Goal: Transaction & Acquisition: Book appointment/travel/reservation

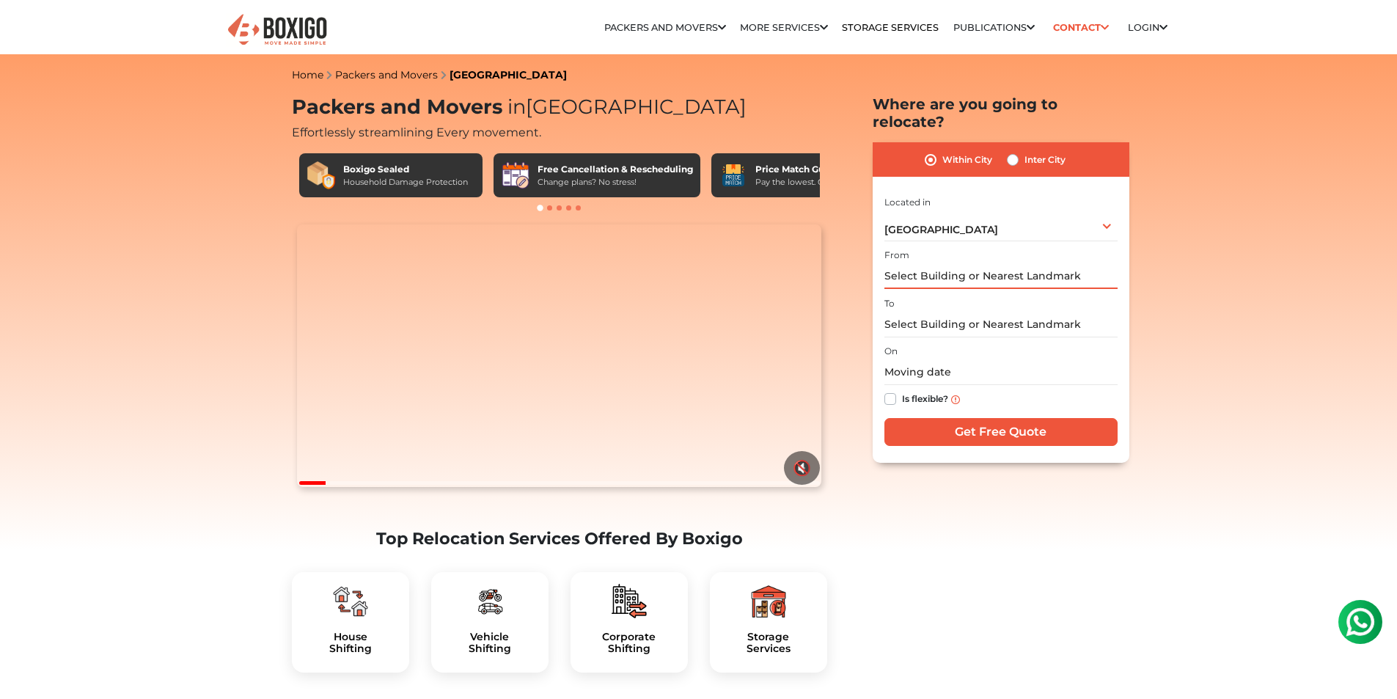
click at [986, 268] on input "text" at bounding box center [1001, 276] width 233 height 26
click at [987, 267] on input "text" at bounding box center [1001, 276] width 233 height 26
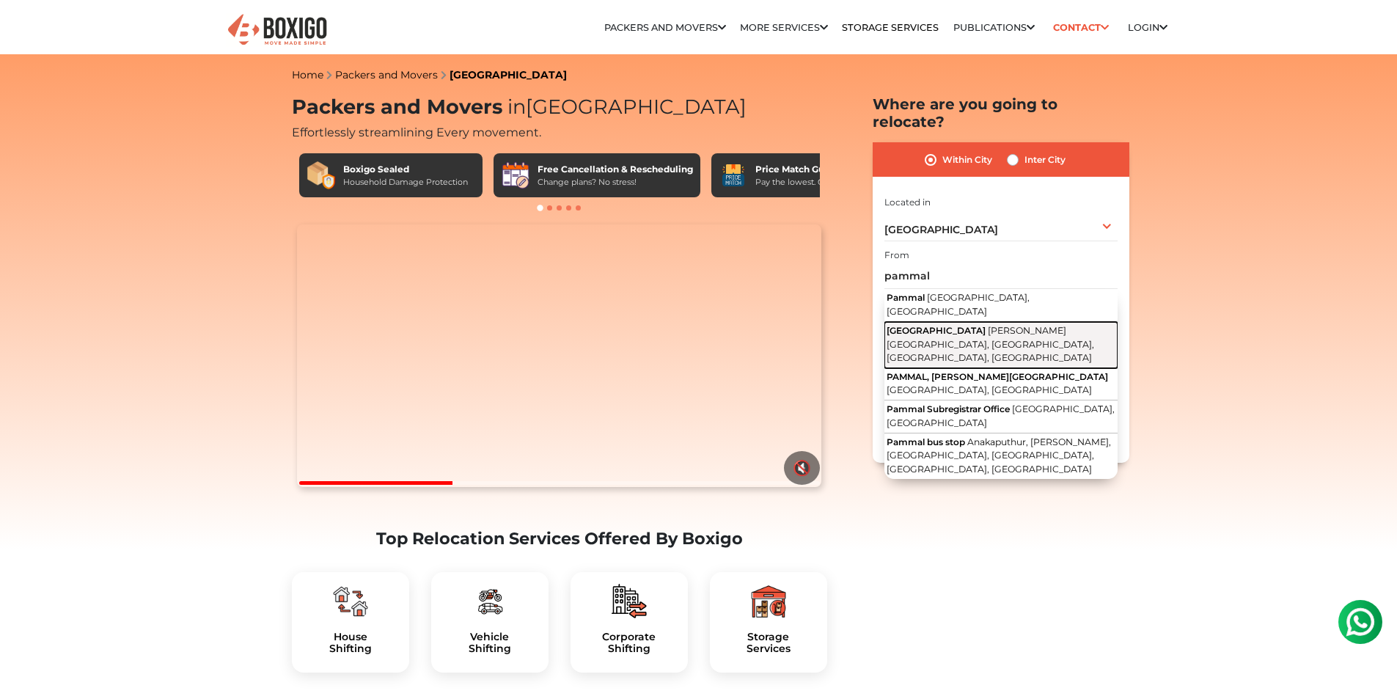
click at [984, 325] on span "[PERSON_NAME][GEOGRAPHIC_DATA], [GEOGRAPHIC_DATA], [GEOGRAPHIC_DATA], [GEOGRAPH…" at bounding box center [991, 344] width 208 height 38
type input "[GEOGRAPHIC_DATA], [PERSON_NAME][GEOGRAPHIC_DATA], [GEOGRAPHIC_DATA], [GEOGRAPH…"
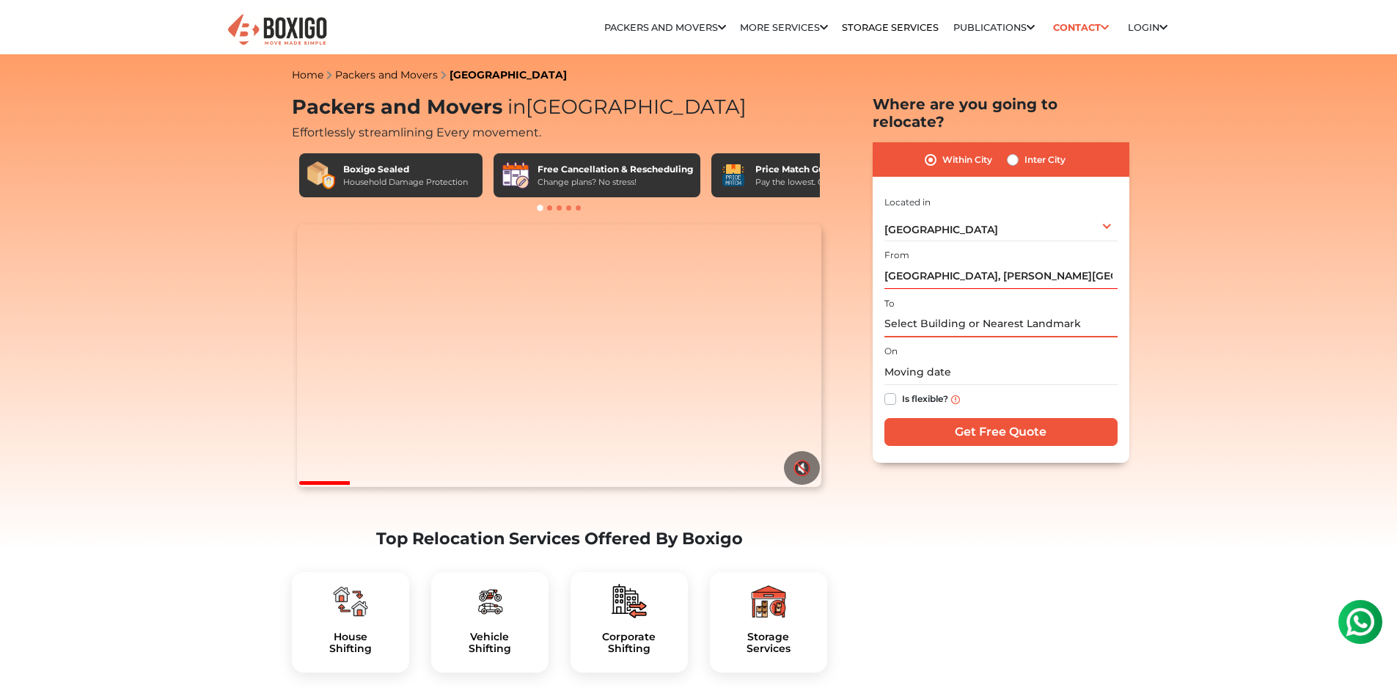
click at [984, 312] on input "text" at bounding box center [1001, 325] width 233 height 26
click at [984, 312] on input "mogaipair east" at bounding box center [1001, 325] width 233 height 26
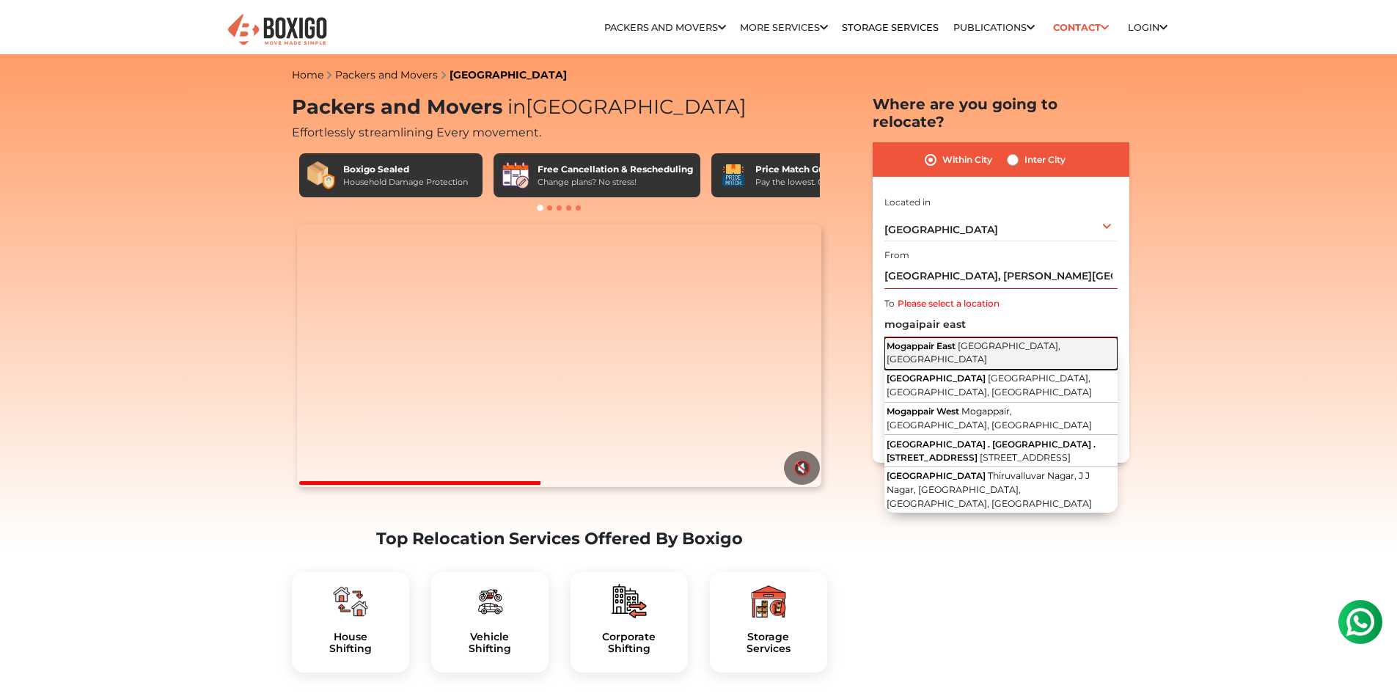
click at [994, 340] on span "[GEOGRAPHIC_DATA], [GEOGRAPHIC_DATA]" at bounding box center [974, 352] width 174 height 25
type input "[GEOGRAPHIC_DATA], [GEOGRAPHIC_DATA], [GEOGRAPHIC_DATA]"
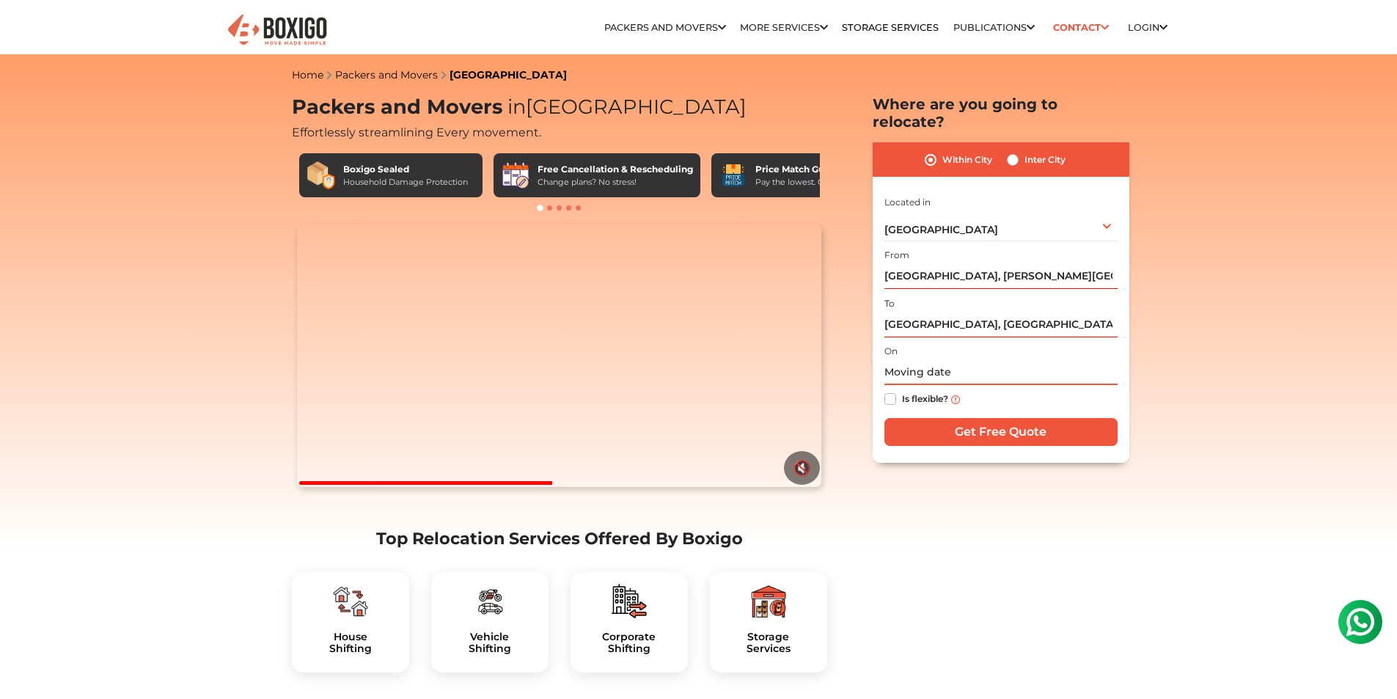
click at [937, 362] on input "text" at bounding box center [1001, 372] width 233 height 26
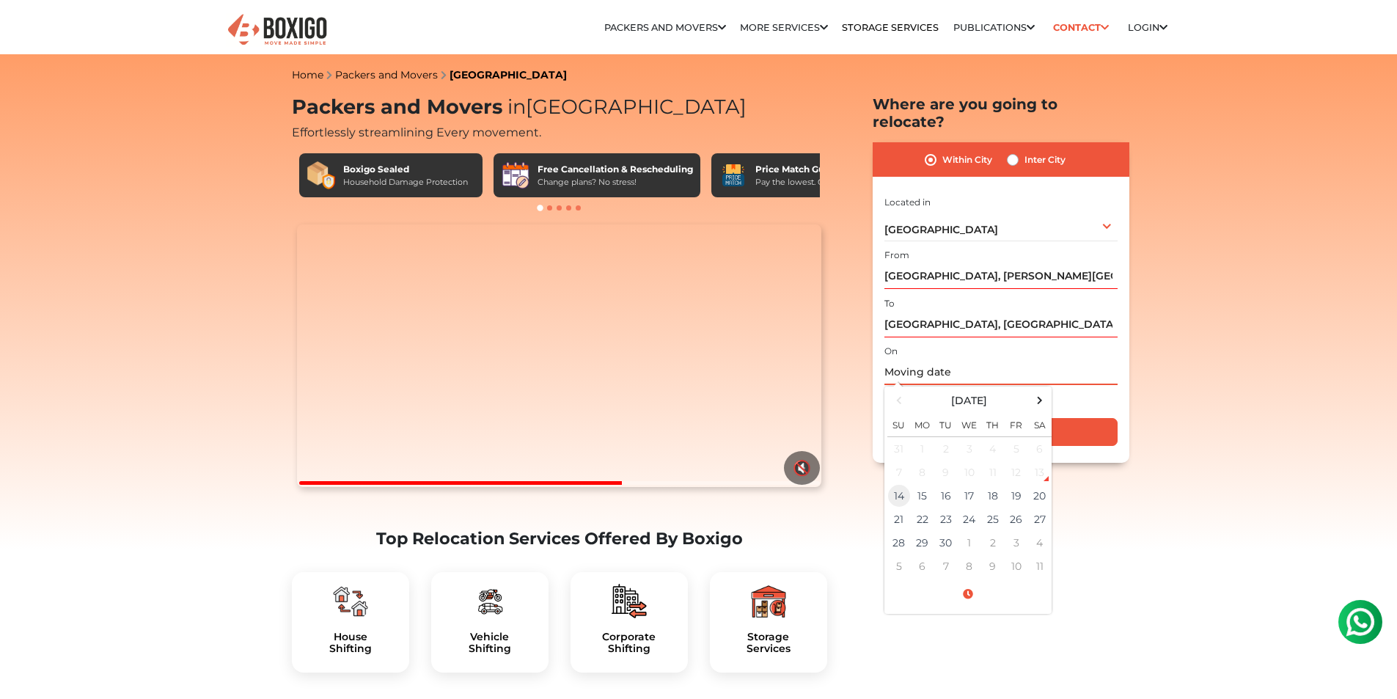
click at [898, 484] on td "14" at bounding box center [898, 495] width 23 height 23
type input "[DATE] 9:51 AM"
click at [898, 484] on td "14" at bounding box center [898, 495] width 23 height 23
click at [1084, 423] on input "Get Free Quote" at bounding box center [1001, 432] width 233 height 28
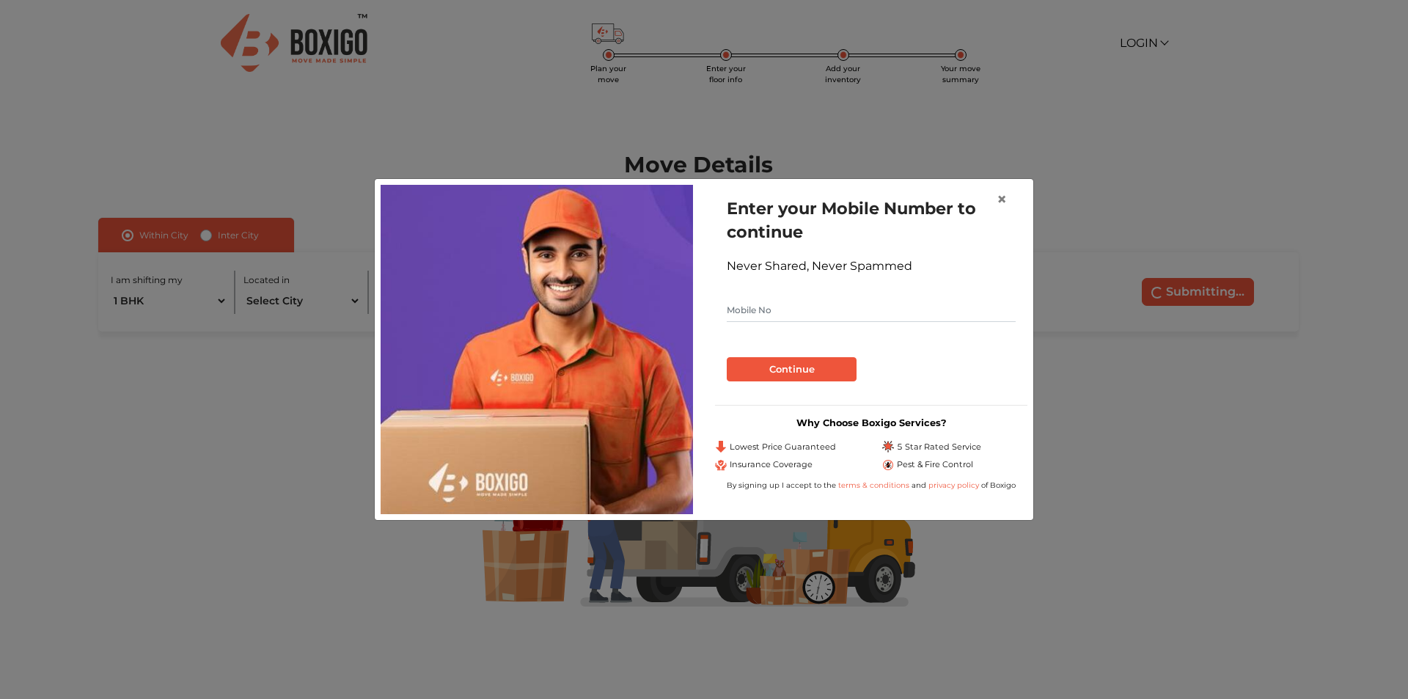
click at [747, 310] on input "text" at bounding box center [871, 310] width 289 height 23
type input "7358197689"
click at [780, 366] on button "Continue" at bounding box center [792, 369] width 130 height 25
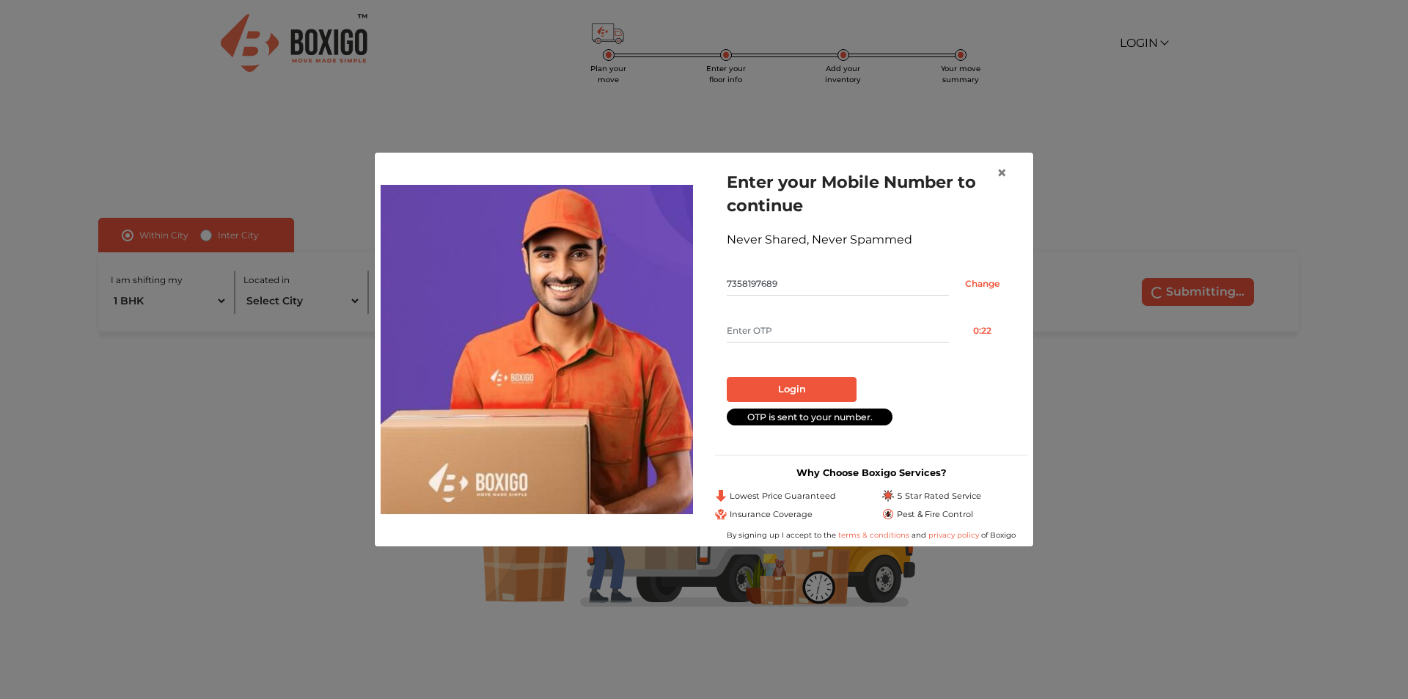
click at [780, 336] on input "text" at bounding box center [838, 330] width 222 height 23
type input "3386"
click at [797, 387] on button "Login" at bounding box center [792, 389] width 130 height 25
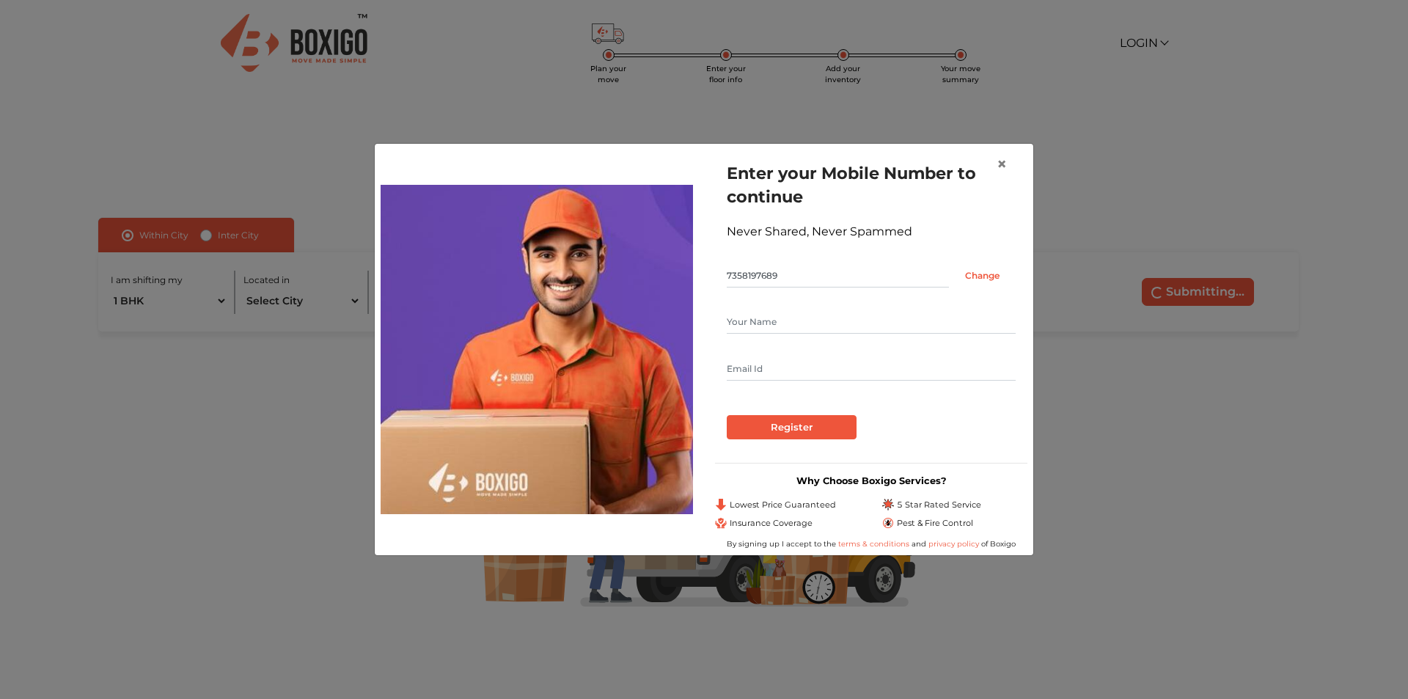
click at [774, 330] on input "text" at bounding box center [871, 321] width 289 height 23
click at [766, 423] on input "Register" at bounding box center [792, 427] width 130 height 25
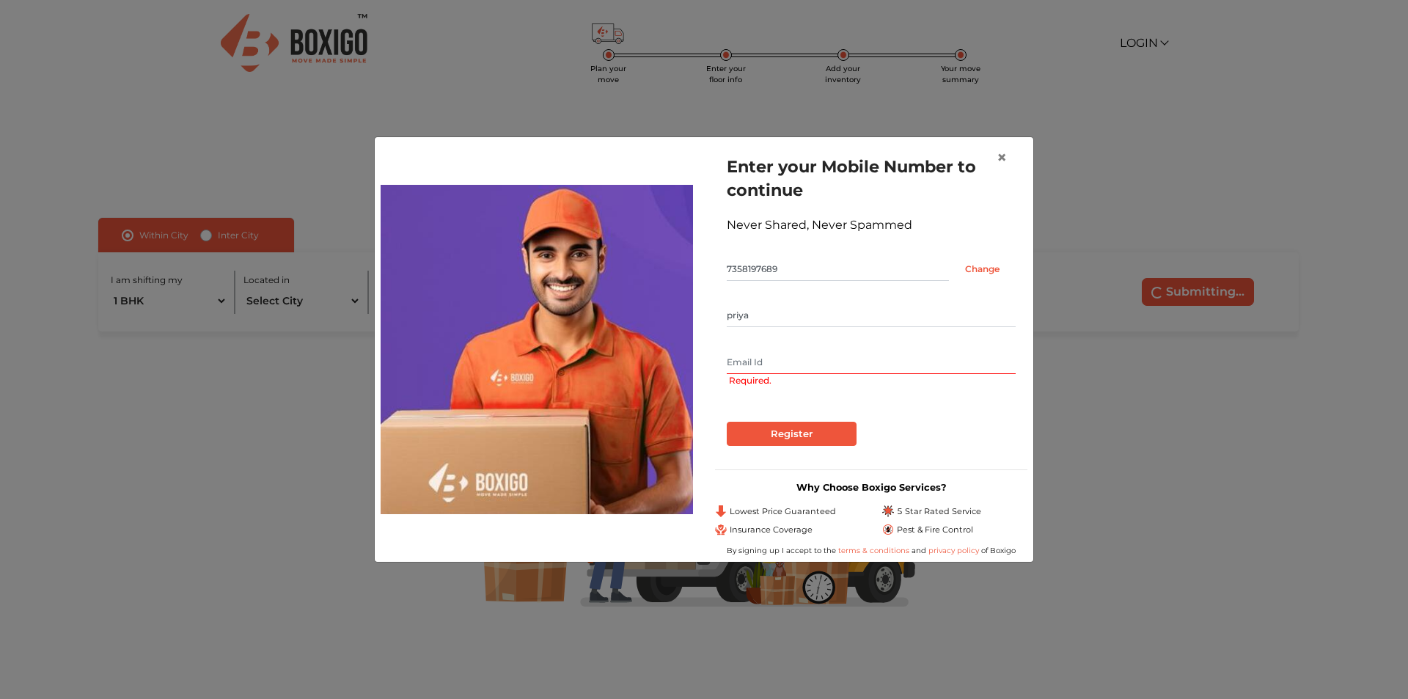
type input "priya"
click at [777, 360] on input "text" at bounding box center [871, 362] width 289 height 23
click at [816, 364] on input "priyanarayanan027"gmail.com" at bounding box center [871, 362] width 289 height 23
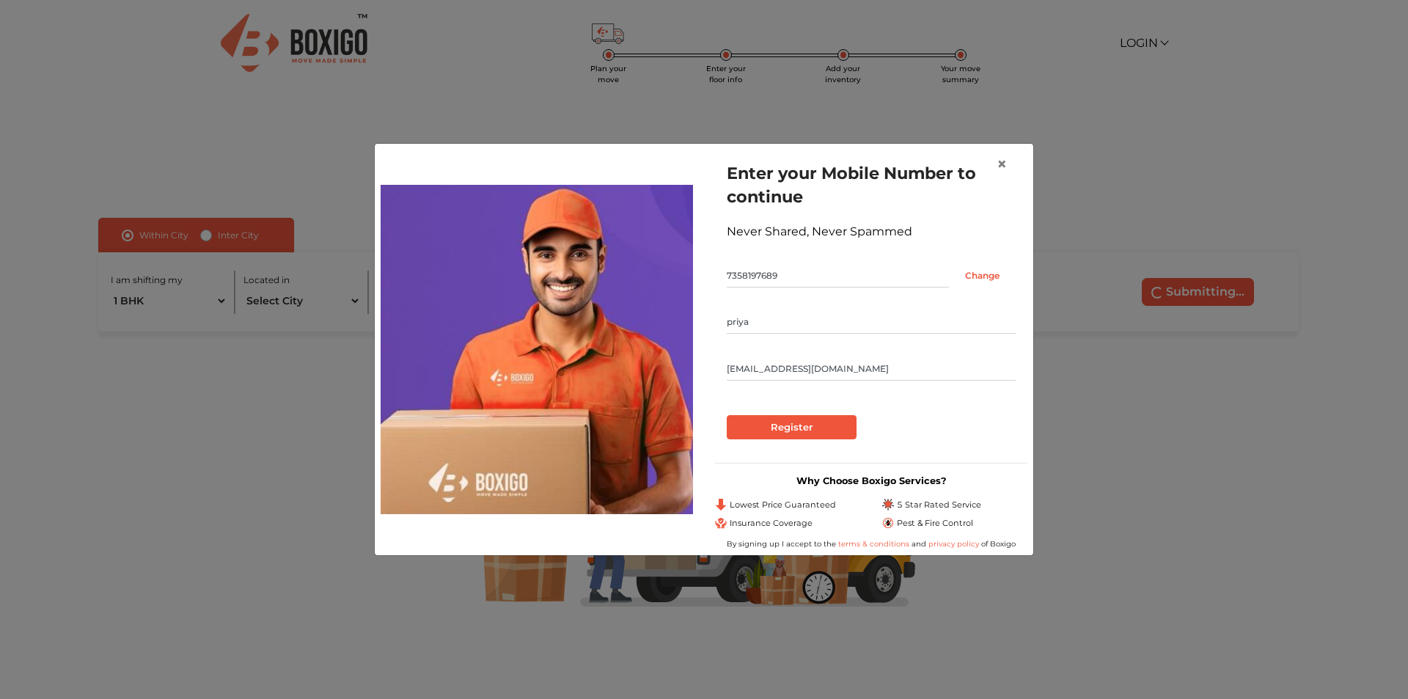
type input "priyanarayanan027@gmail.com"
click at [727, 415] on input "Register" at bounding box center [792, 427] width 130 height 25
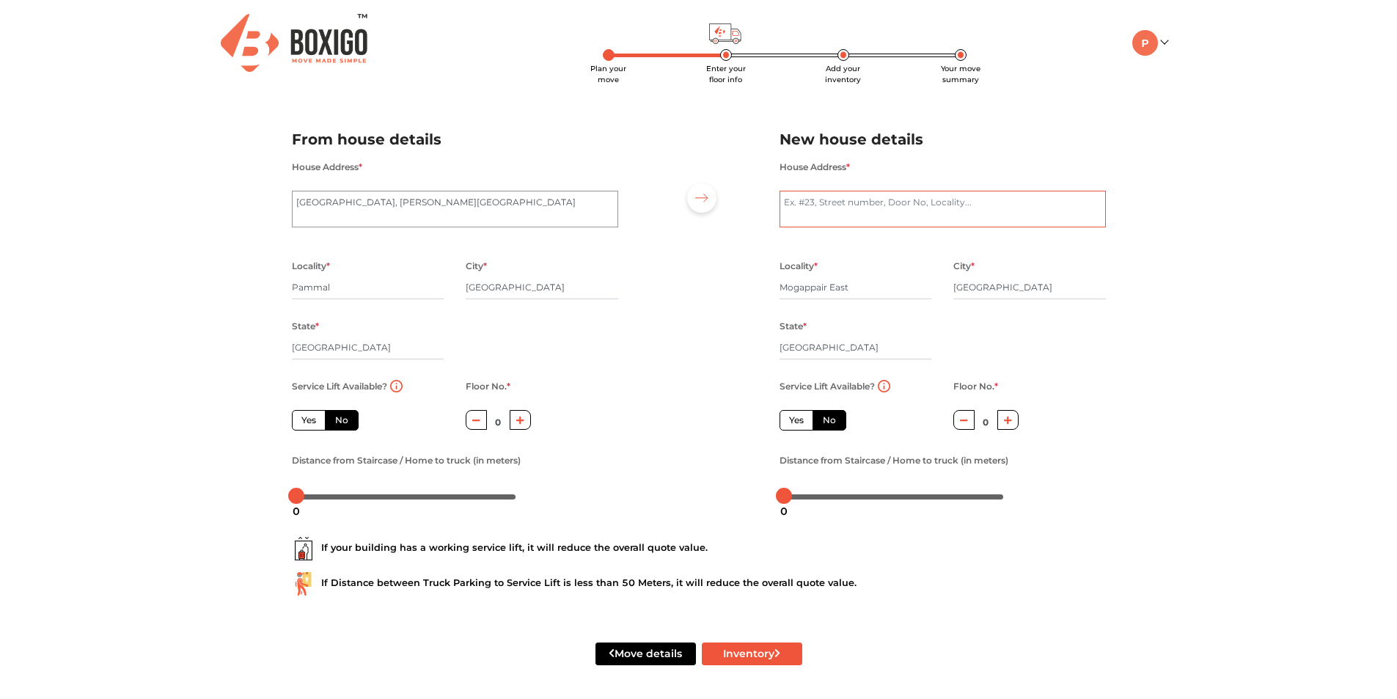
click at [850, 207] on textarea "House Address *" at bounding box center [943, 209] width 326 height 37
type textarea "eri scheme road mogaipair east"
click at [716, 331] on div at bounding box center [698, 312] width 139 height 404
click at [334, 422] on label "No" at bounding box center [342, 420] width 34 height 21
click at [335, 422] on input "No" at bounding box center [340, 419] width 10 height 10
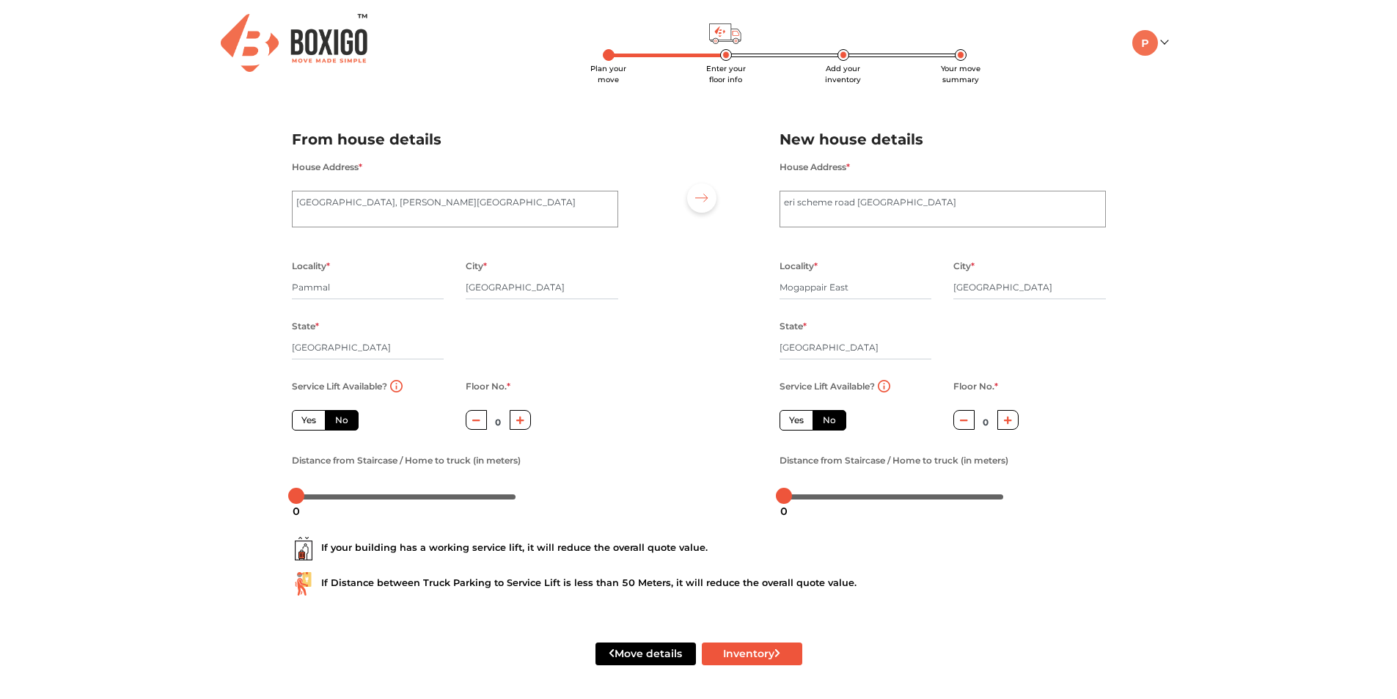
radio input "true"
click at [520, 425] on button "button" at bounding box center [520, 420] width 21 height 20
type input "1"
click at [999, 420] on button "button" at bounding box center [1007, 420] width 21 height 20
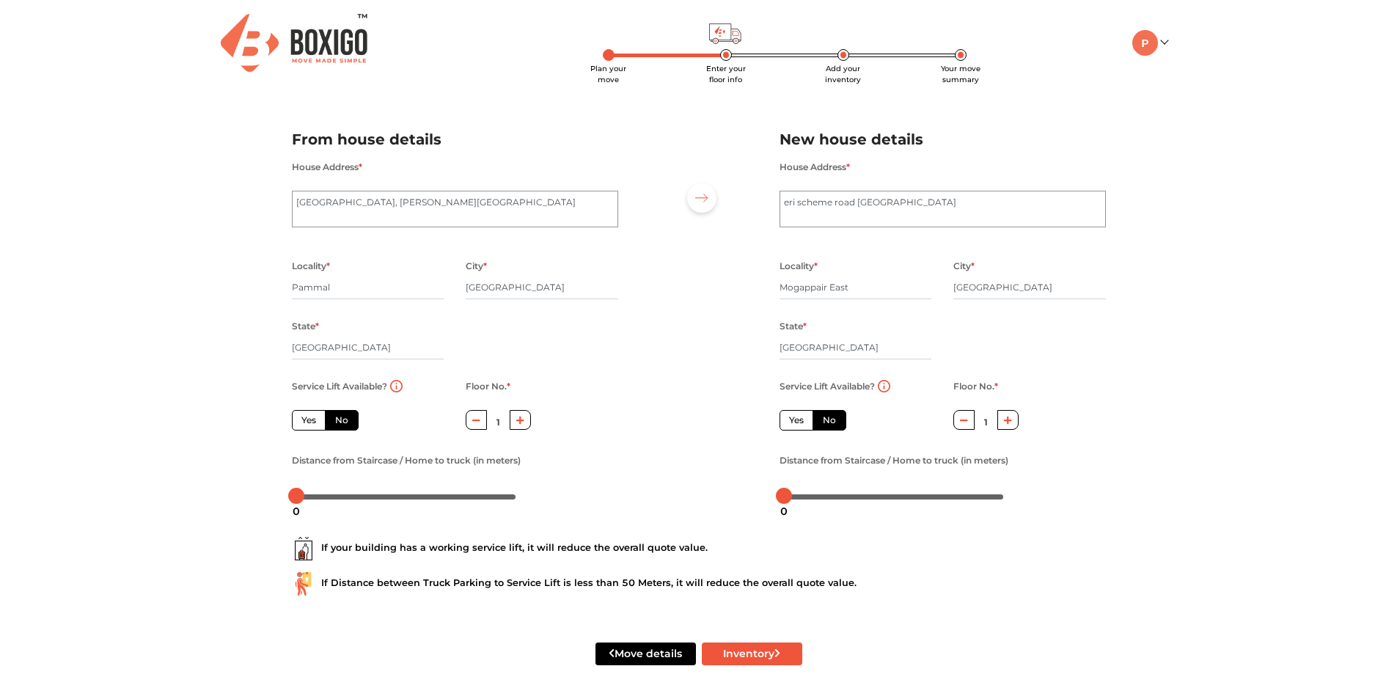
type input "2"
click at [299, 500] on div "1" at bounding box center [298, 509] width 19 height 25
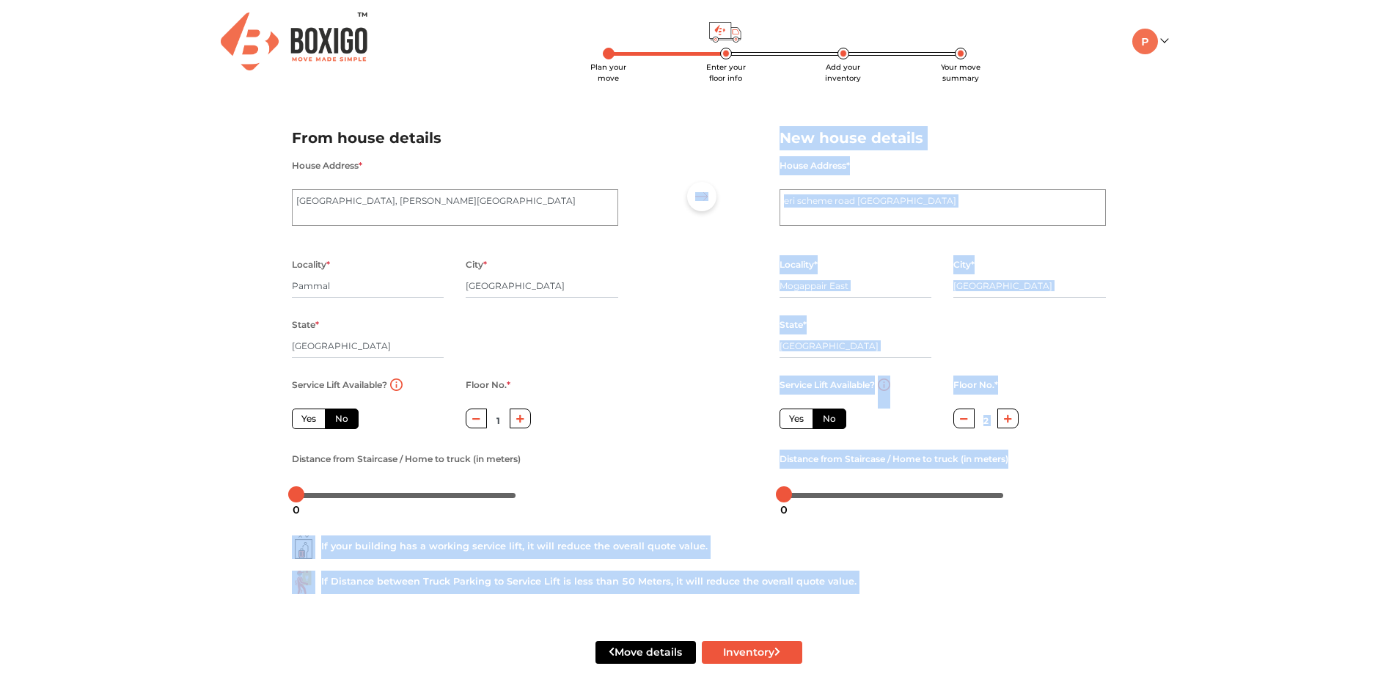
drag, startPoint x: 294, startPoint y: 502, endPoint x: 318, endPoint y: 505, distance: 24.5
click at [318, 505] on body "Plan your move Enter your floor info Add your inventory Your move summary My Mo…" at bounding box center [698, 348] width 1397 height 699
drag, startPoint x: 299, startPoint y: 496, endPoint x: 320, endPoint y: 497, distance: 21.3
click at [320, 497] on body "Plan your move Enter your floor info Add your inventory Your move summary My Mo…" at bounding box center [698, 348] width 1397 height 699
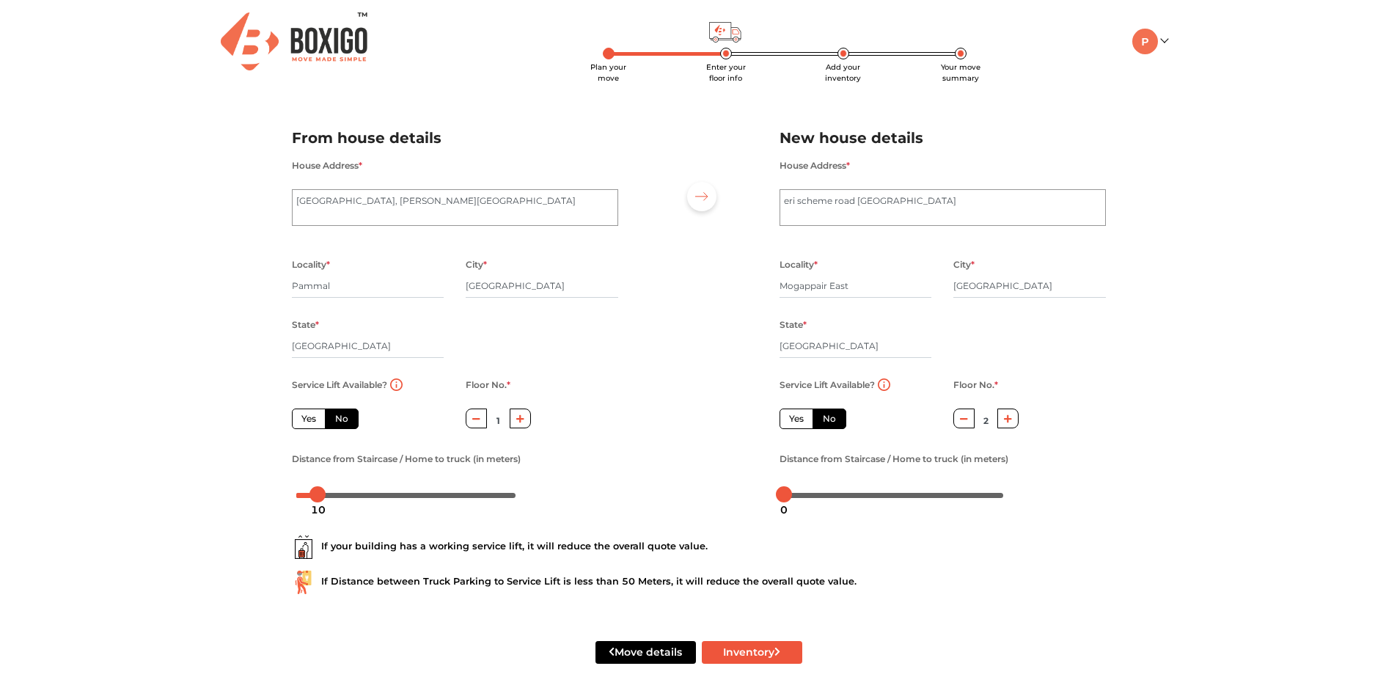
click at [210, 508] on div "Plan your move Enter your floor info Add your inventory Your move summary My Mo…" at bounding box center [698, 349] width 1397 height 700
drag, startPoint x: 320, startPoint y: 497, endPoint x: 327, endPoint y: 497, distance: 7.4
click at [327, 497] on div "13" at bounding box center [325, 509] width 26 height 25
click at [327, 497] on div "14" at bounding box center [327, 509] width 26 height 25
drag, startPoint x: 328, startPoint y: 499, endPoint x: 321, endPoint y: 502, distance: 7.9
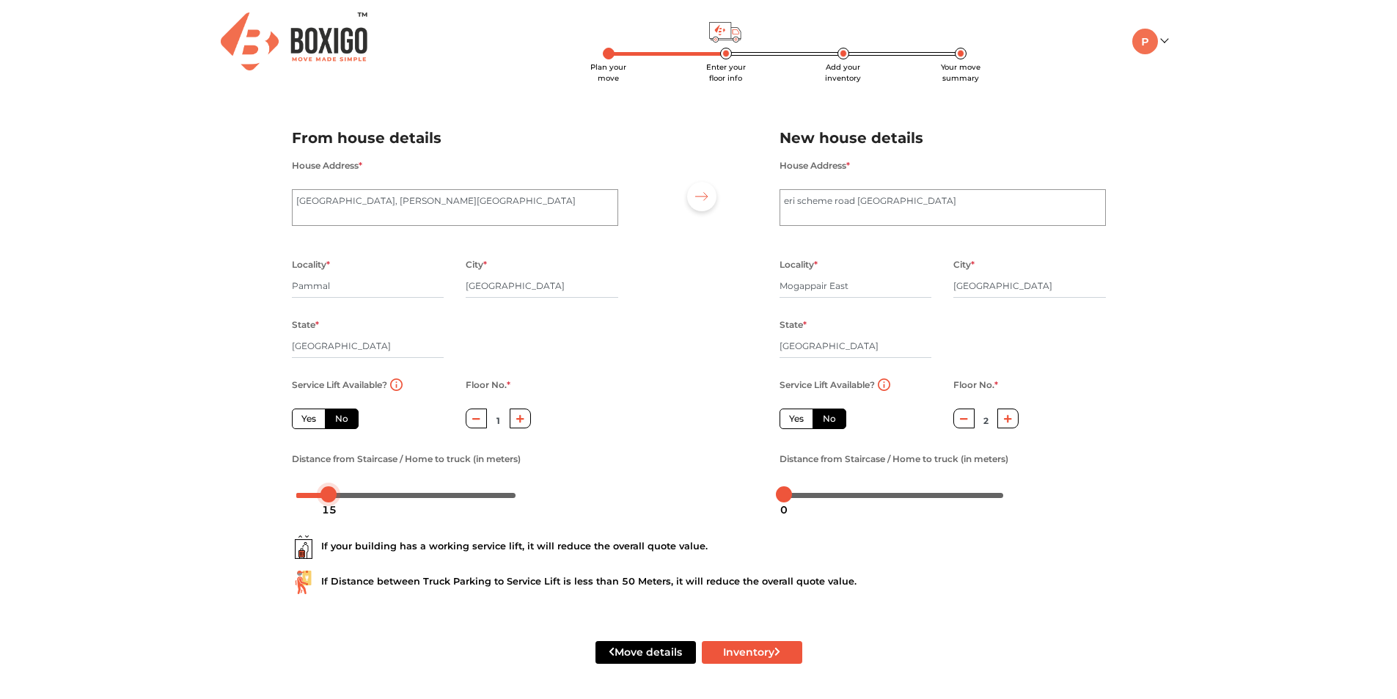
click at [321, 502] on div "15" at bounding box center [329, 509] width 26 height 25
click at [310, 502] on div at bounding box center [406, 494] width 229 height 23
click at [308, 496] on div at bounding box center [406, 494] width 220 height 9
drag, startPoint x: 786, startPoint y: 497, endPoint x: 835, endPoint y: 498, distance: 49.9
click at [835, 498] on div "24" at bounding box center [837, 509] width 26 height 25
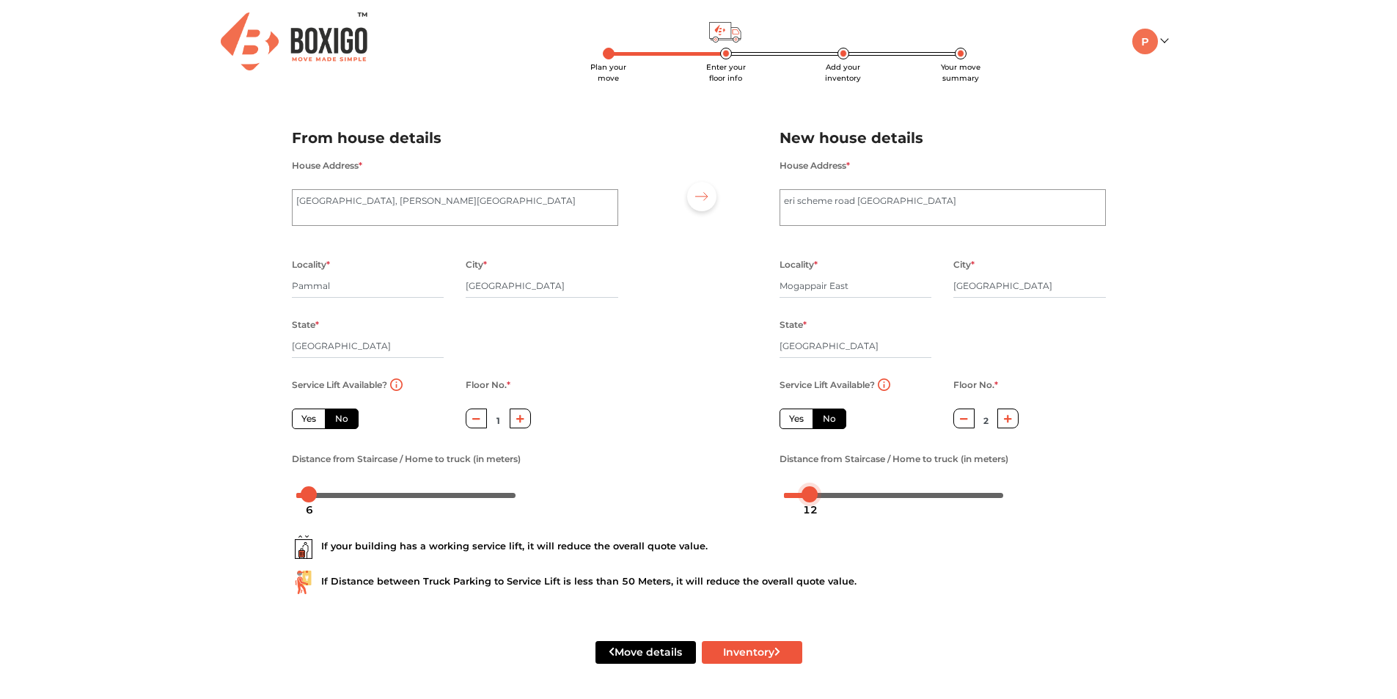
drag, startPoint x: 838, startPoint y: 492, endPoint x: 811, endPoint y: 499, distance: 27.9
click at [811, 499] on body "Plan your move Enter your floor info Add your inventory Your move summary My Mo…" at bounding box center [698, 348] width 1397 height 699
drag, startPoint x: 814, startPoint y: 499, endPoint x: 801, endPoint y: 502, distance: 13.7
click at [801, 502] on body "Plan your move Enter your floor info Add your inventory Your move summary My Mo…" at bounding box center [698, 348] width 1397 height 699
click at [801, 502] on div at bounding box center [894, 494] width 229 height 23
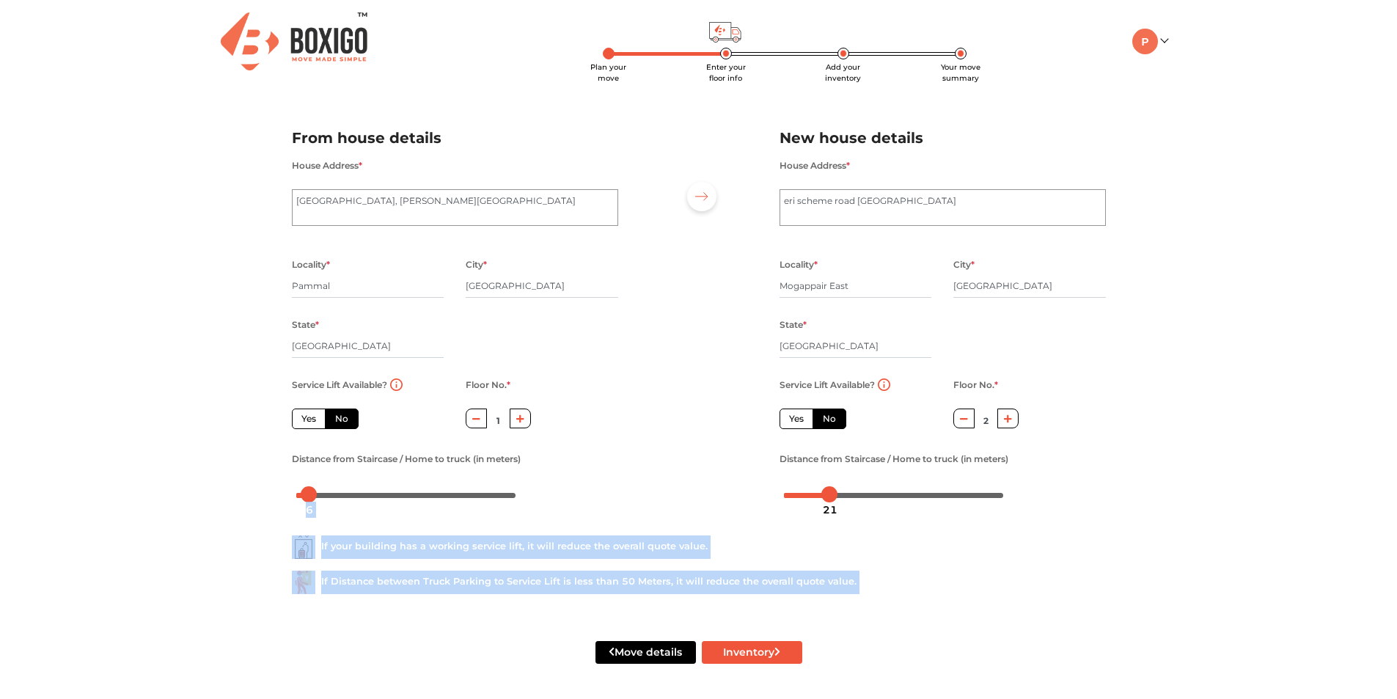
drag, startPoint x: 813, startPoint y: 497, endPoint x: 830, endPoint y: 495, distance: 17.7
click at [830, 495] on body "Plan your move Enter your floor info Add your inventory Your move summary My Mo…" at bounding box center [698, 348] width 1397 height 699
click at [825, 495] on body "Plan your move Enter your floor info Add your inventory Your move summary My Mo…" at bounding box center [698, 348] width 1397 height 699
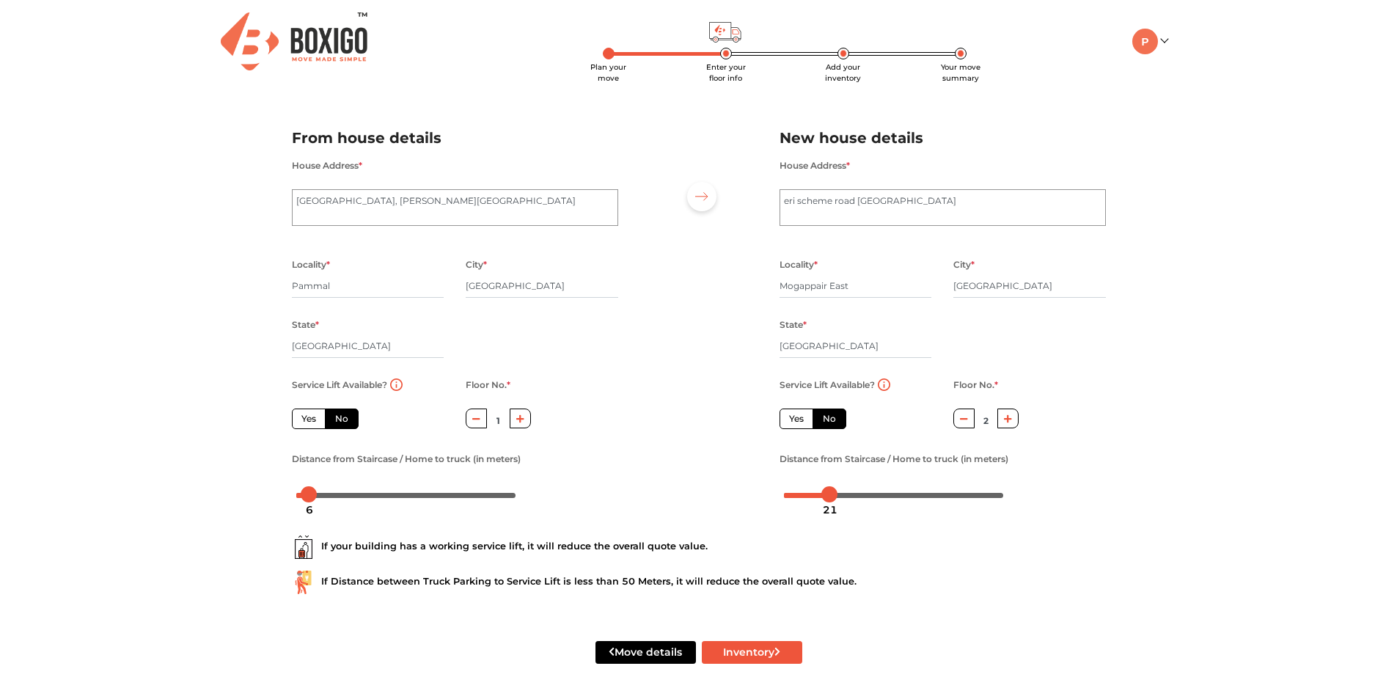
click at [521, 505] on div at bounding box center [455, 494] width 326 height 23
click at [739, 644] on button "Inventory" at bounding box center [752, 652] width 100 height 23
radio input "true"
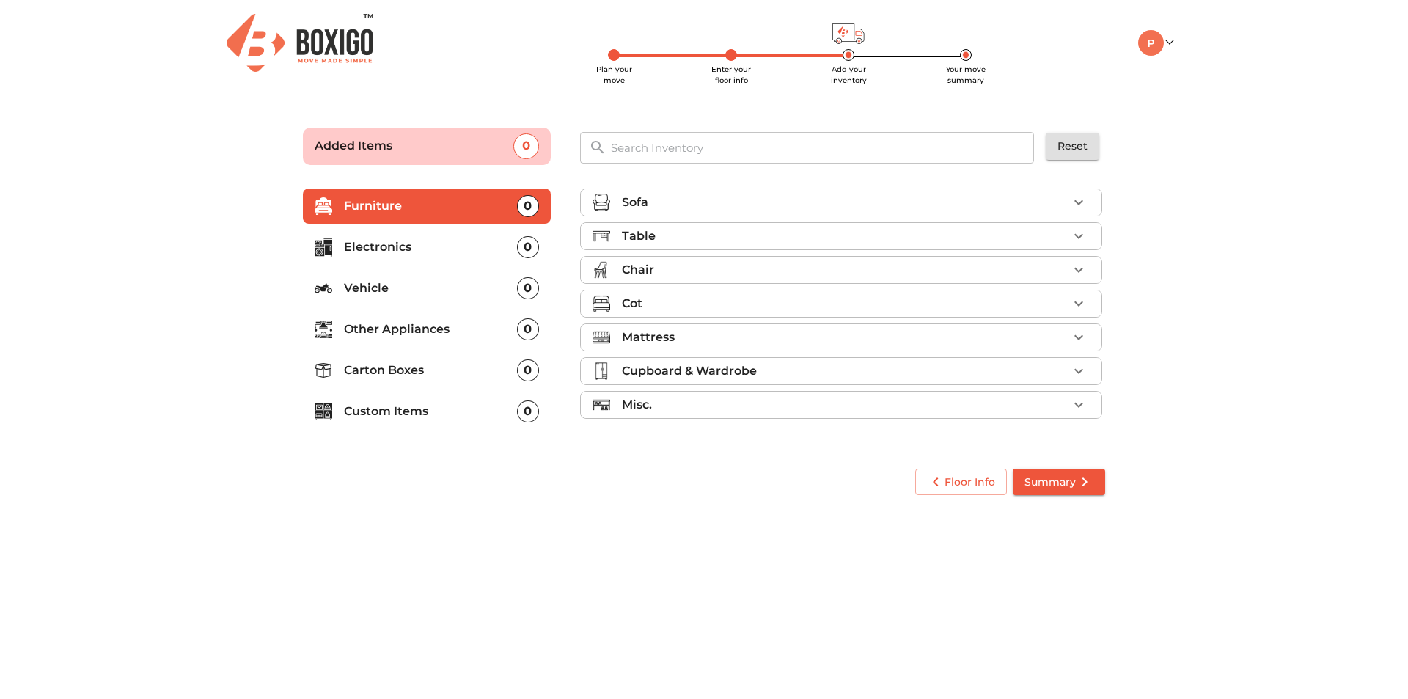
click at [873, 203] on div "Sofa" at bounding box center [845, 203] width 446 height 18
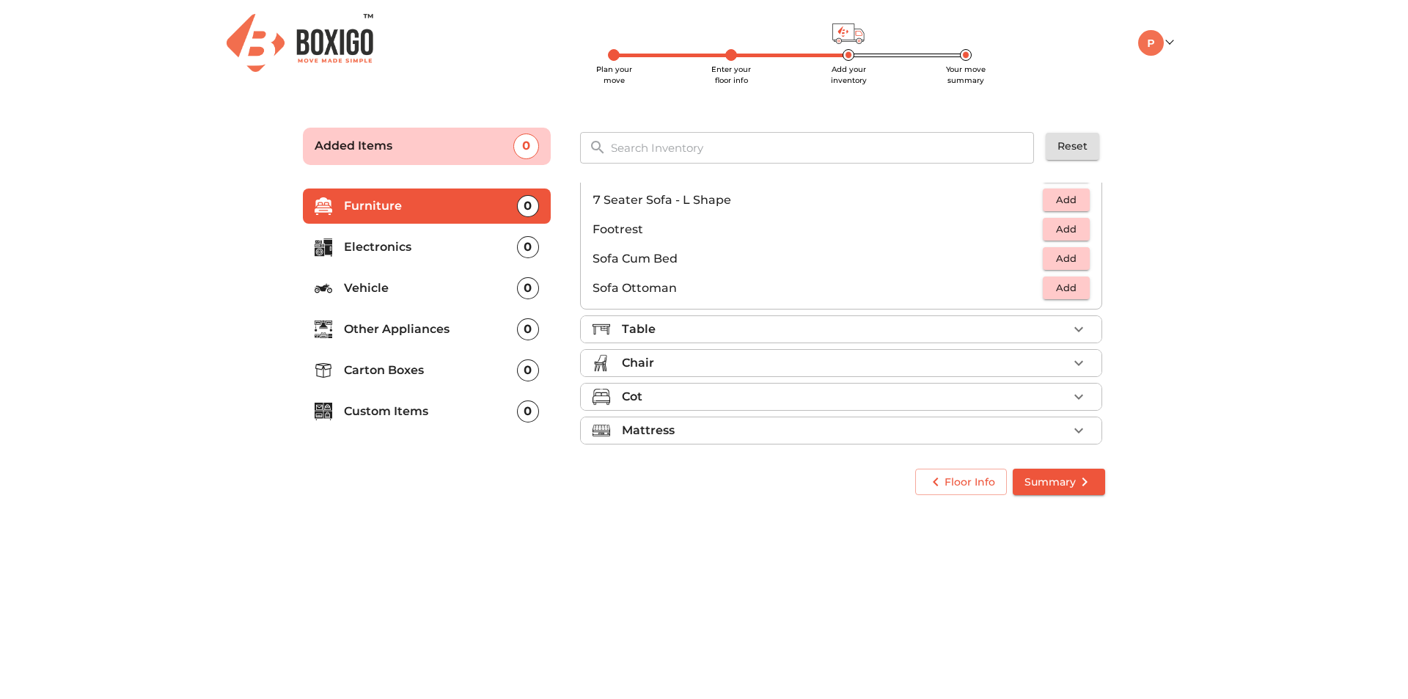
scroll to position [436, 0]
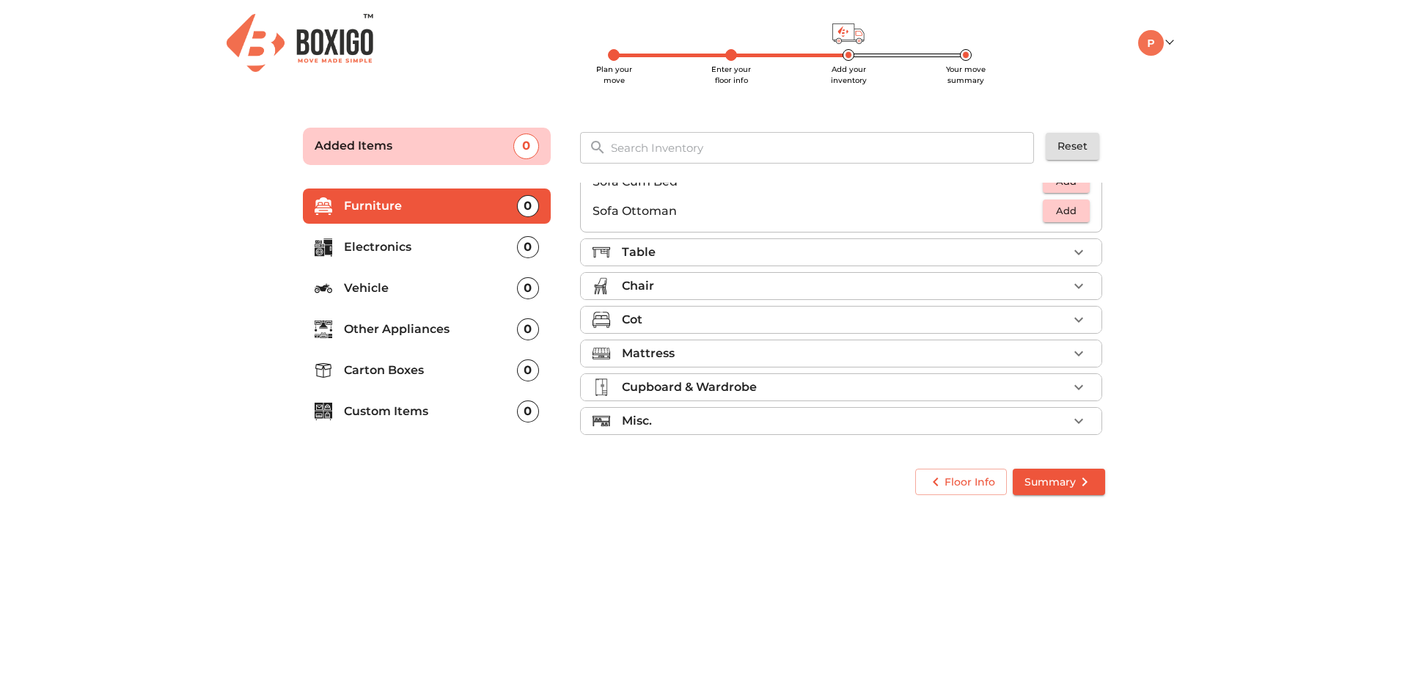
click at [663, 284] on div "Chair" at bounding box center [845, 286] width 446 height 18
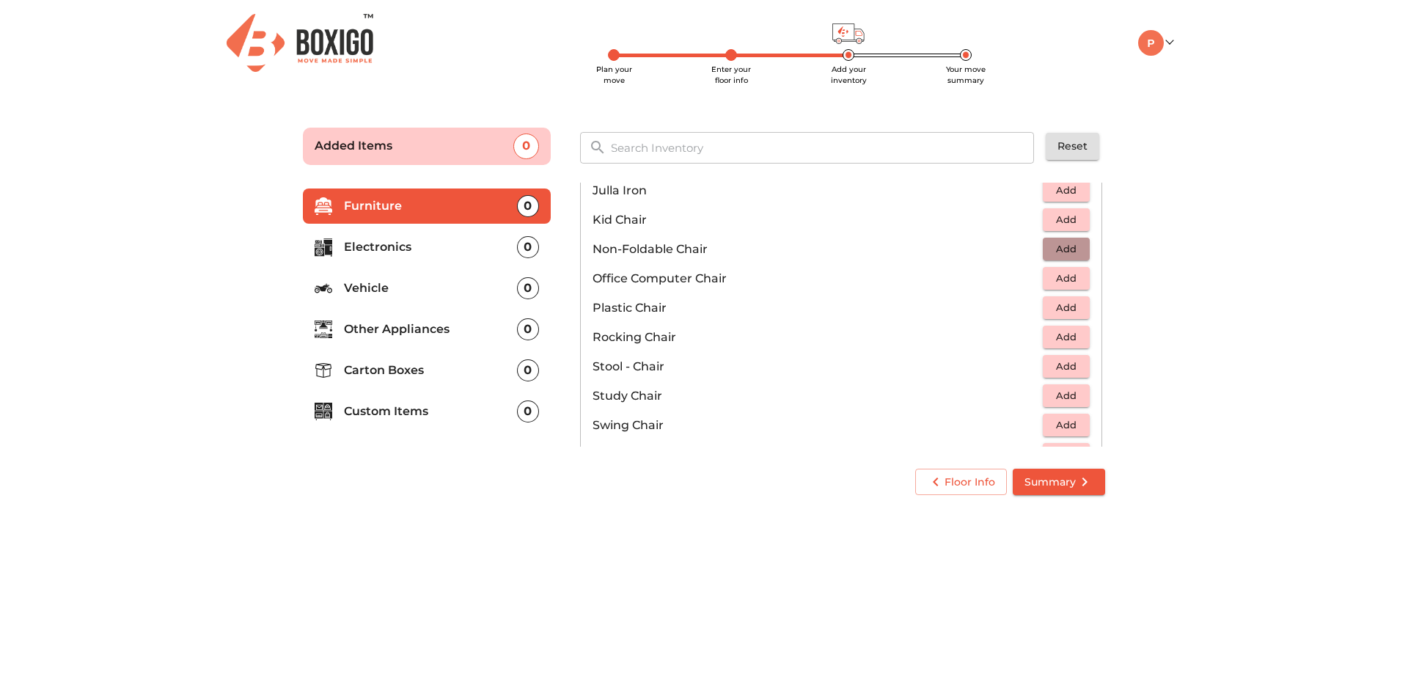
click at [1050, 253] on span "Add" at bounding box center [1066, 249] width 32 height 17
click at [1074, 252] on icon "button" at bounding box center [1079, 250] width 18 height 18
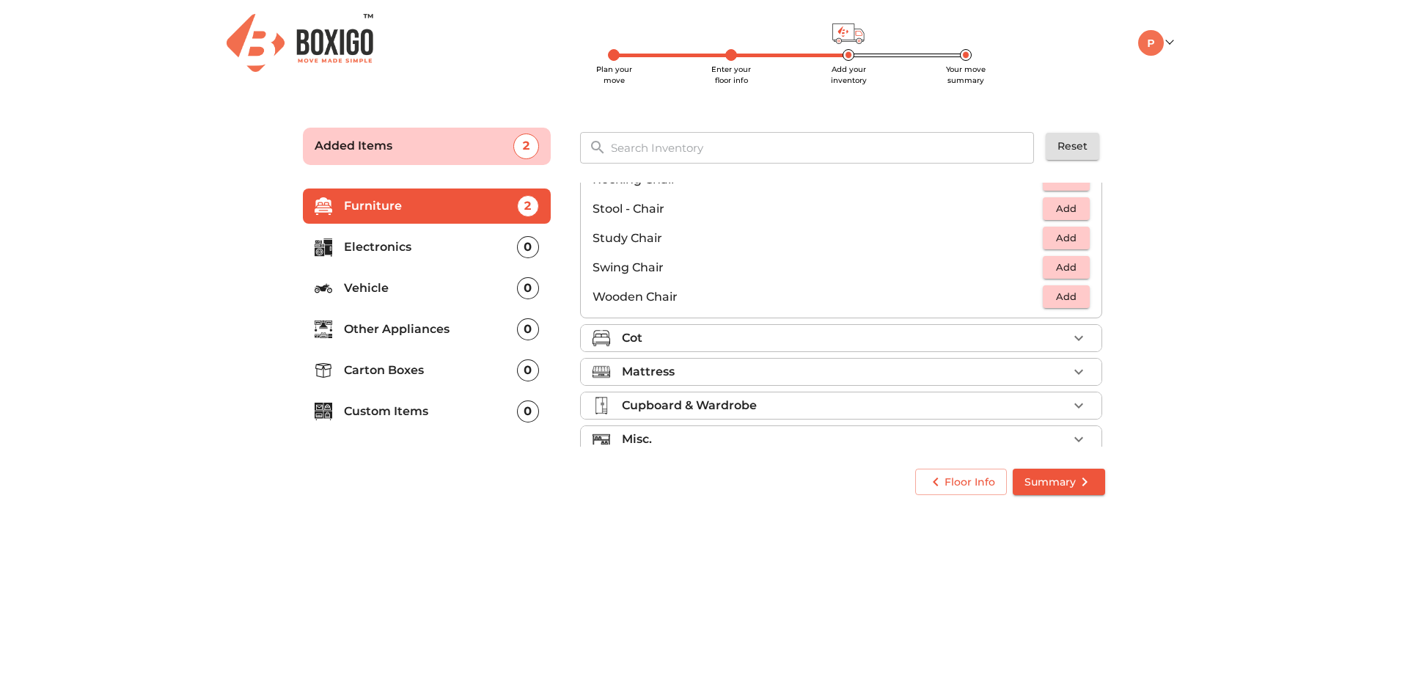
scroll to position [612, 0]
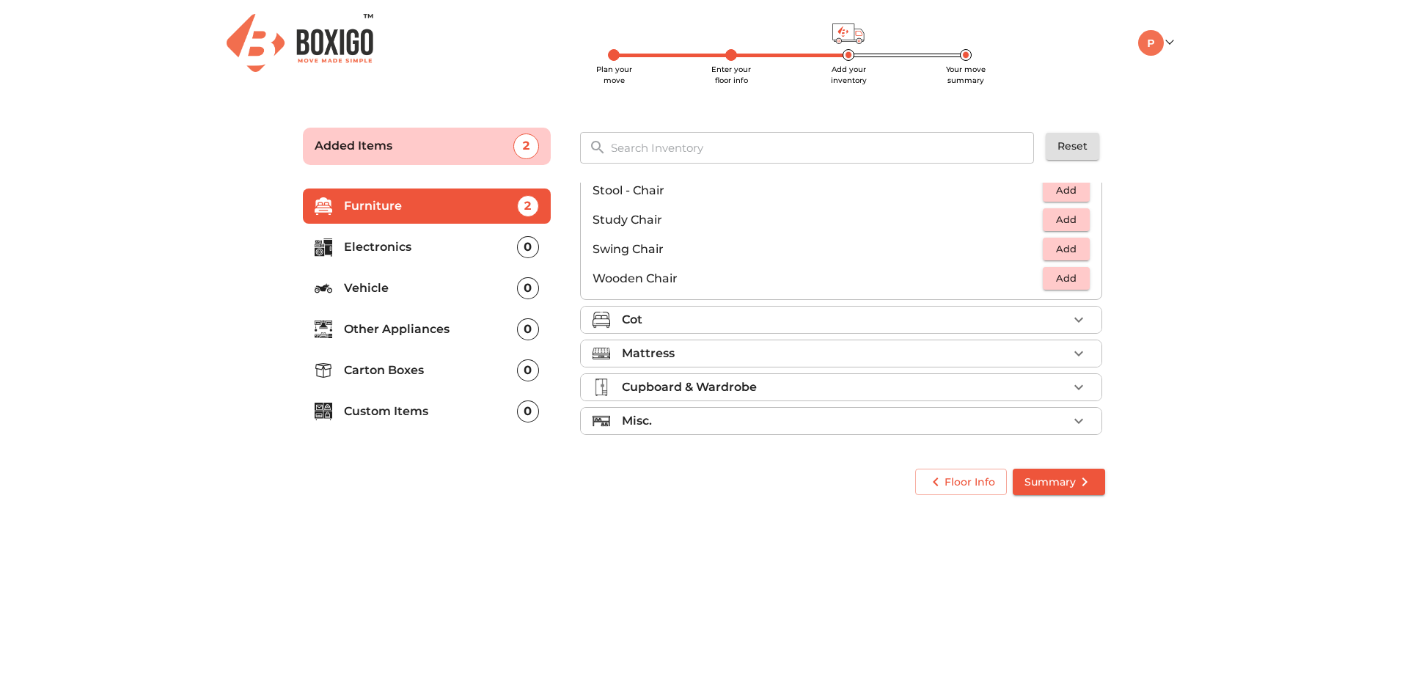
click at [684, 322] on div "Cot" at bounding box center [845, 320] width 446 height 18
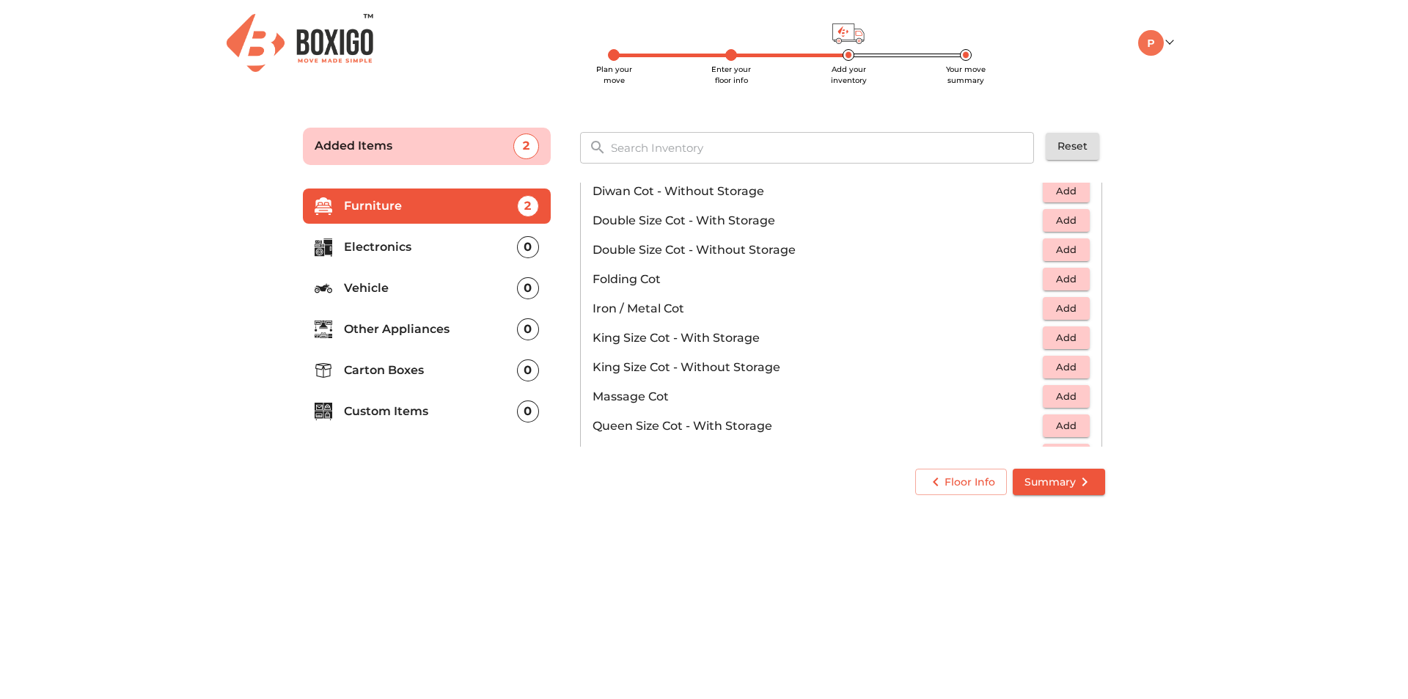
scroll to position [337, 0]
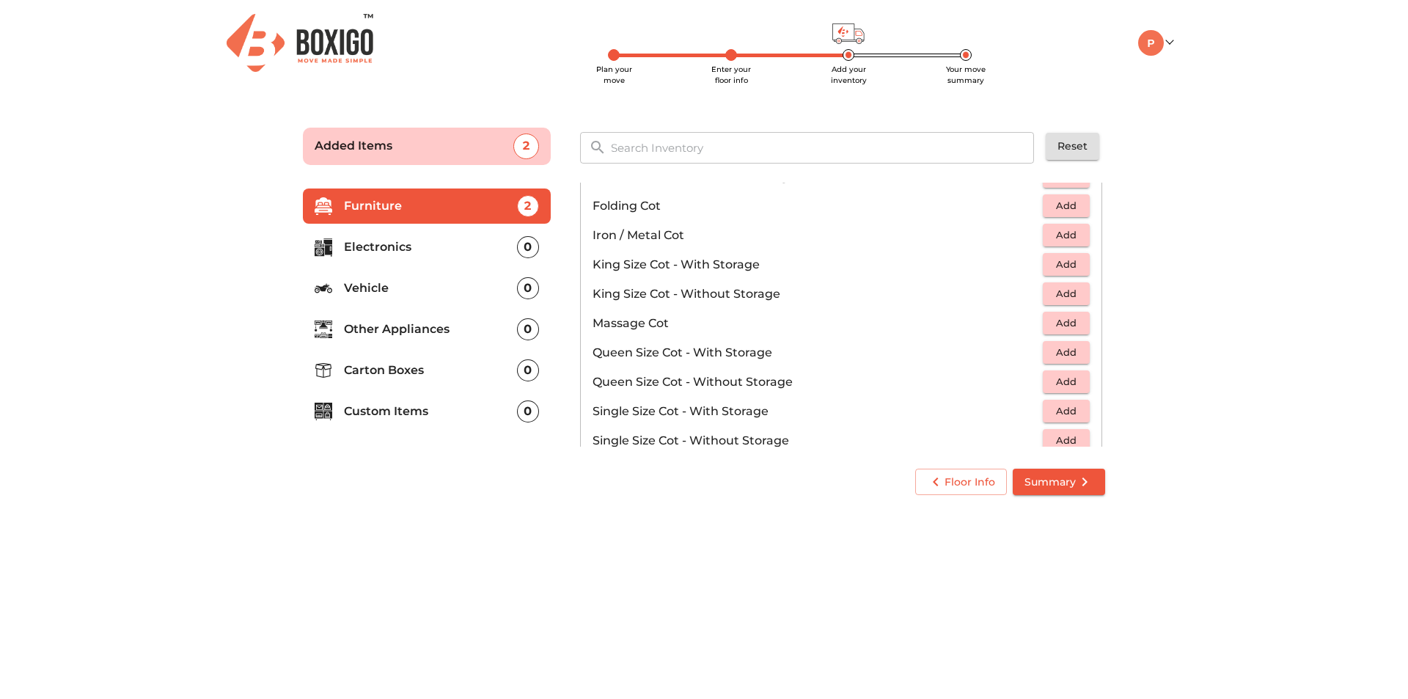
click at [1064, 384] on span "Add" at bounding box center [1066, 381] width 32 height 17
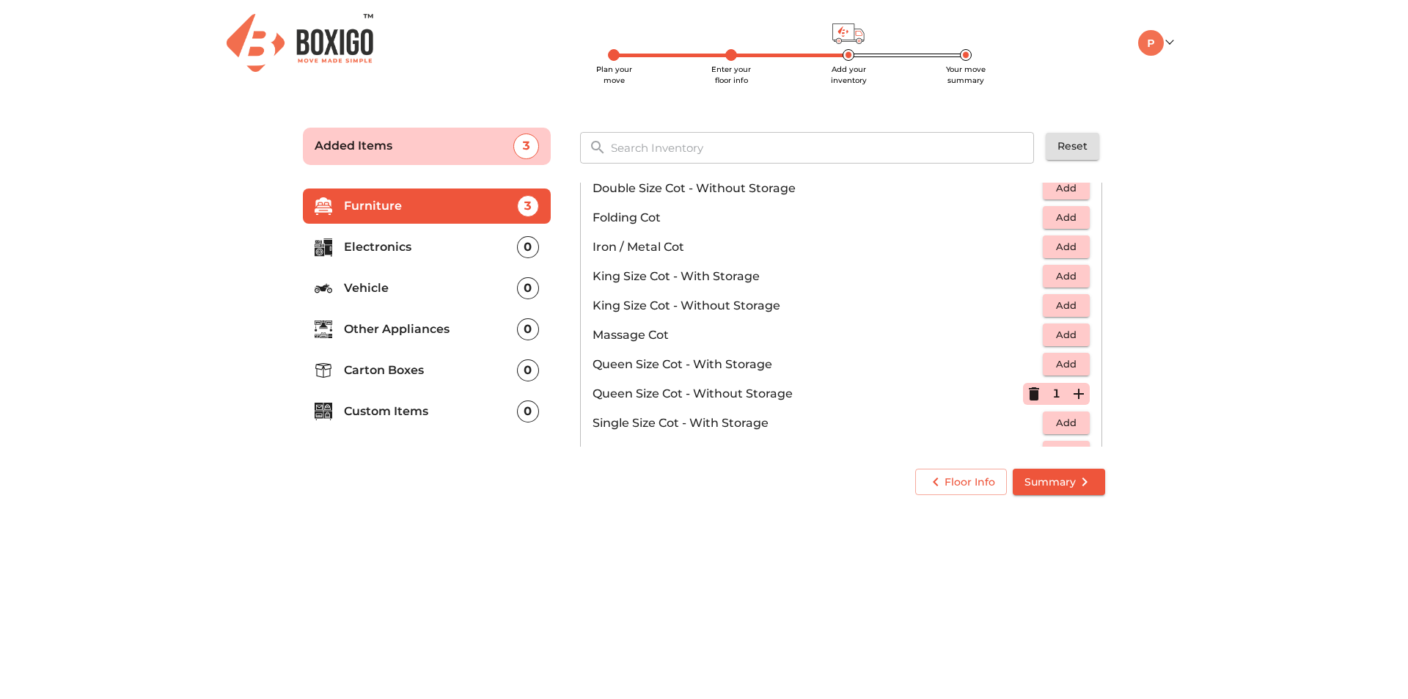
scroll to position [411, 0]
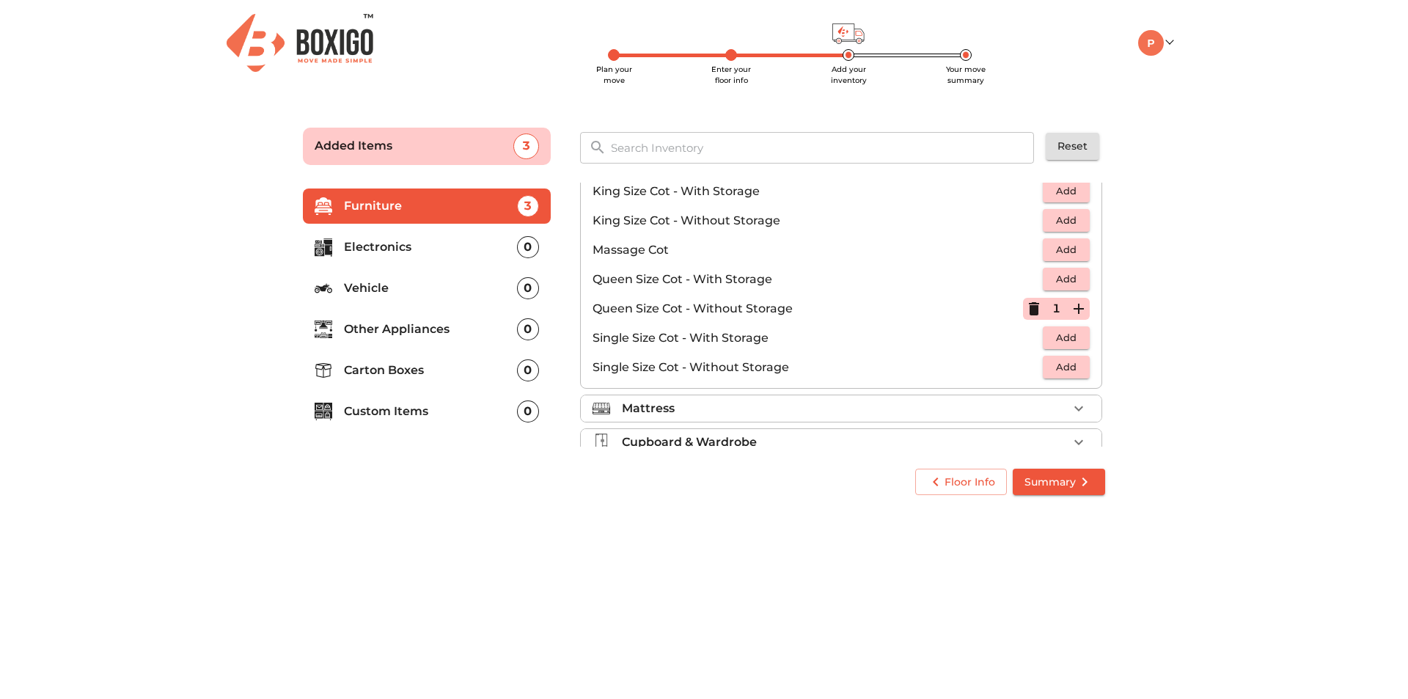
click at [691, 405] on div "Mattress" at bounding box center [845, 409] width 446 height 18
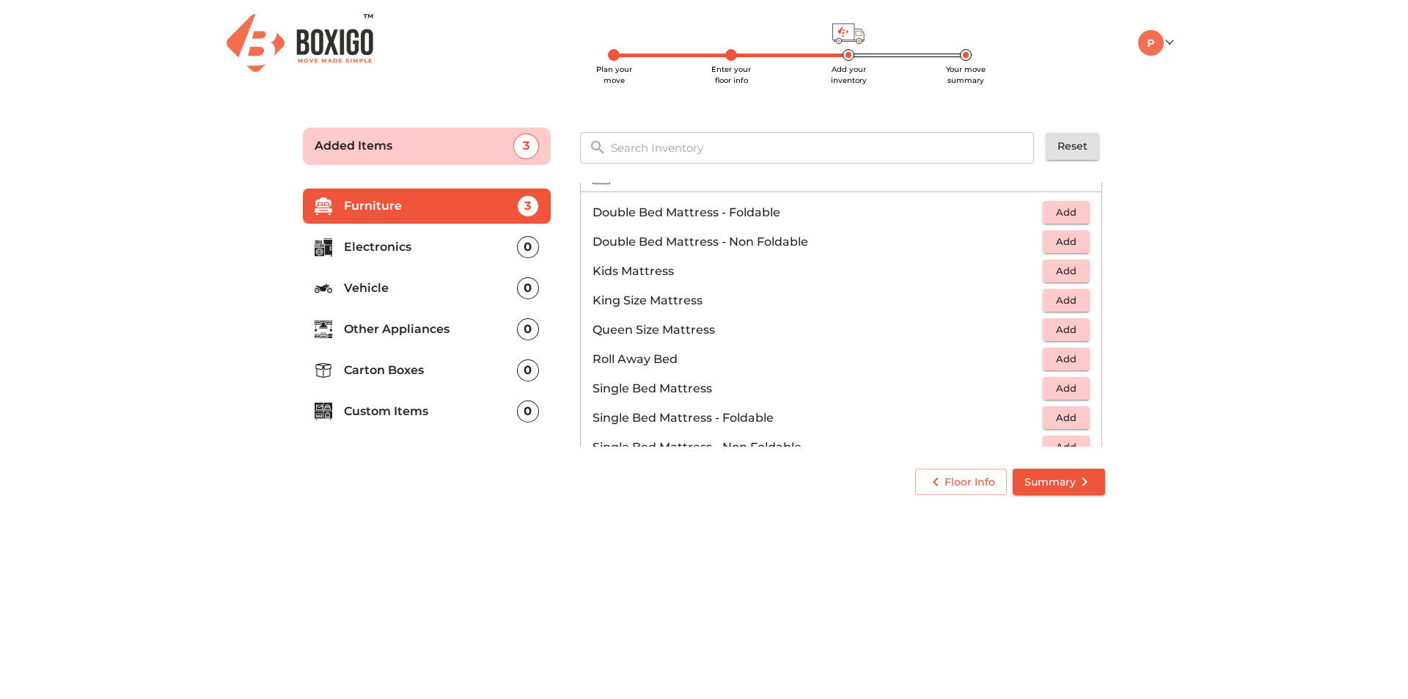
scroll to position [70, 0]
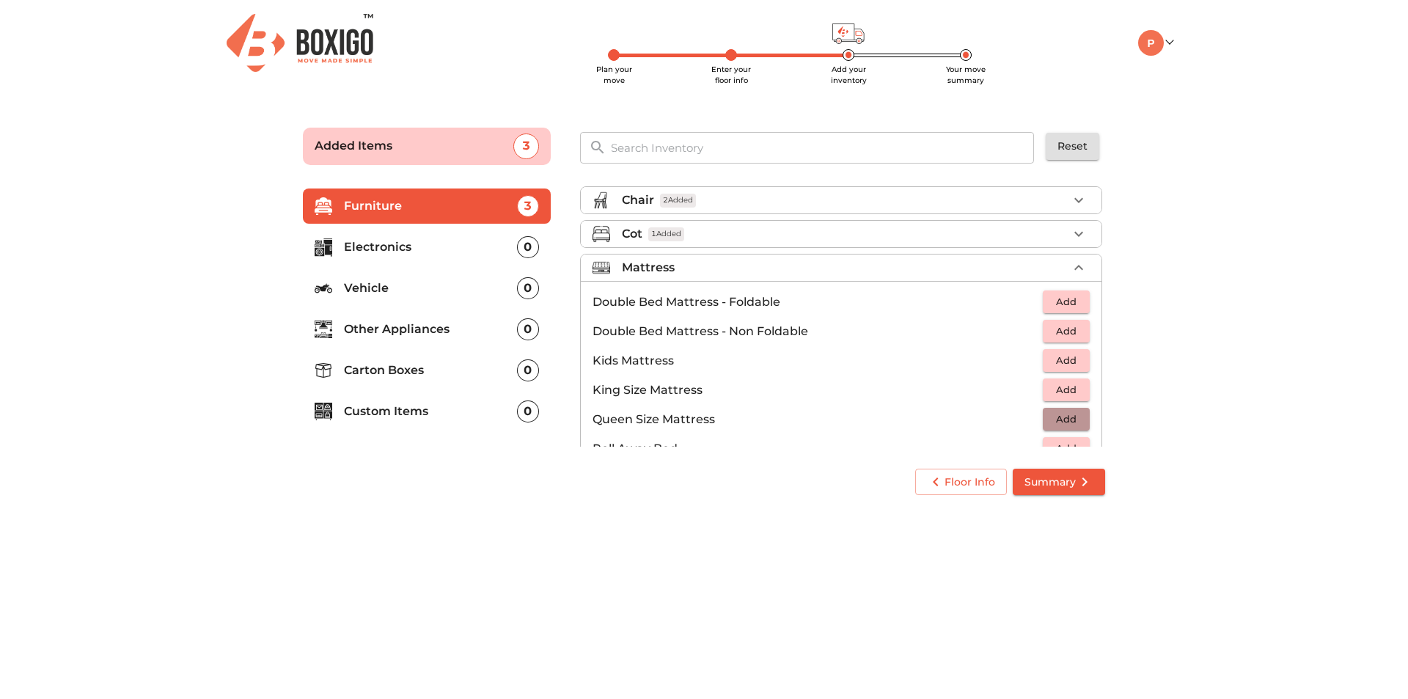
click at [1076, 422] on button "Add" at bounding box center [1066, 419] width 47 height 23
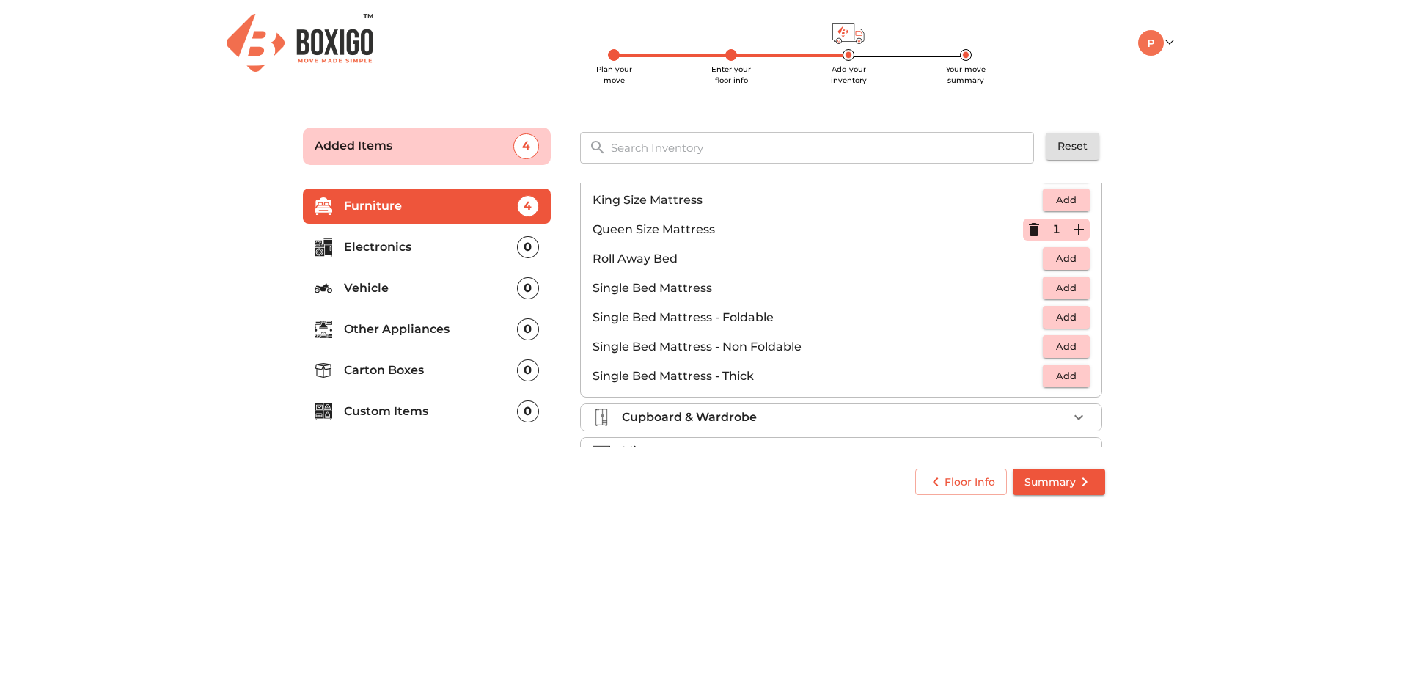
scroll to position [290, 0]
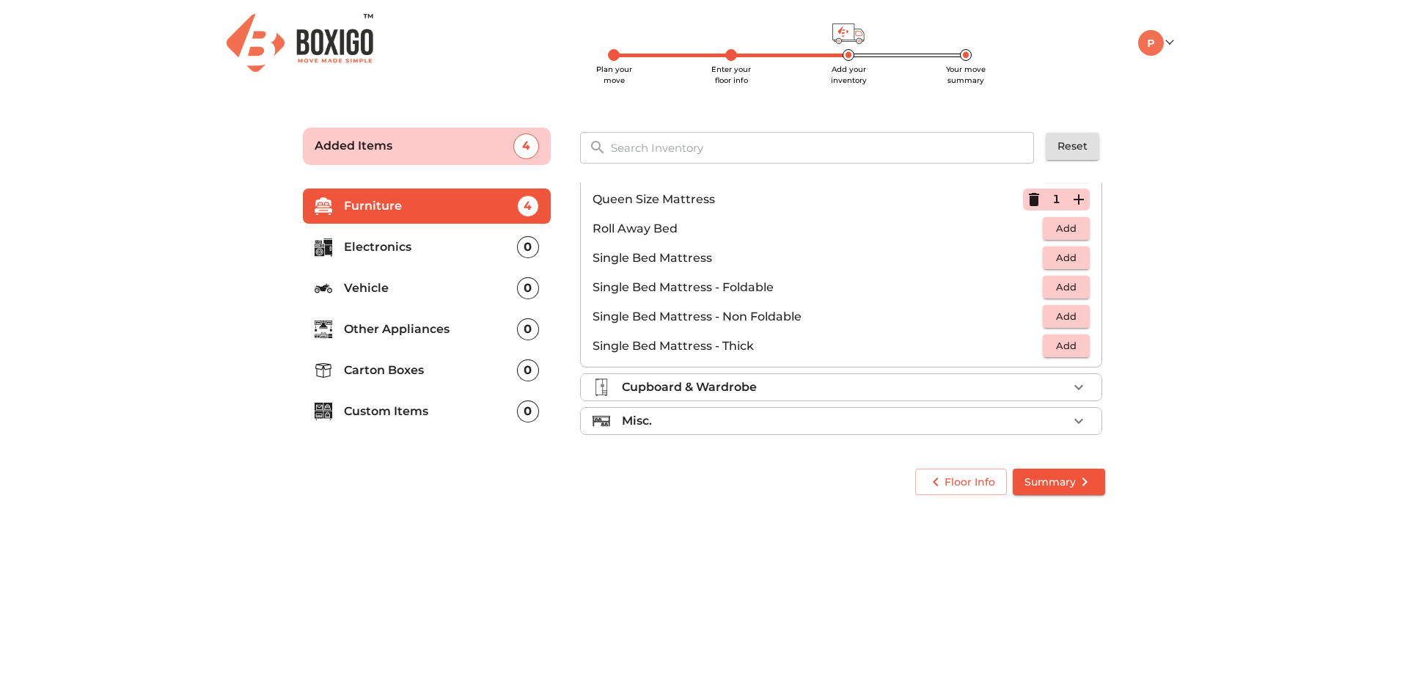
click at [654, 387] on p "Cupboard & Wardrobe" at bounding box center [689, 387] width 135 height 18
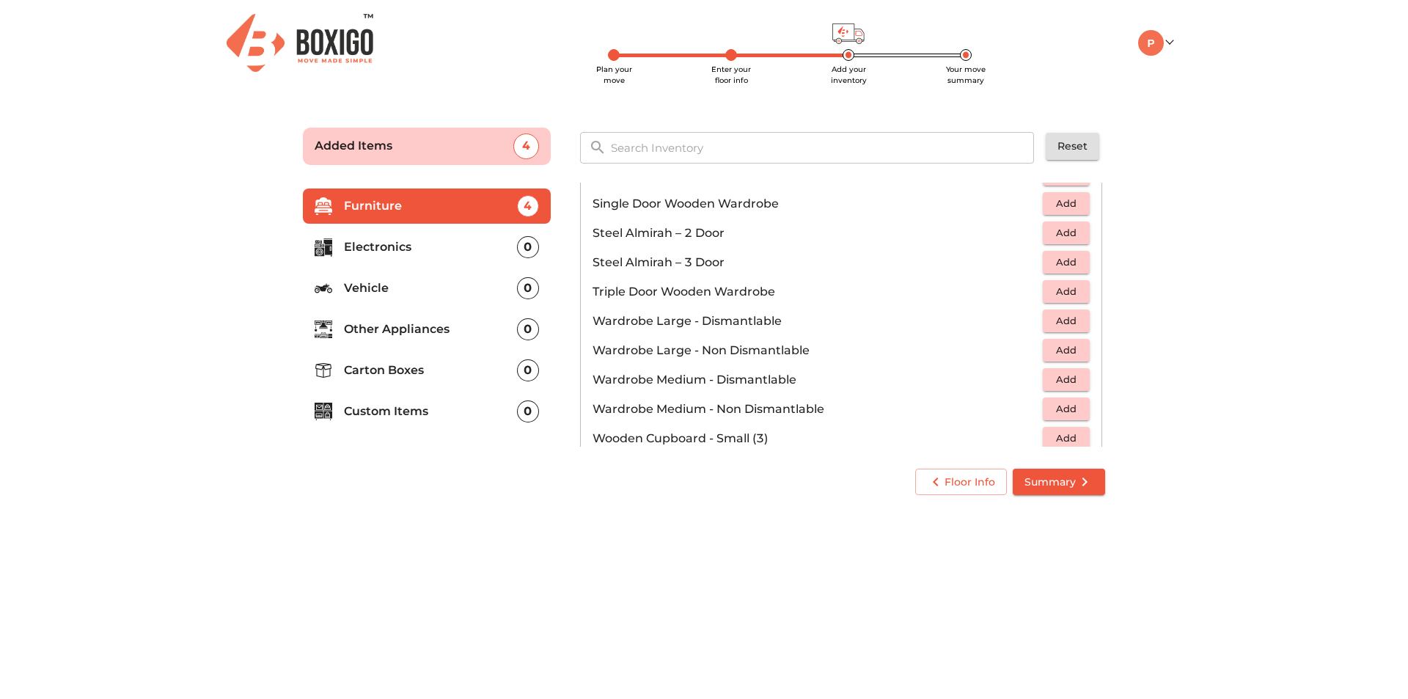
scroll to position [495, 0]
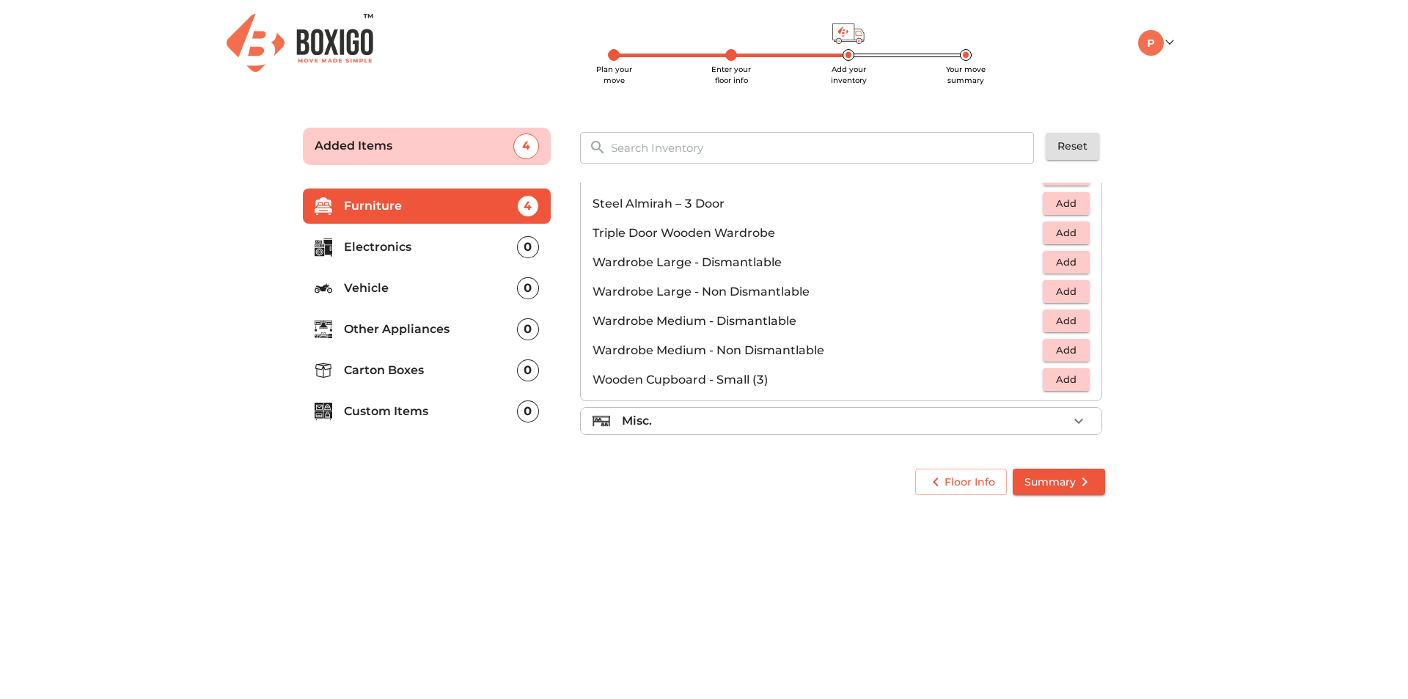
click at [1053, 356] on span "Add" at bounding box center [1066, 350] width 32 height 17
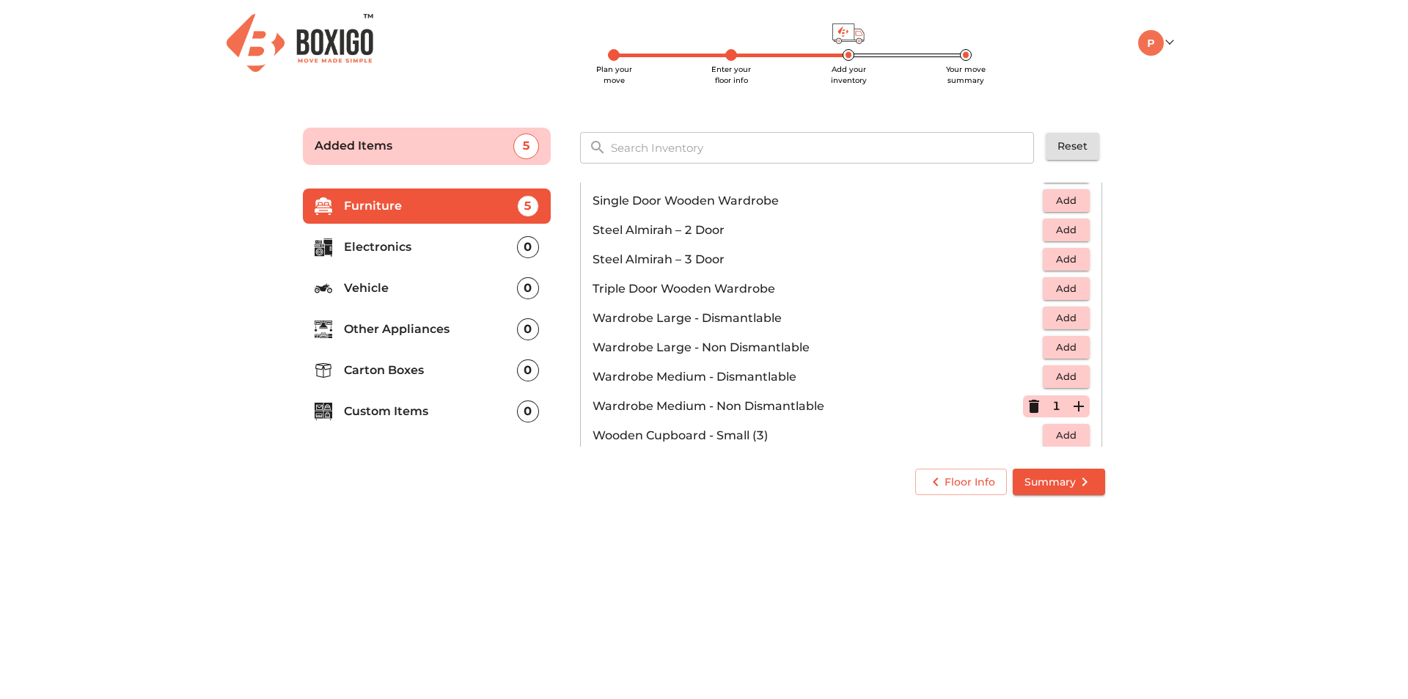
scroll to position [348, 0]
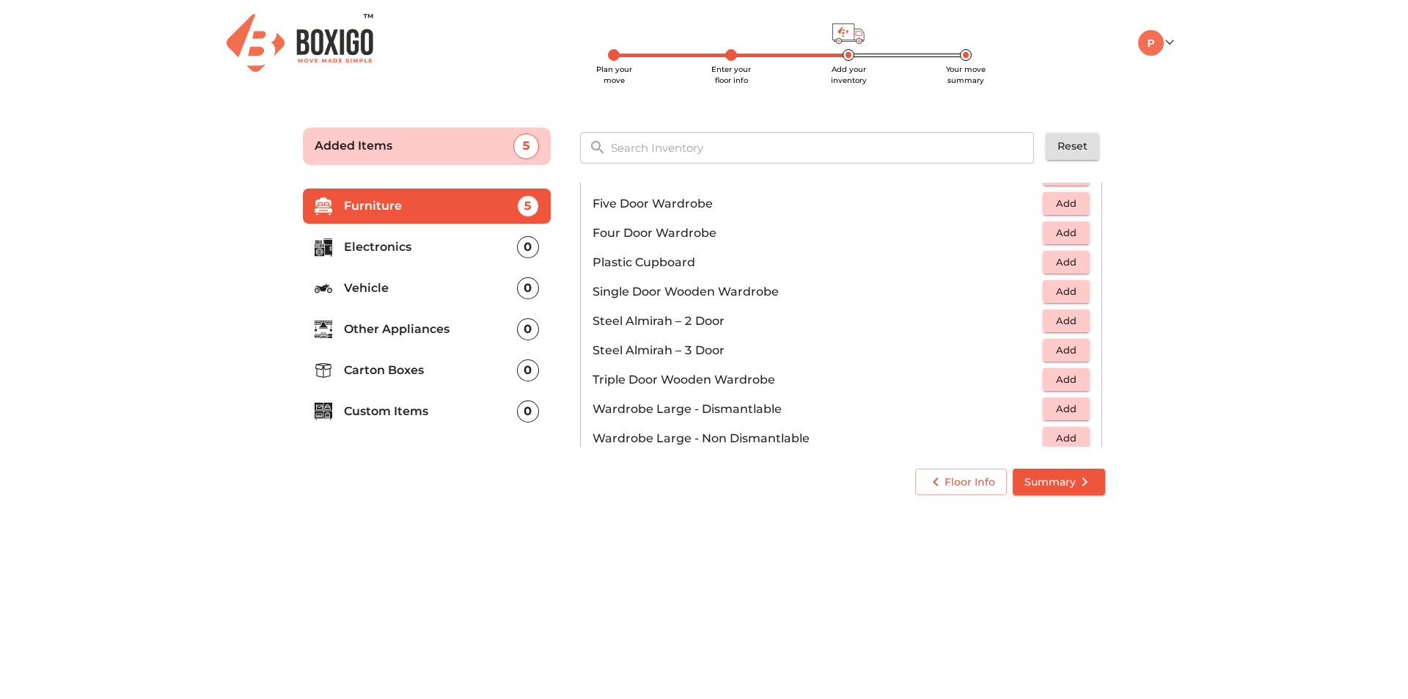
click at [1051, 263] on span "Add" at bounding box center [1066, 262] width 32 height 17
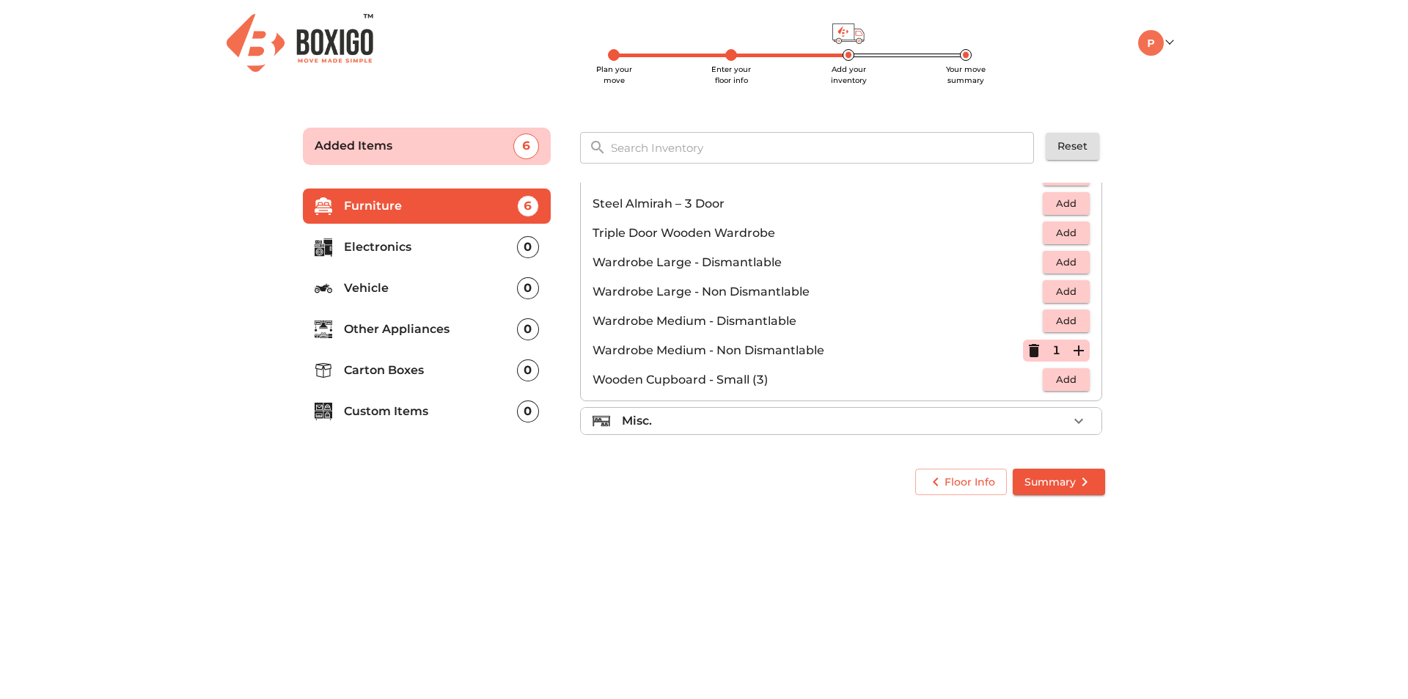
click at [654, 412] on div "Misc." at bounding box center [845, 421] width 446 height 18
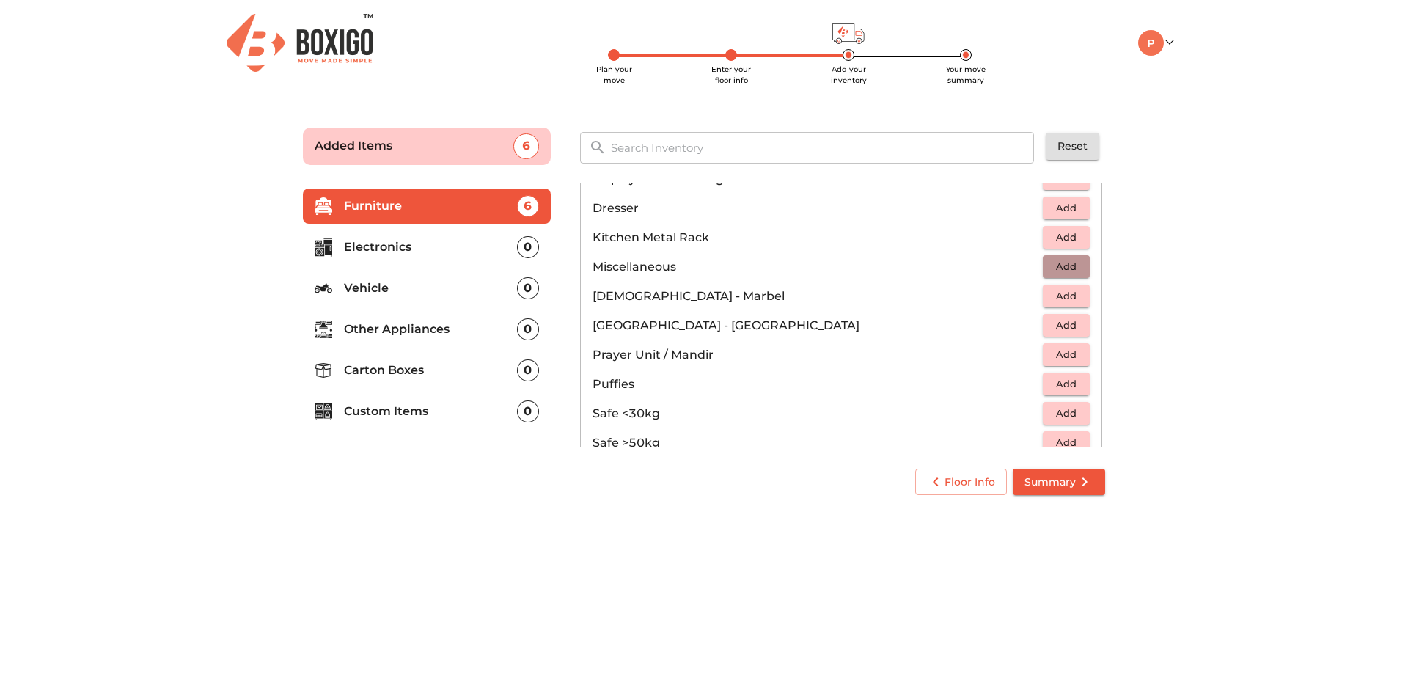
click at [1057, 266] on span "Add" at bounding box center [1066, 266] width 32 height 17
click at [595, 524] on body "Plan your move Enter your floor info Add your inventory Your move summary My Mo…" at bounding box center [704, 349] width 1408 height 699
click at [655, 356] on p "Prayer Unit / Mandir" at bounding box center [818, 355] width 450 height 18
click at [1050, 354] on span "Add" at bounding box center [1066, 354] width 32 height 17
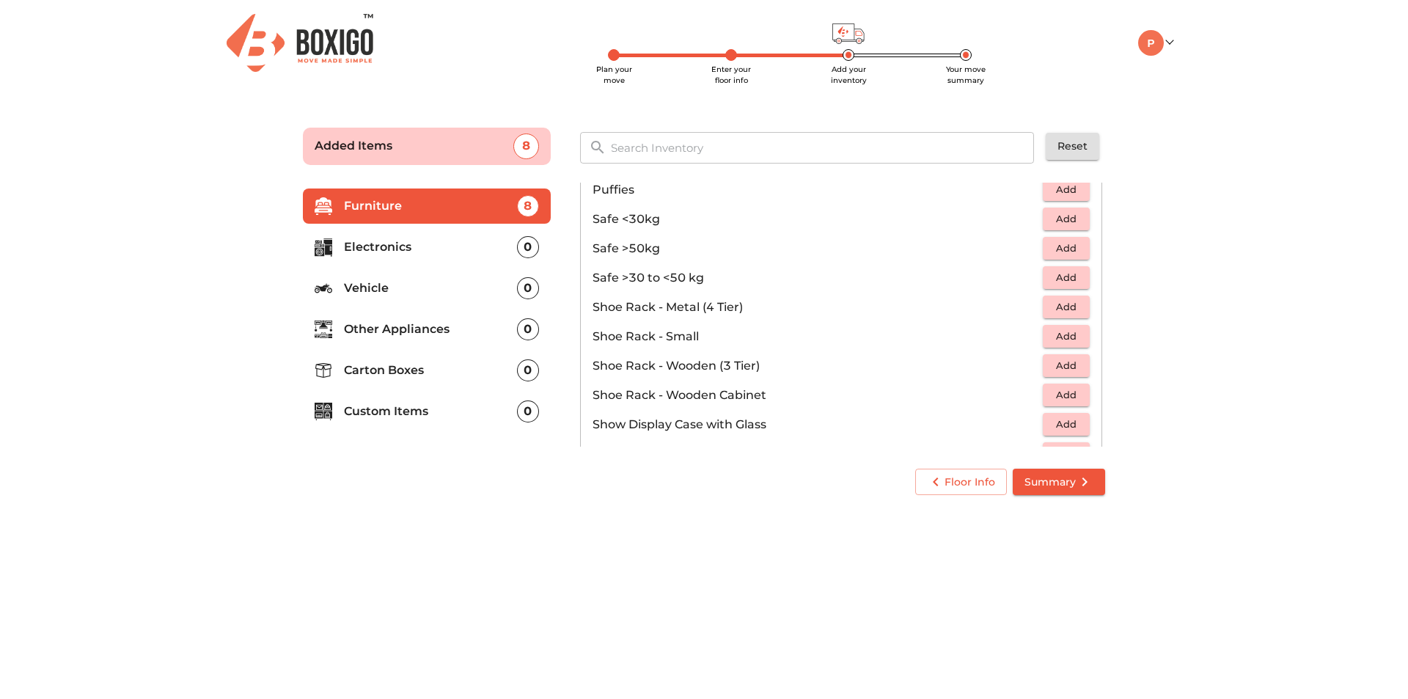
scroll to position [715, 0]
click at [1066, 191] on span "Add" at bounding box center [1066, 193] width 32 height 17
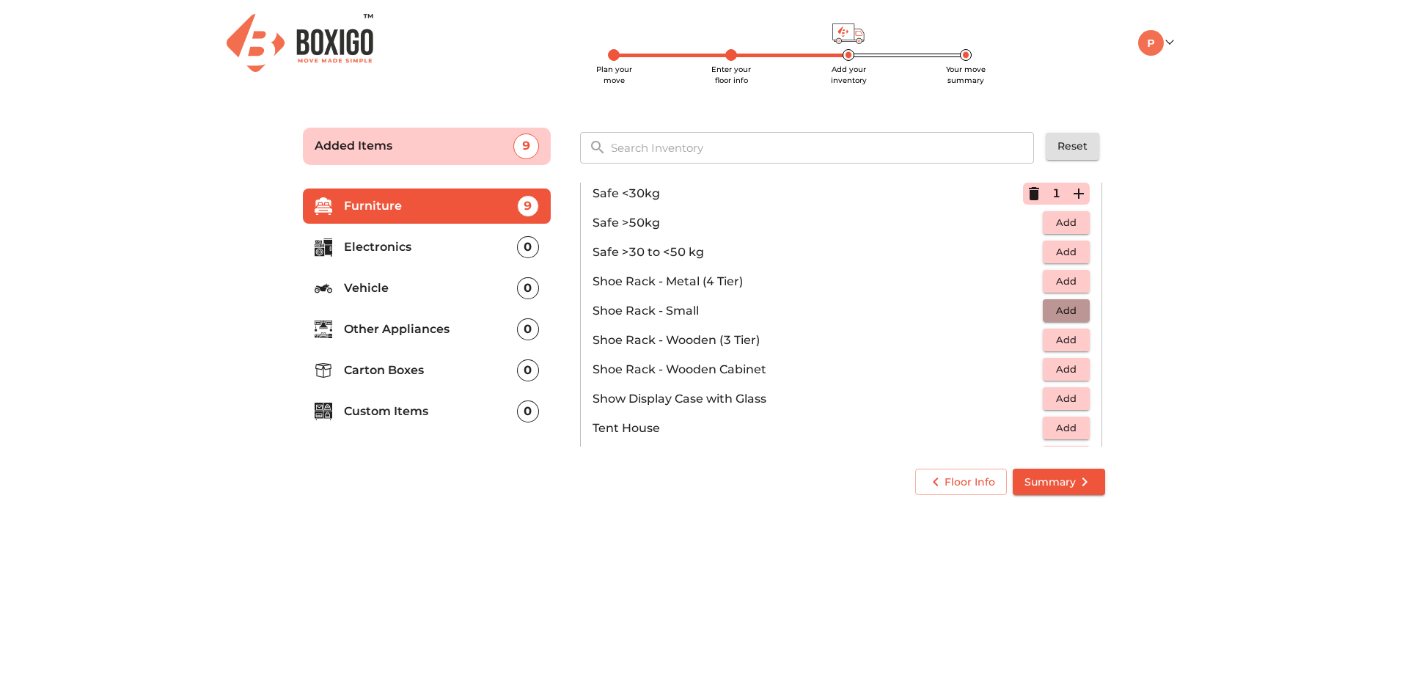
click at [1043, 312] on button "Add" at bounding box center [1066, 310] width 47 height 23
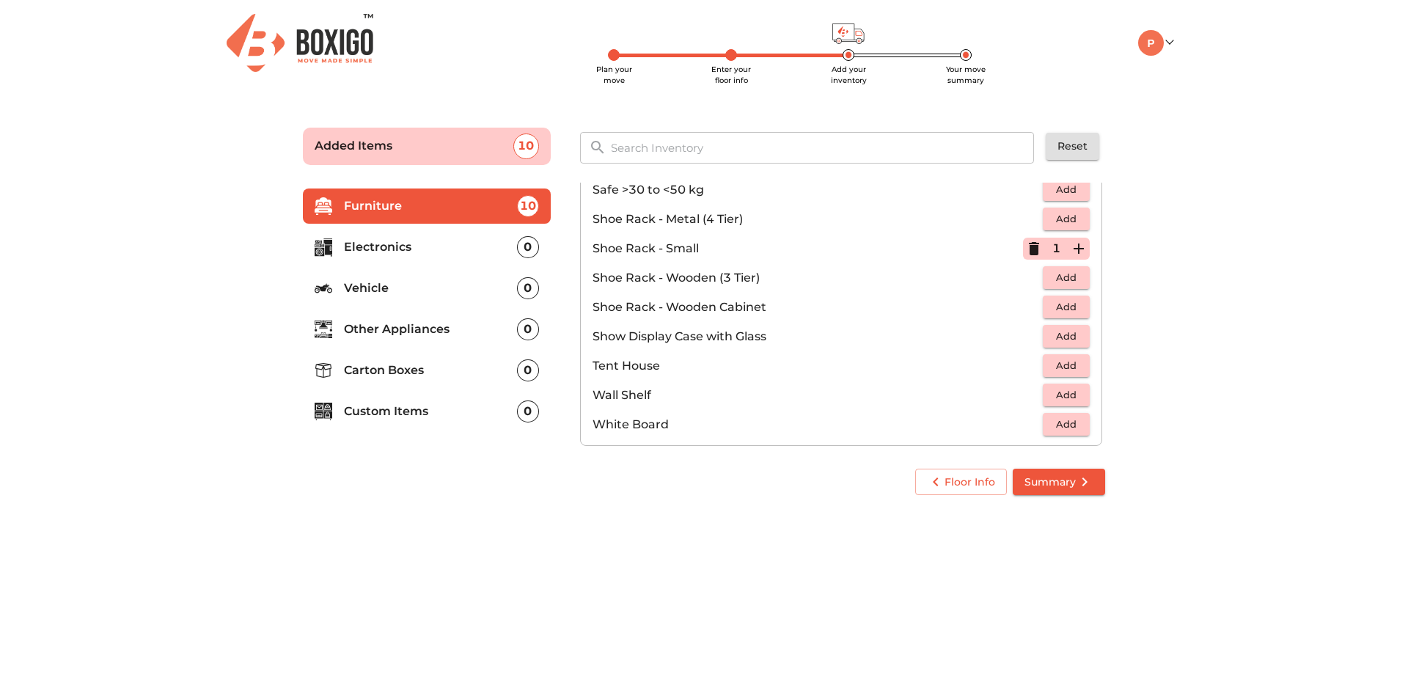
scroll to position [788, 0]
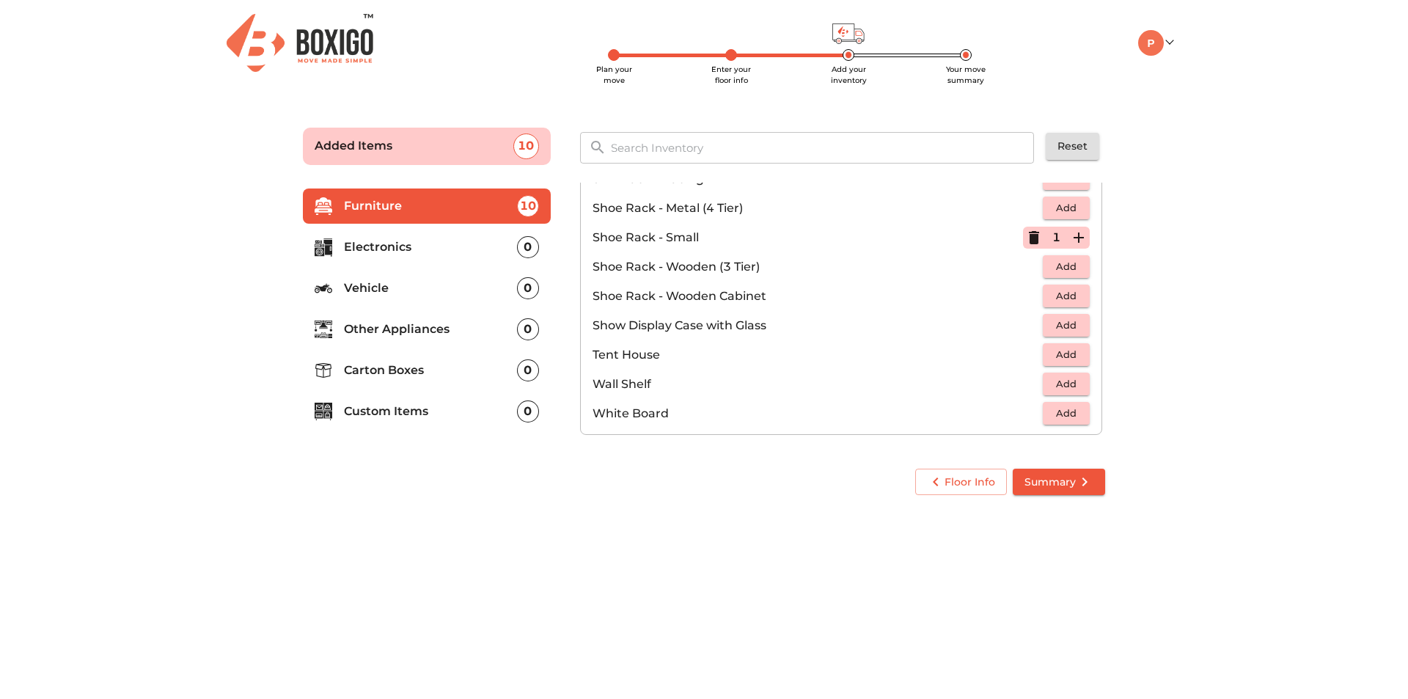
click at [376, 255] on p "Electronics" at bounding box center [430, 247] width 173 height 18
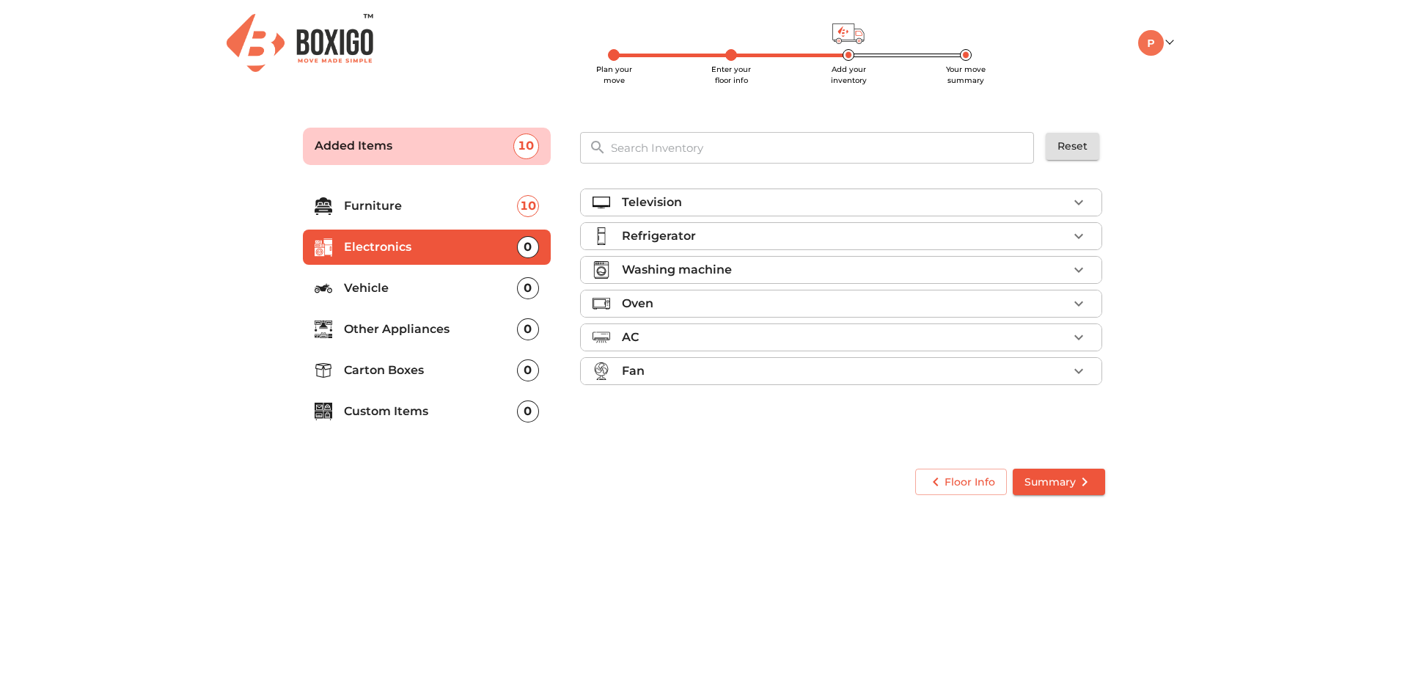
click at [662, 238] on p "Refrigerator" at bounding box center [659, 236] width 74 height 18
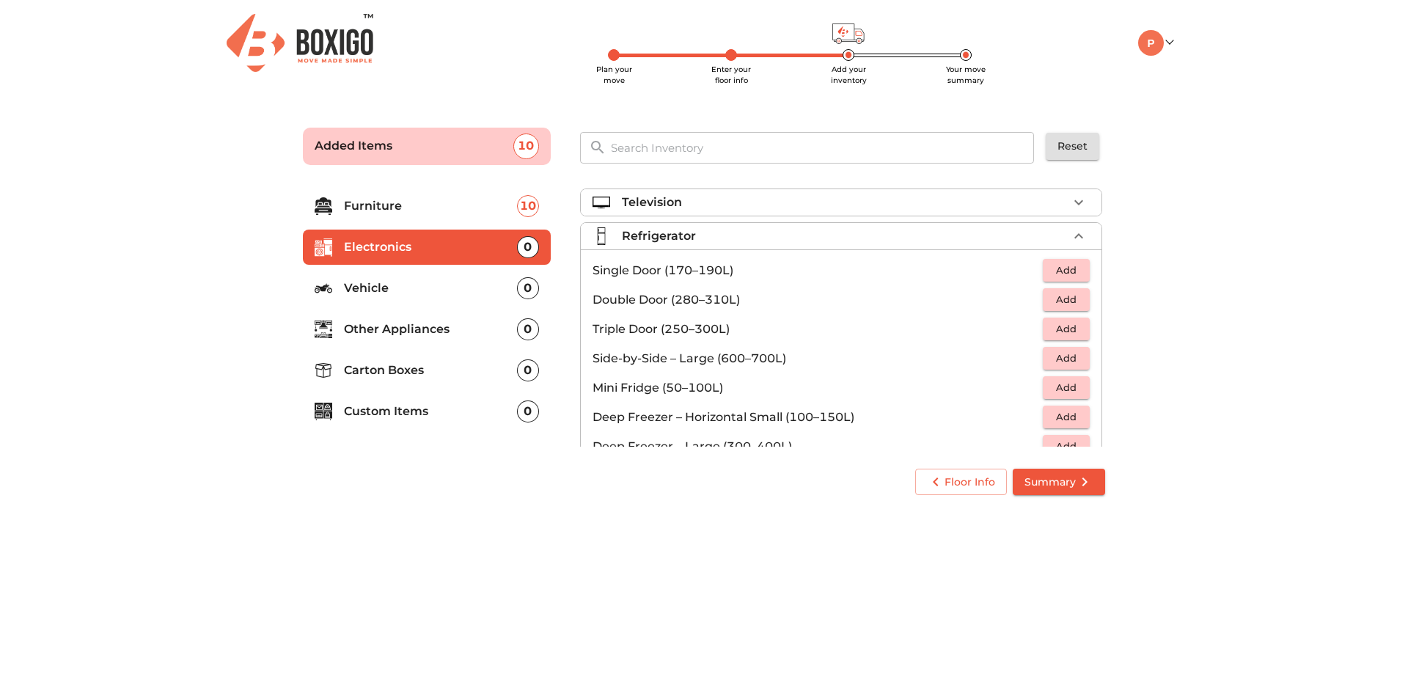
click at [1059, 268] on span "Add" at bounding box center [1066, 270] width 32 height 17
click at [644, 233] on p "Refrigerator" at bounding box center [659, 236] width 74 height 18
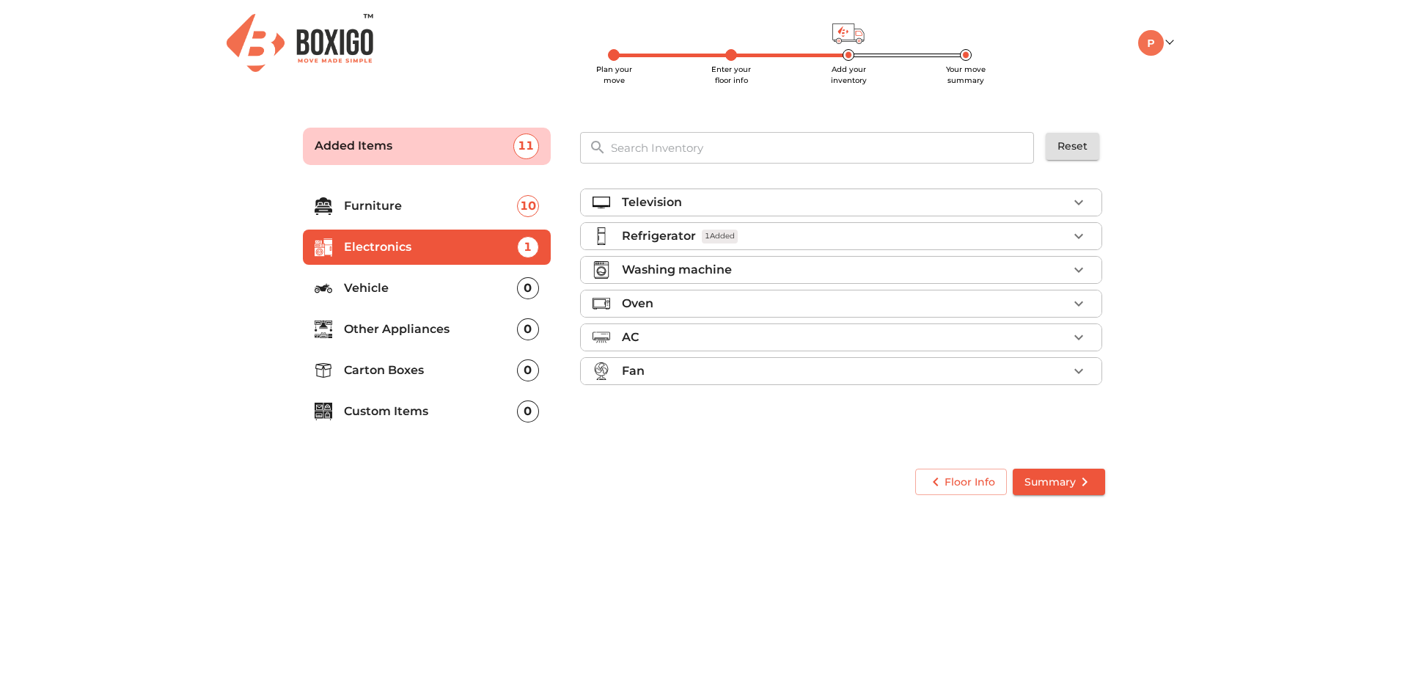
click at [642, 271] on p "Washing machine" at bounding box center [677, 270] width 110 height 18
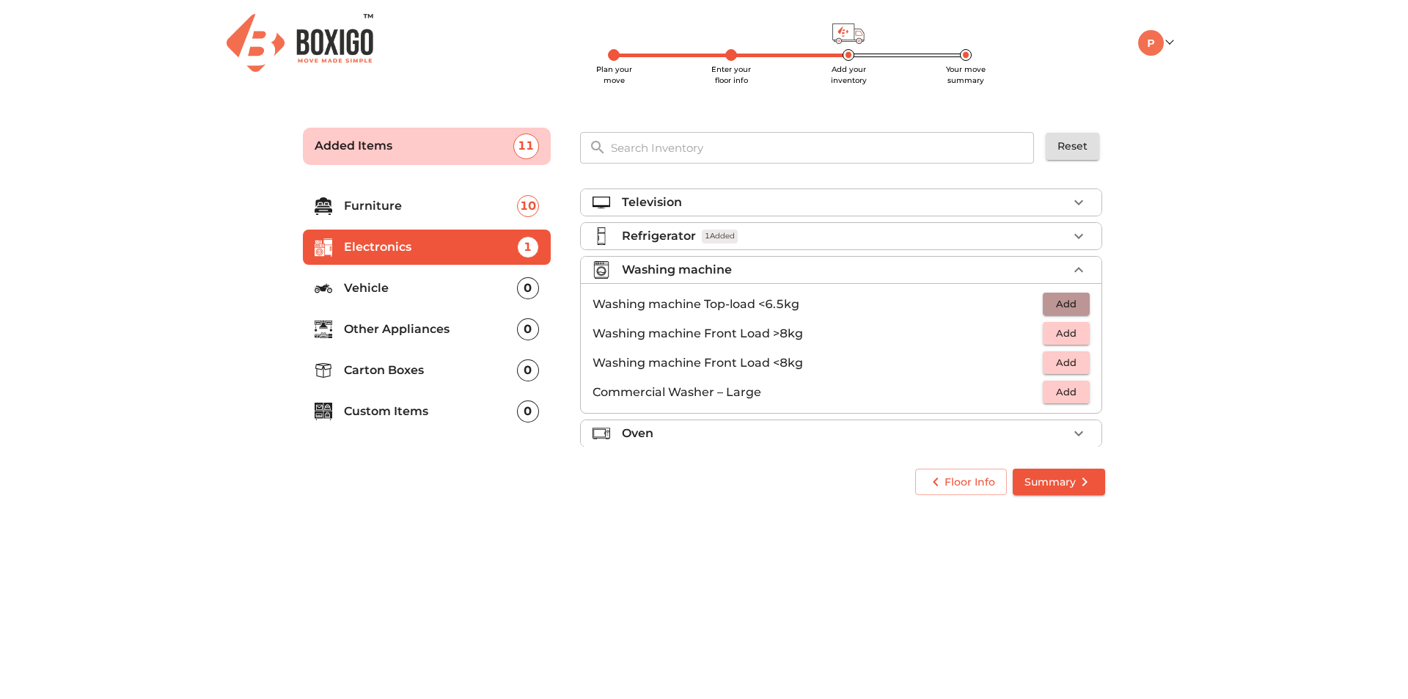
click at [1064, 304] on span "Add" at bounding box center [1066, 304] width 32 height 17
click at [629, 266] on p "Washing machine" at bounding box center [677, 270] width 110 height 18
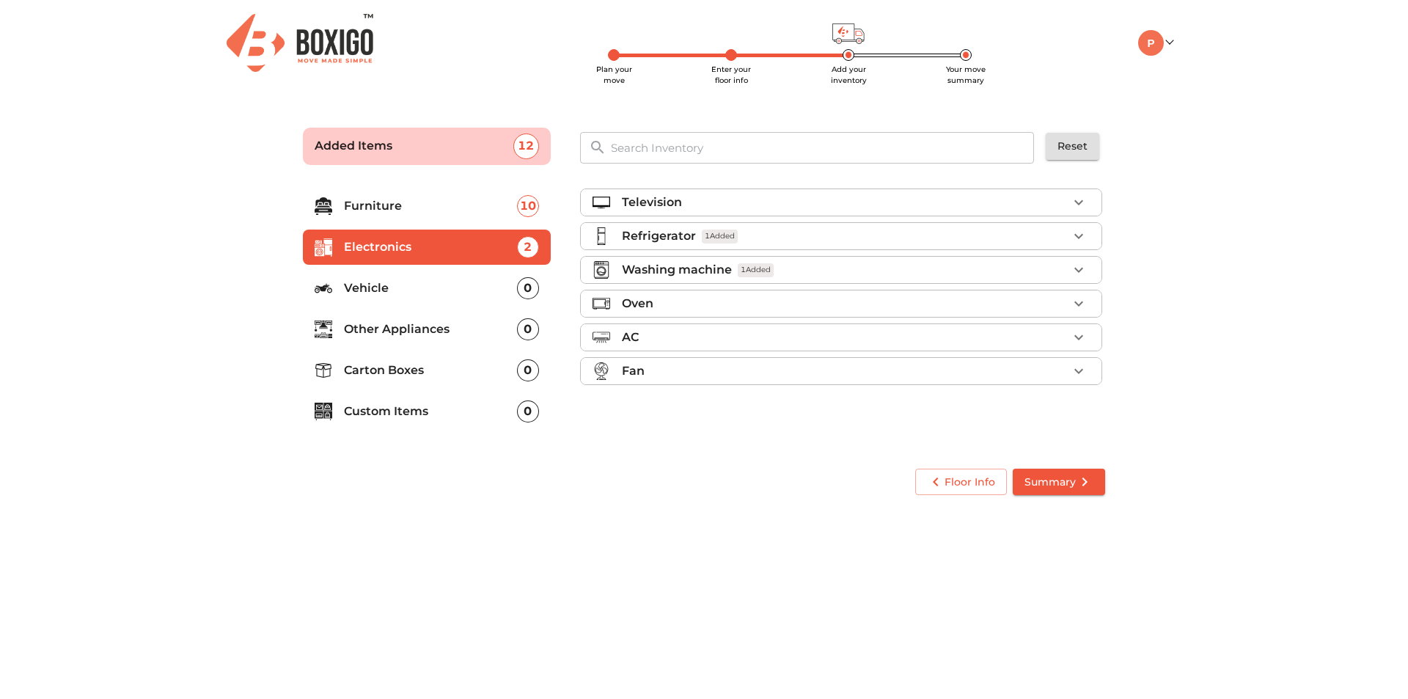
click at [648, 335] on div "AC" at bounding box center [845, 338] width 446 height 18
click at [1067, 373] on span "Add" at bounding box center [1066, 371] width 32 height 17
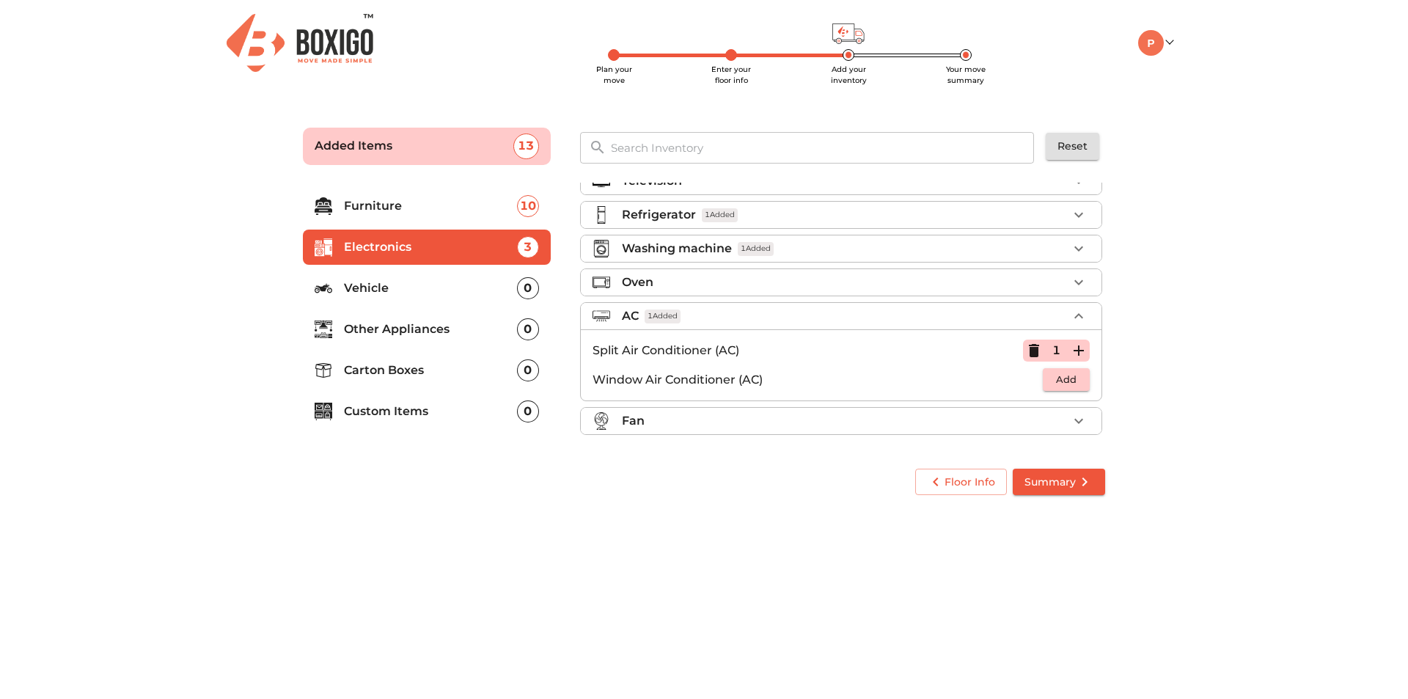
click at [654, 418] on div "Fan" at bounding box center [845, 421] width 446 height 18
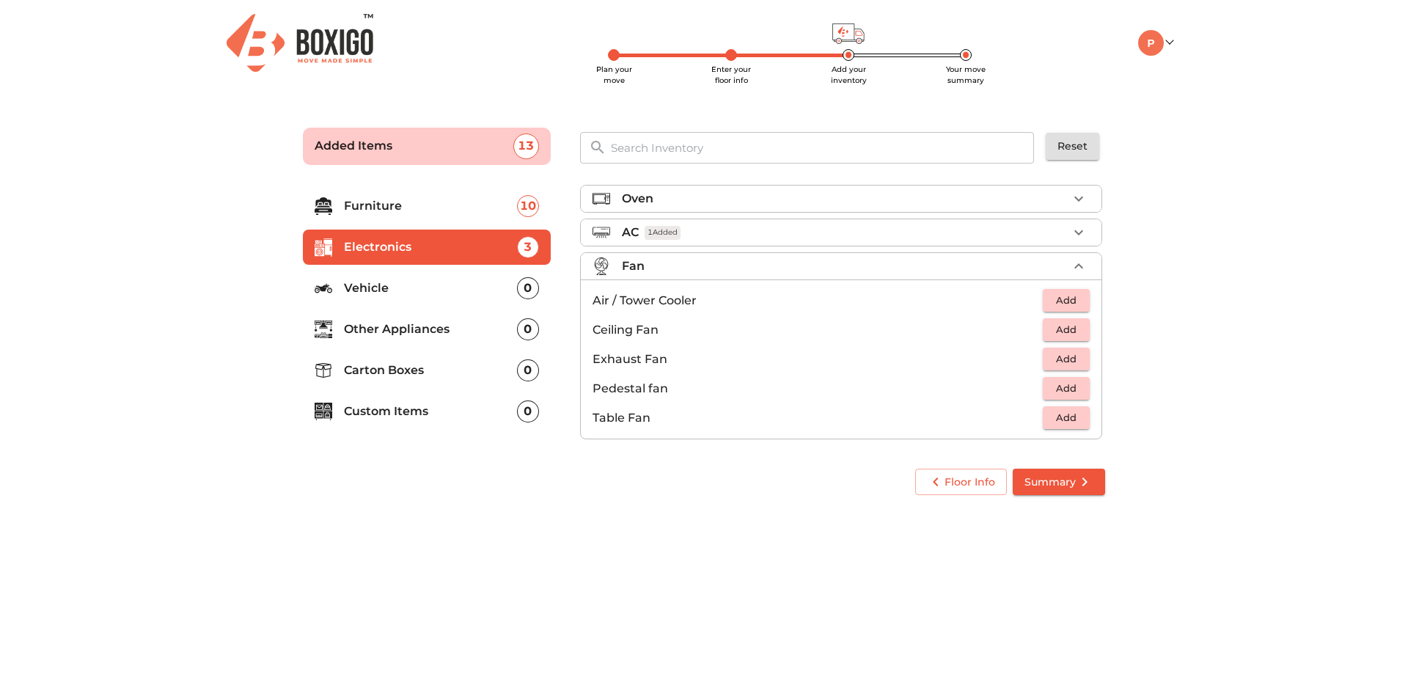
scroll to position [109, 0]
click at [378, 335] on p "Other Appliances" at bounding box center [430, 330] width 173 height 18
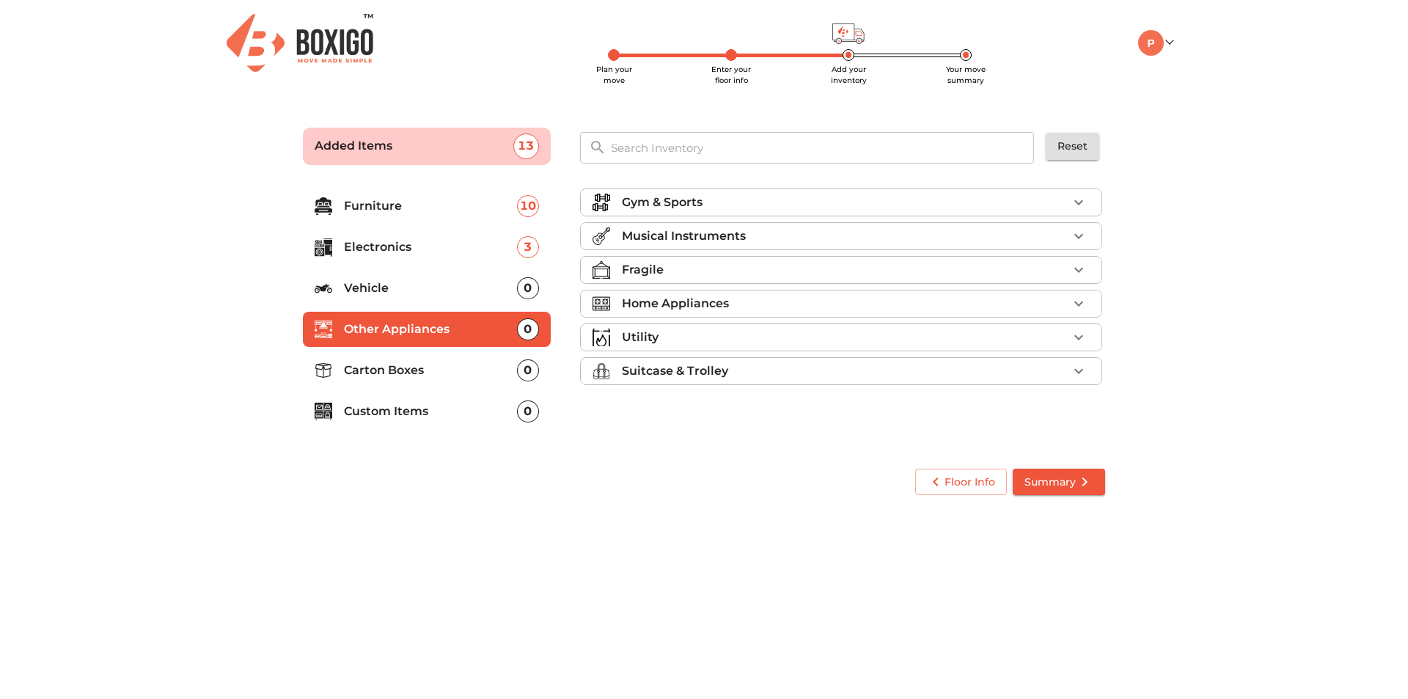
scroll to position [0, 0]
click at [657, 233] on p "Musical Instruments" at bounding box center [684, 236] width 124 height 18
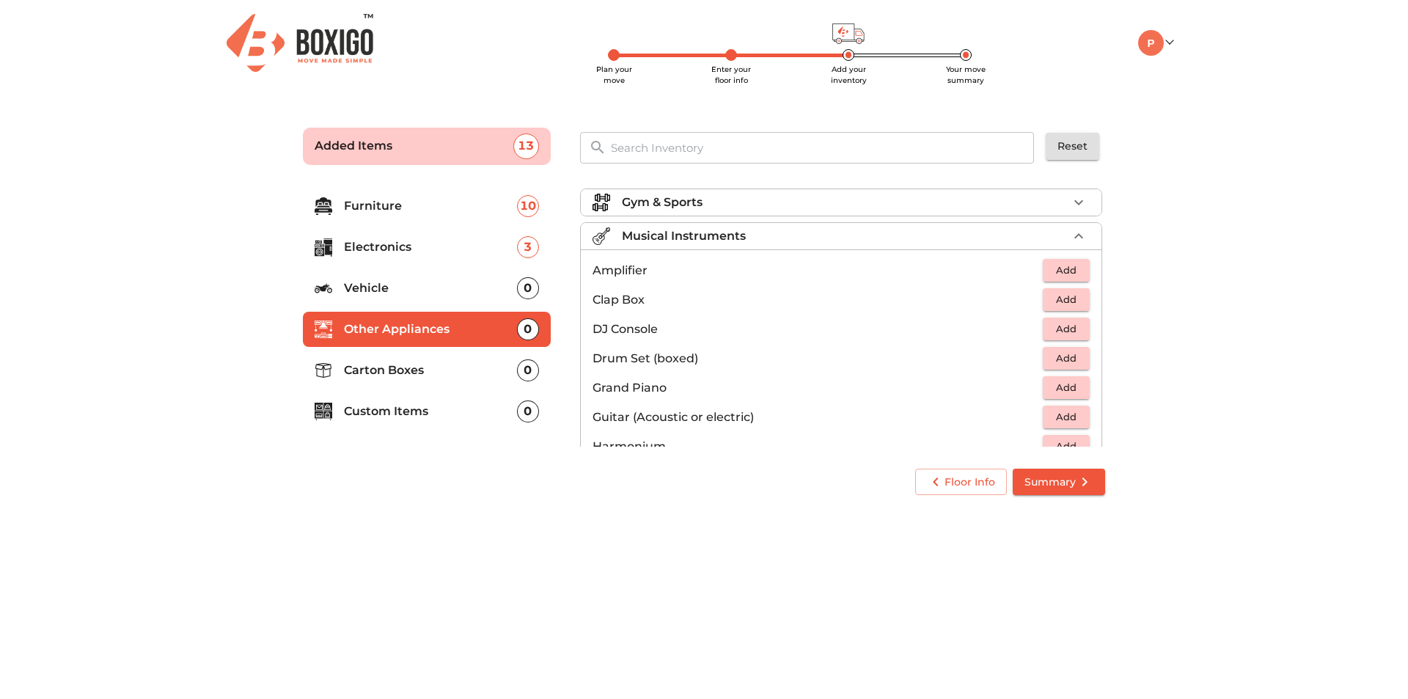
click at [651, 203] on p "Gym & Sports" at bounding box center [662, 203] width 81 height 18
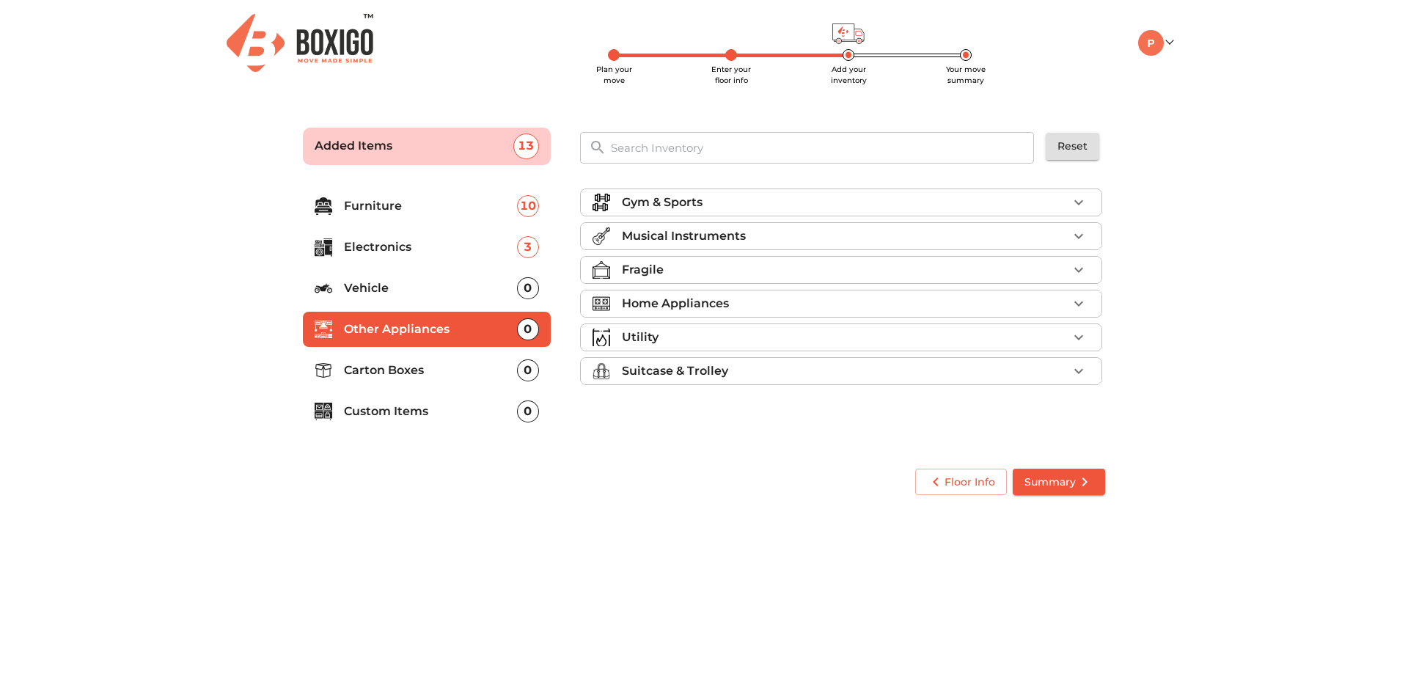
click at [654, 274] on p "Fragile" at bounding box center [643, 270] width 42 height 18
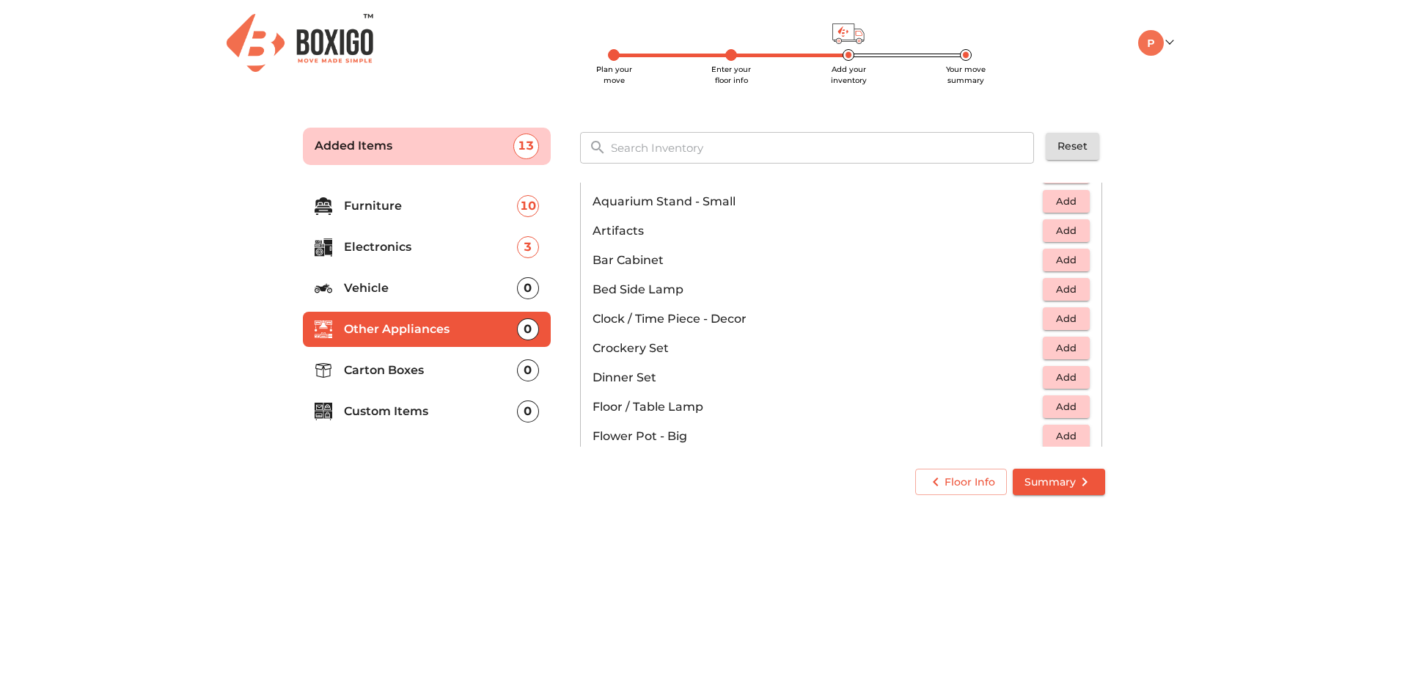
scroll to position [220, 0]
click at [1058, 350] on span "Add" at bounding box center [1066, 348] width 32 height 17
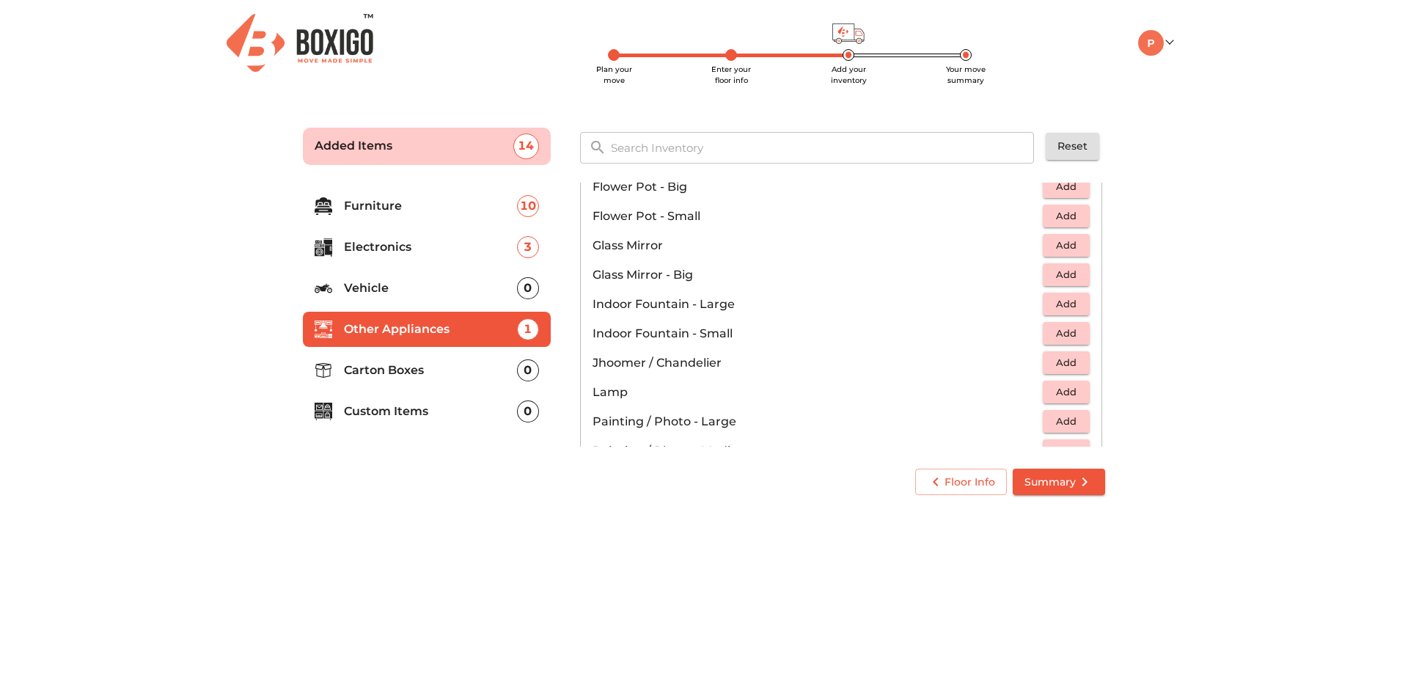
scroll to position [513, 0]
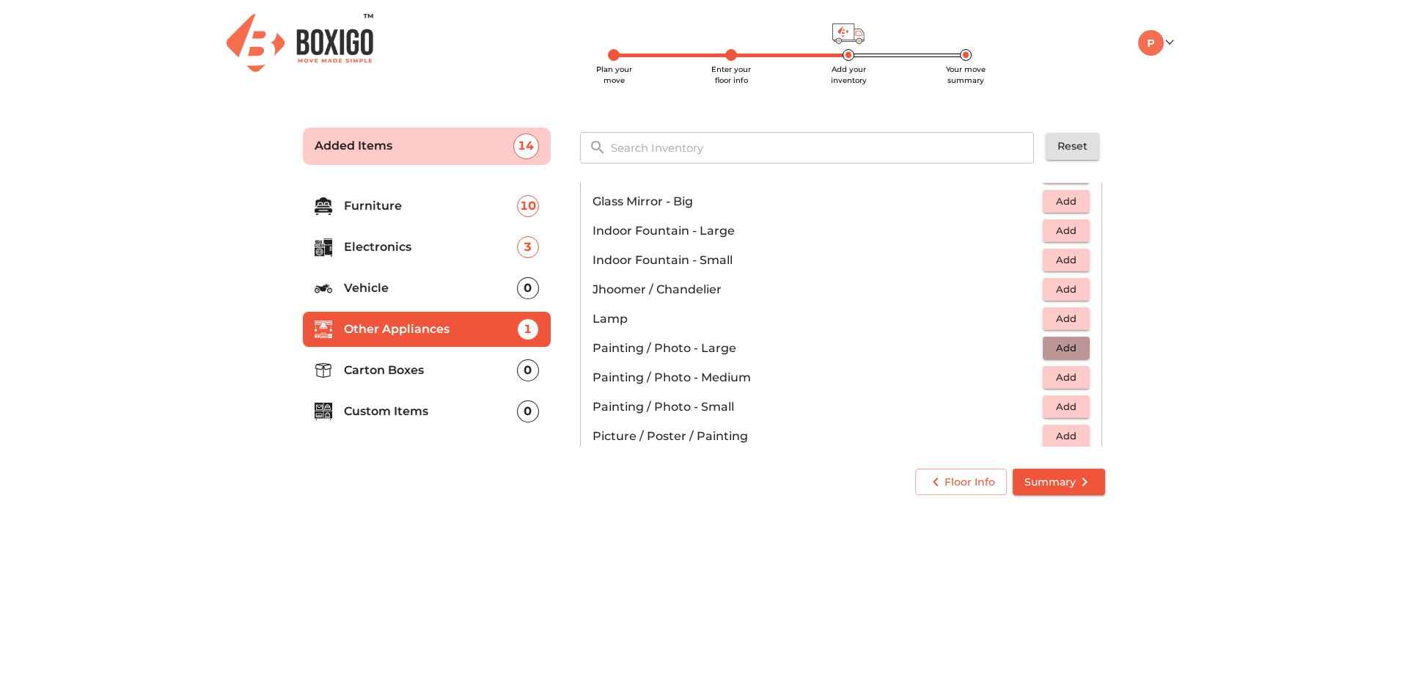
click at [1057, 350] on span "Add" at bounding box center [1066, 348] width 32 height 17
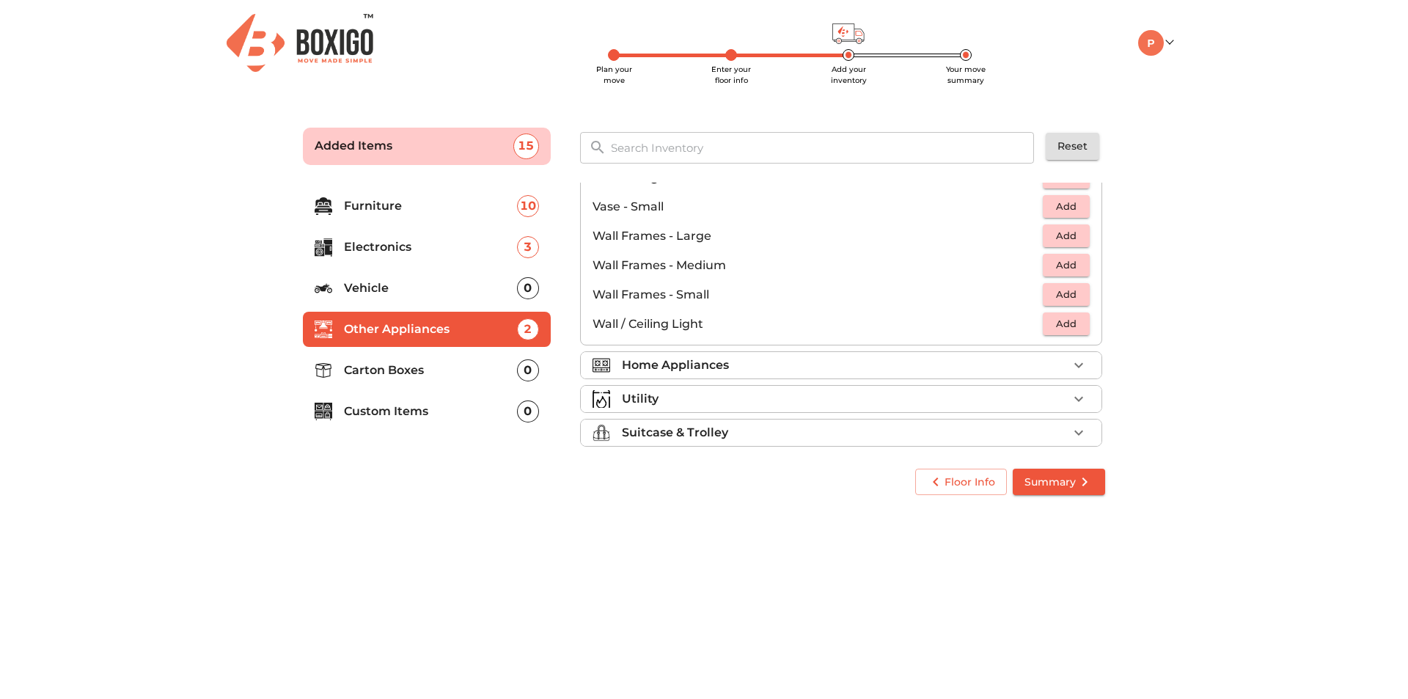
scroll to position [989, 0]
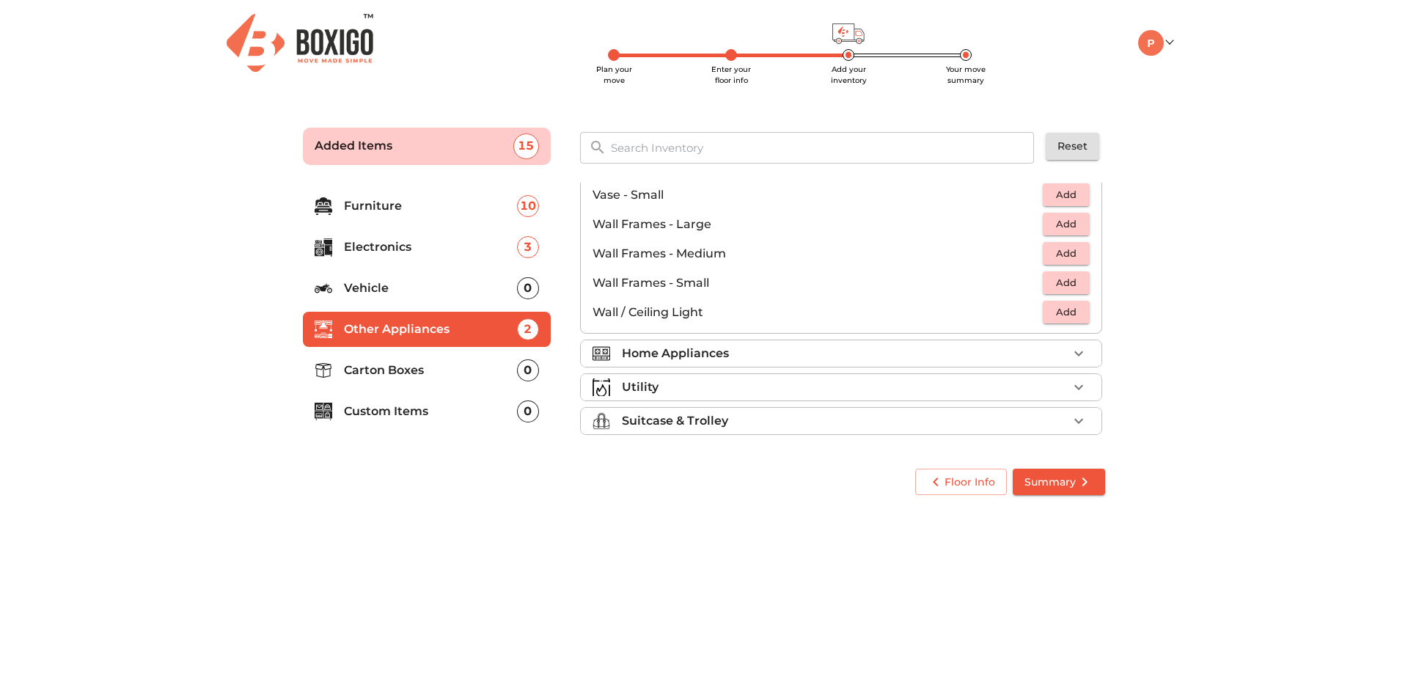
click at [692, 358] on p "Home Appliances" at bounding box center [675, 354] width 107 height 18
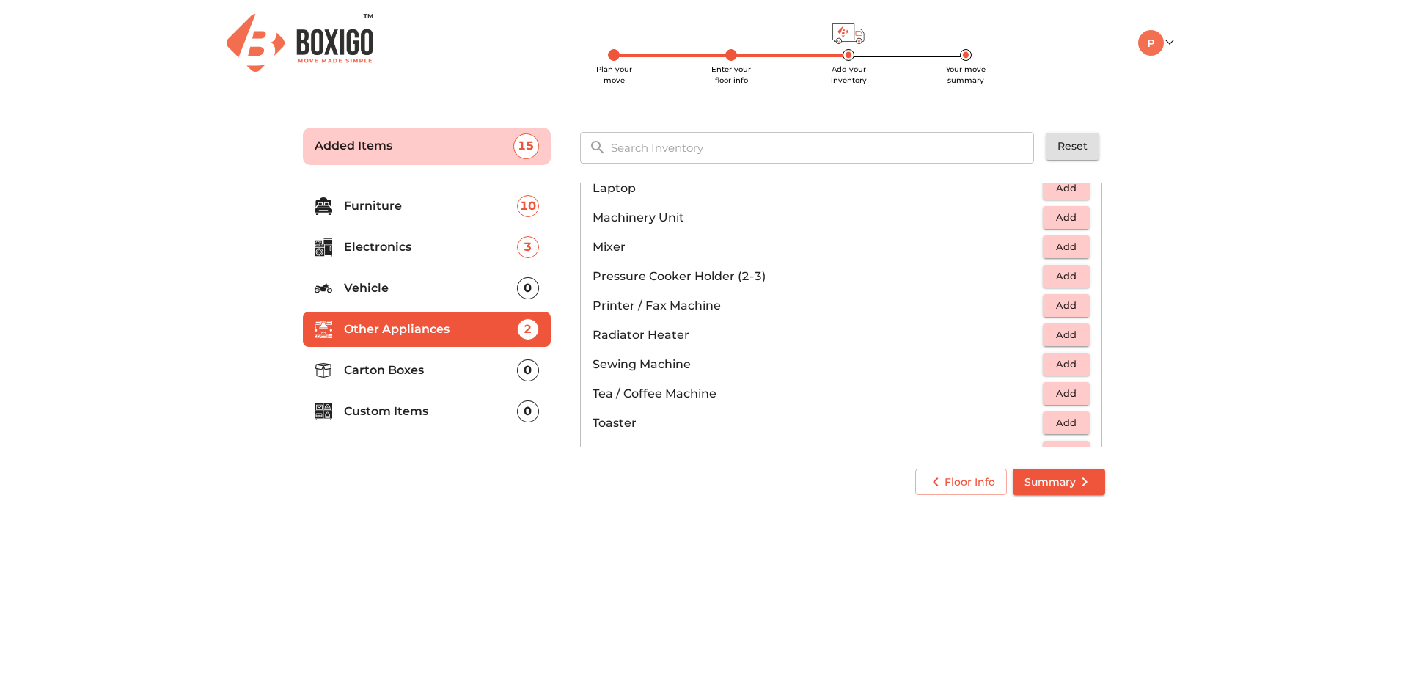
scroll to position [807, 0]
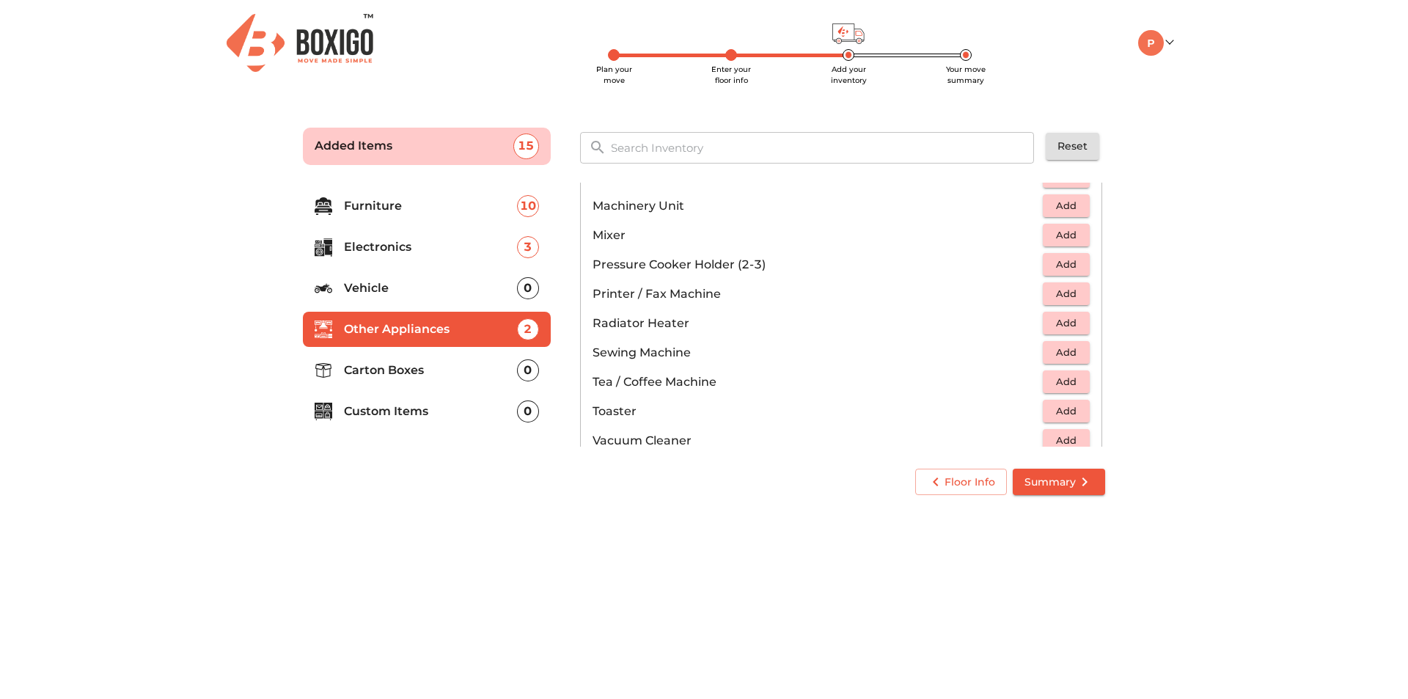
click at [1050, 263] on span "Add" at bounding box center [1066, 264] width 32 height 17
click at [1043, 321] on button "Add" at bounding box center [1066, 323] width 47 height 23
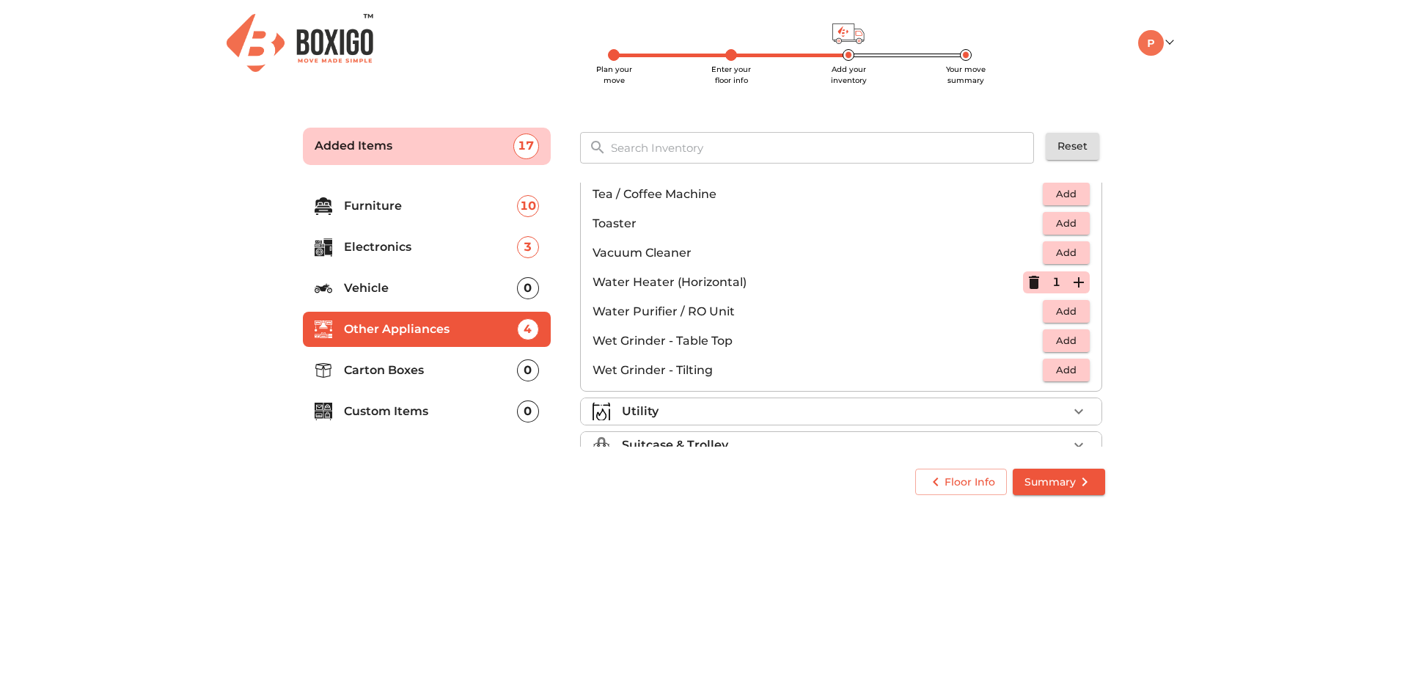
scroll to position [1019, 0]
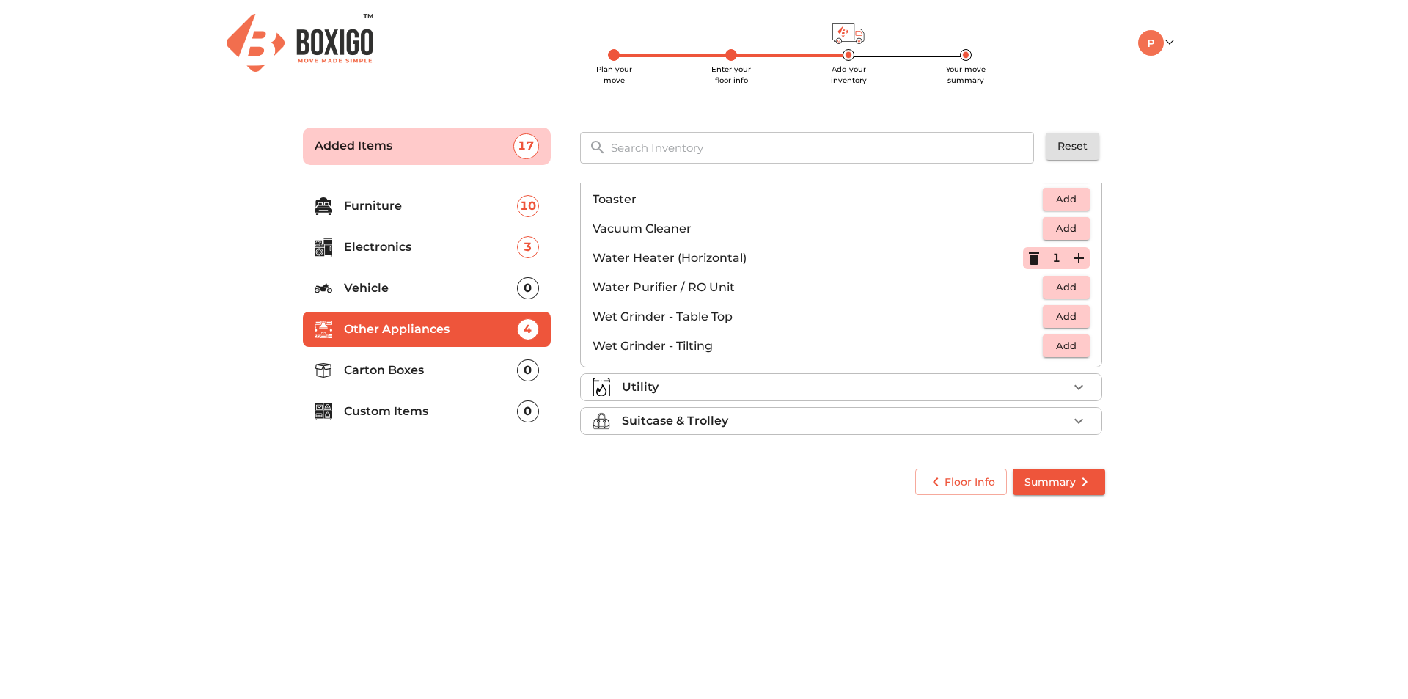
click at [1051, 318] on span "Add" at bounding box center [1066, 316] width 32 height 17
click at [711, 384] on div "Utility" at bounding box center [845, 387] width 446 height 18
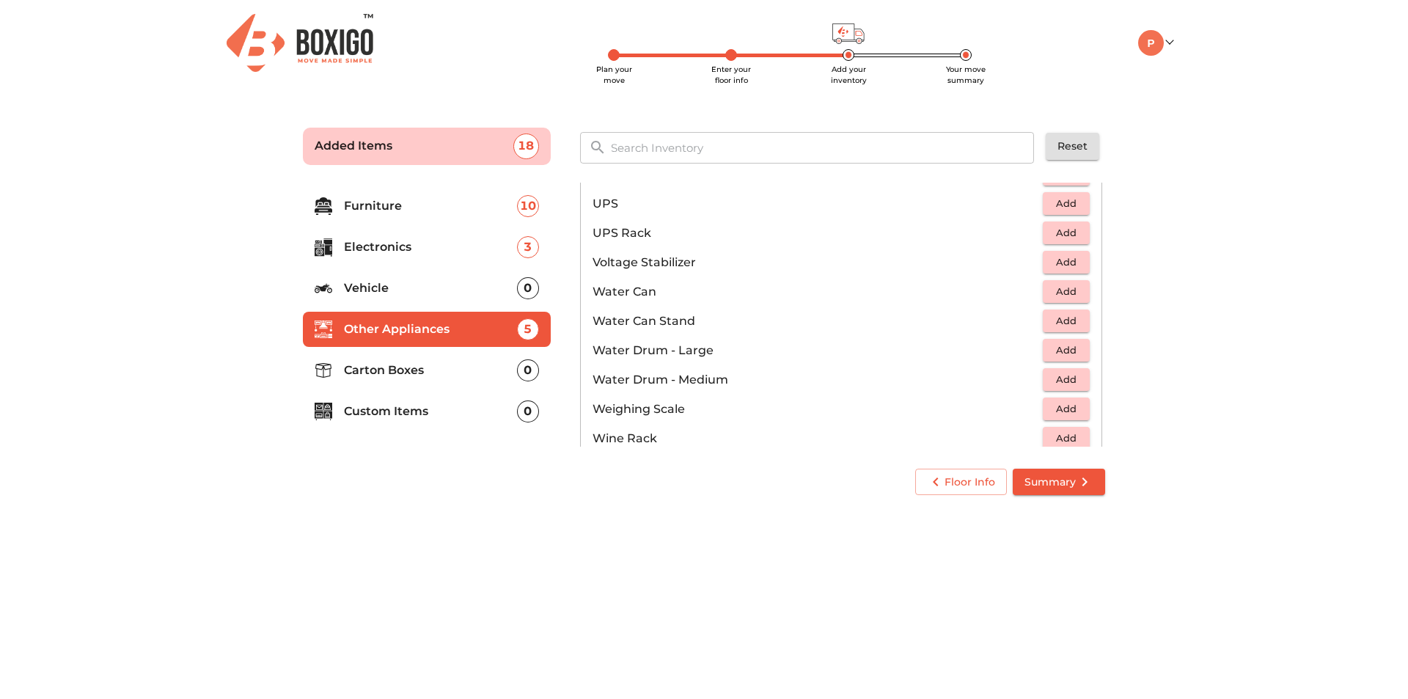
scroll to position [945, 0]
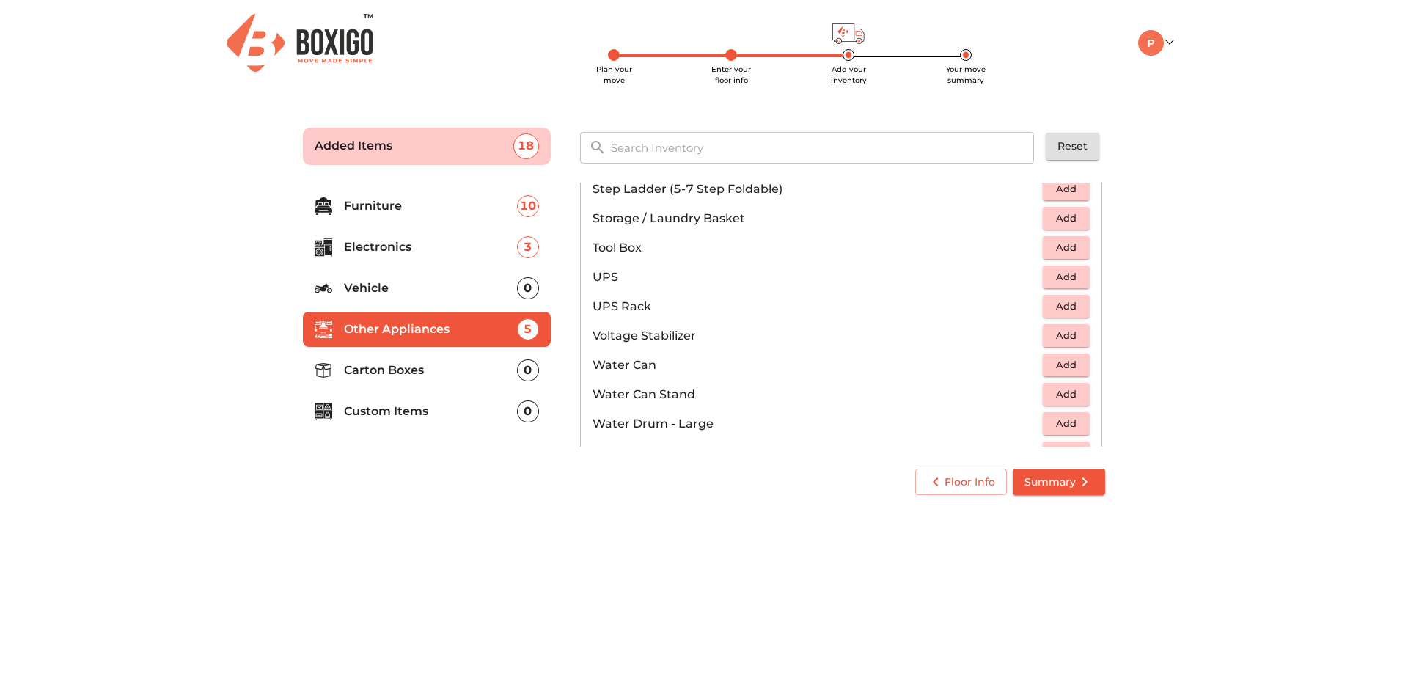
click at [1073, 216] on span "Add" at bounding box center [1066, 218] width 32 height 17
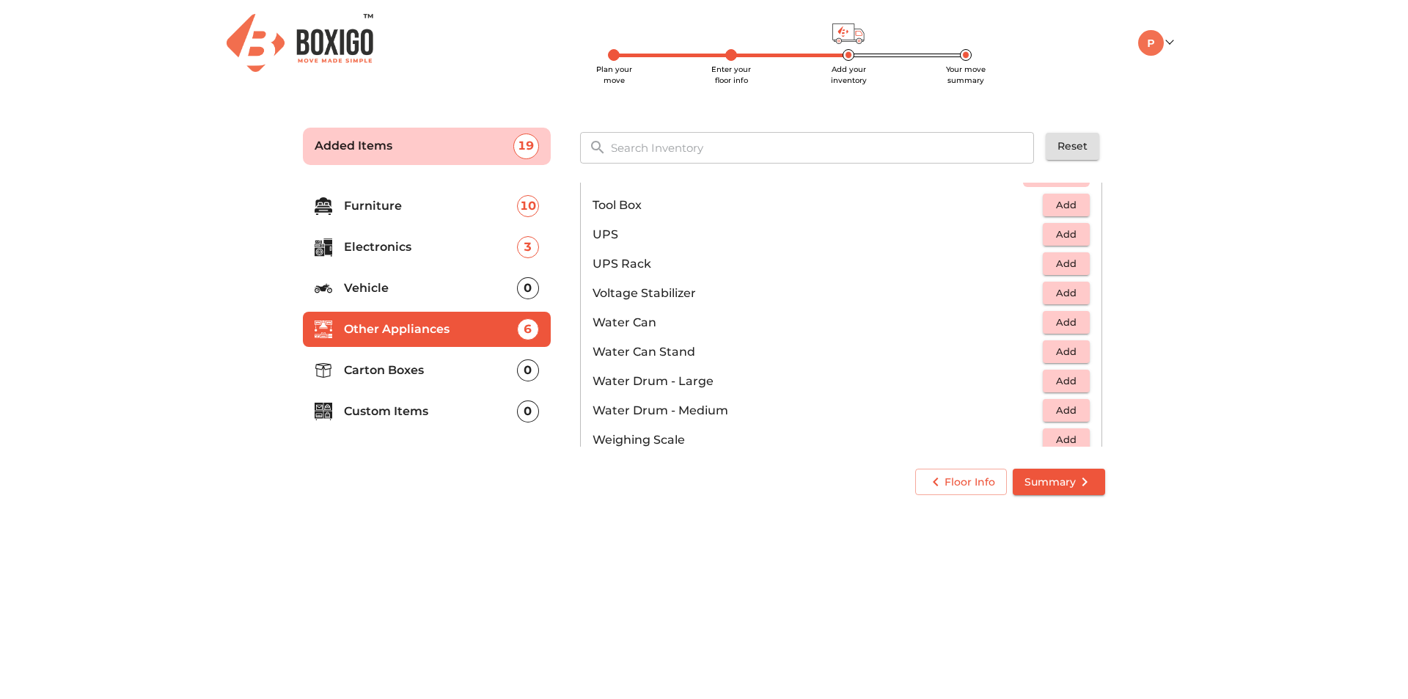
scroll to position [1019, 0]
click at [1055, 288] on span "Add" at bounding box center [1066, 291] width 32 height 17
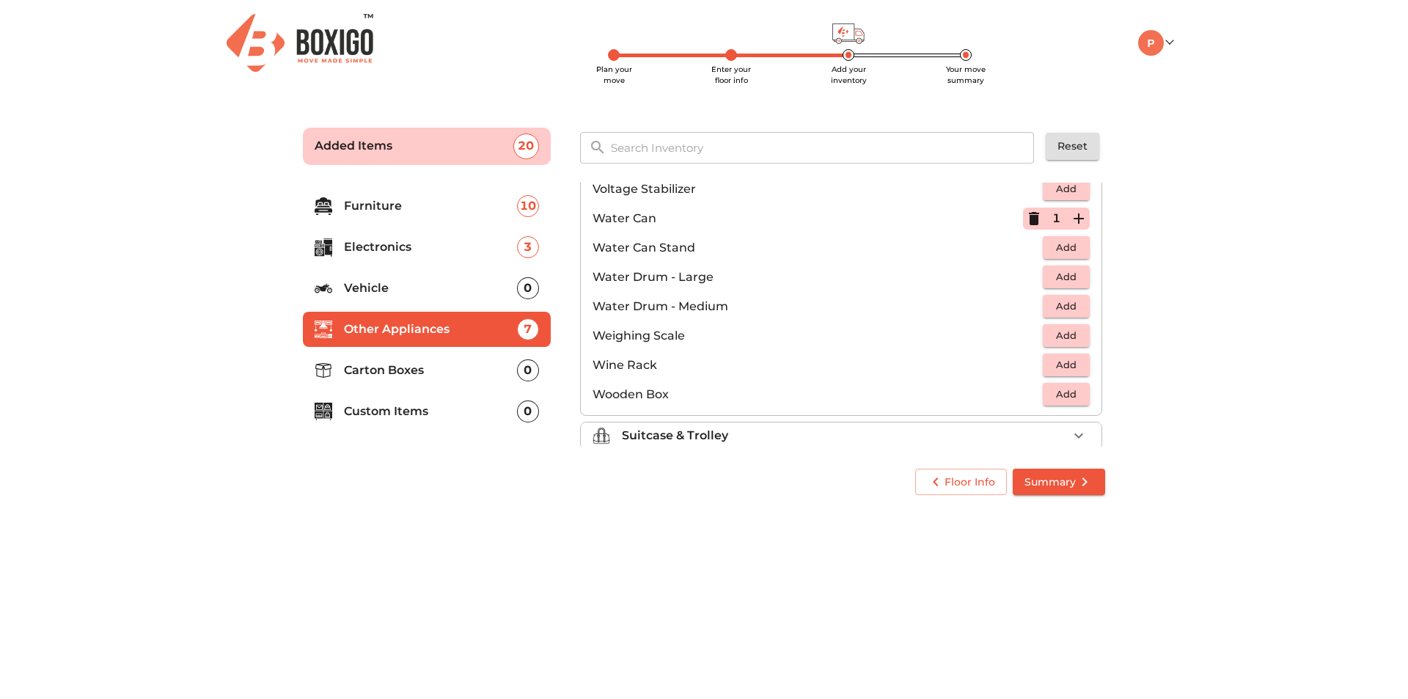
scroll to position [1107, 0]
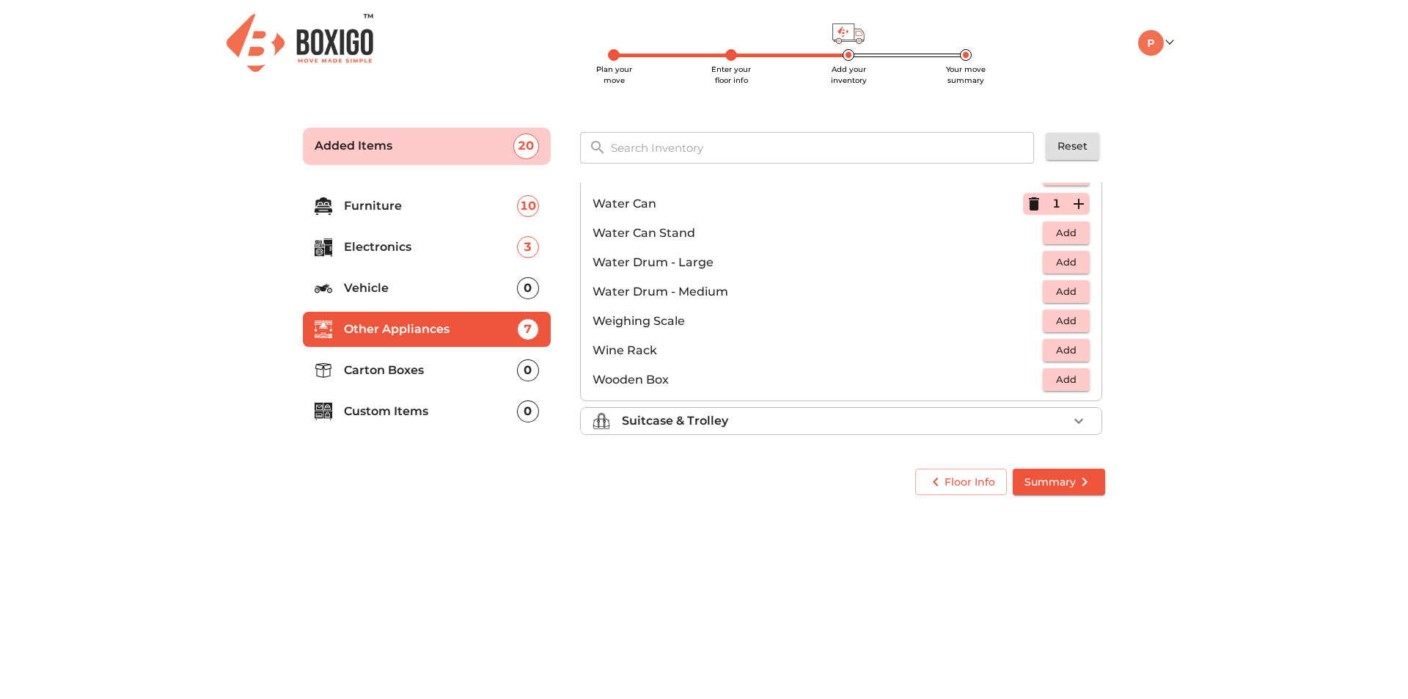
click at [1006, 412] on div "Suitcase & Trolley" at bounding box center [845, 421] width 446 height 18
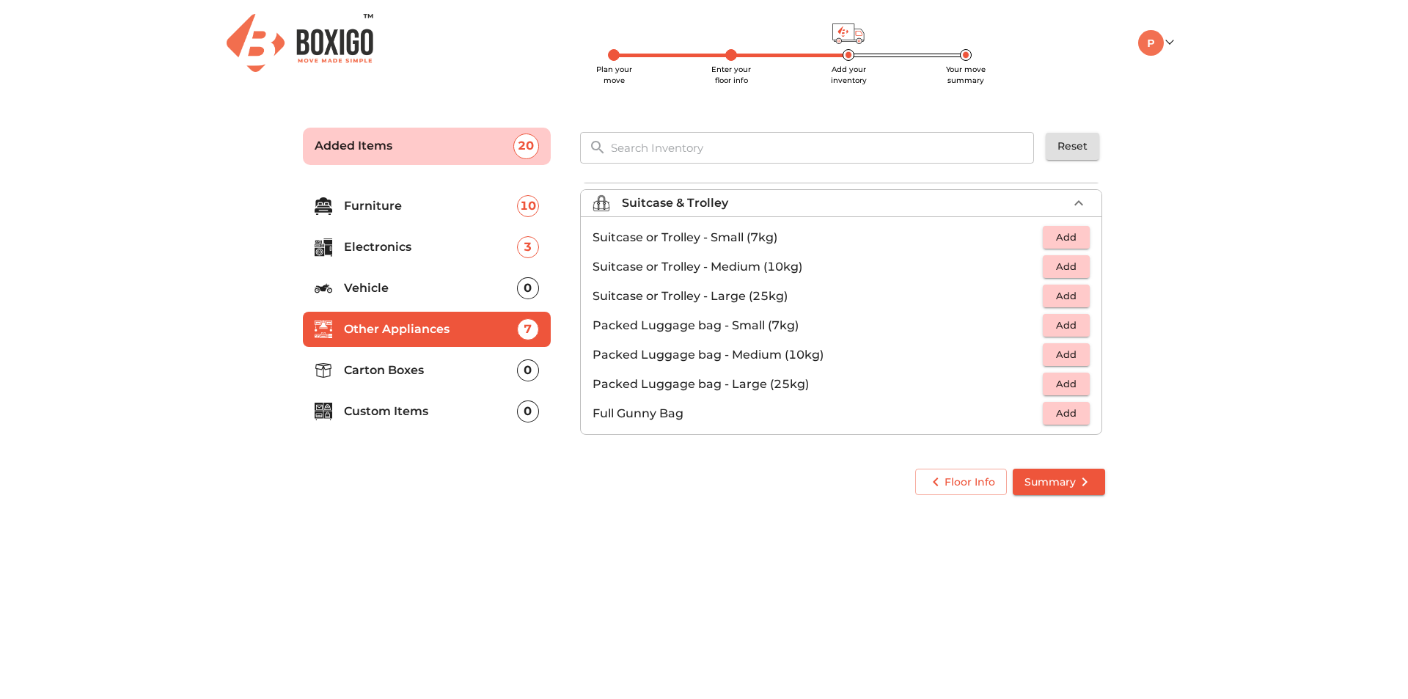
scroll to position [168, 0]
click at [1069, 267] on span "Add" at bounding box center [1066, 266] width 32 height 17
click at [399, 365] on p "Carton Boxes" at bounding box center [430, 371] width 173 height 18
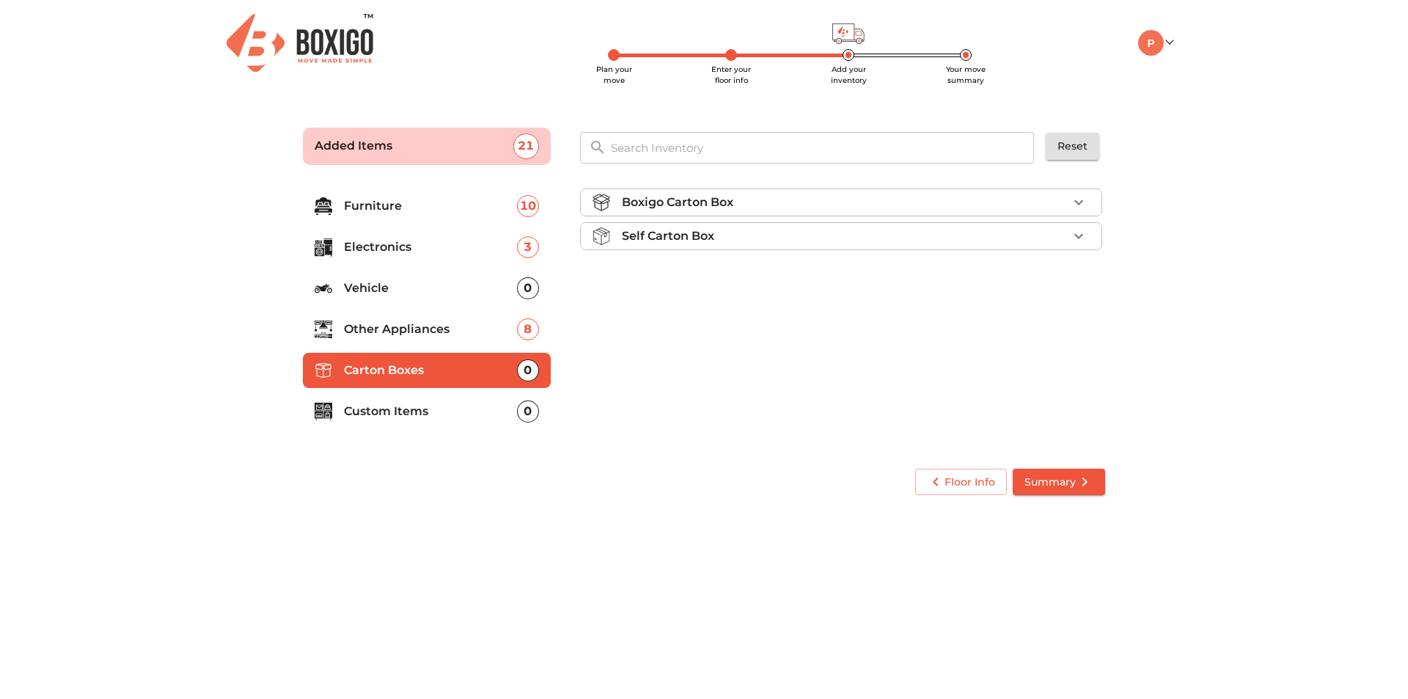
click at [630, 223] on li "Self Carton Box" at bounding box center [841, 236] width 521 height 26
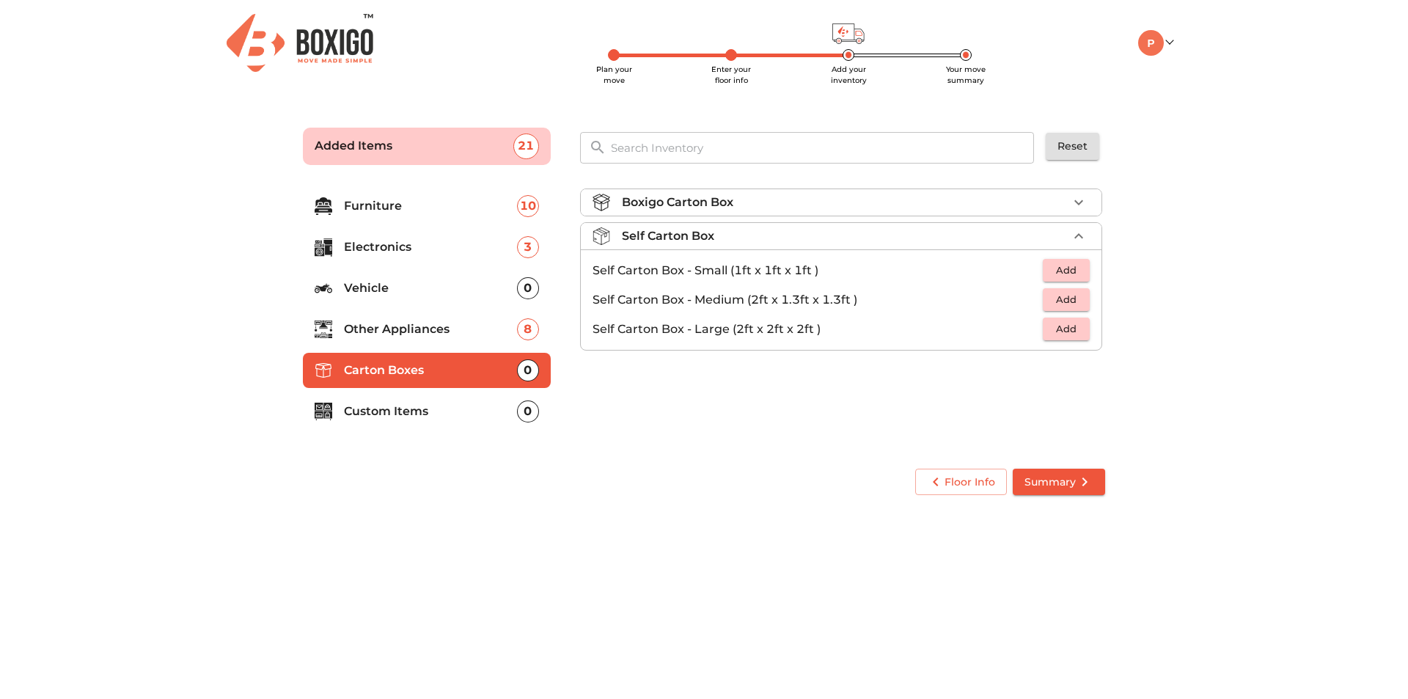
click at [436, 403] on p "Custom Items" at bounding box center [430, 412] width 173 height 18
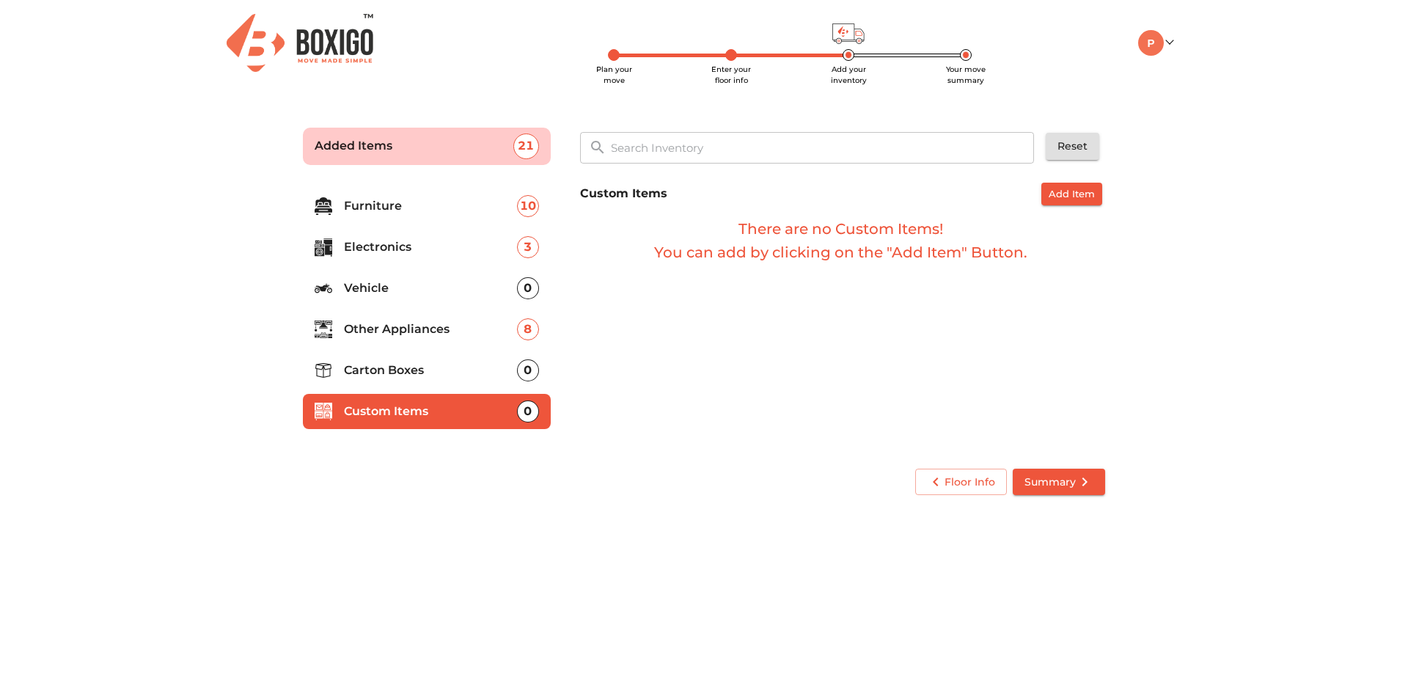
click at [1072, 482] on span "Summary" at bounding box center [1059, 482] width 69 height 18
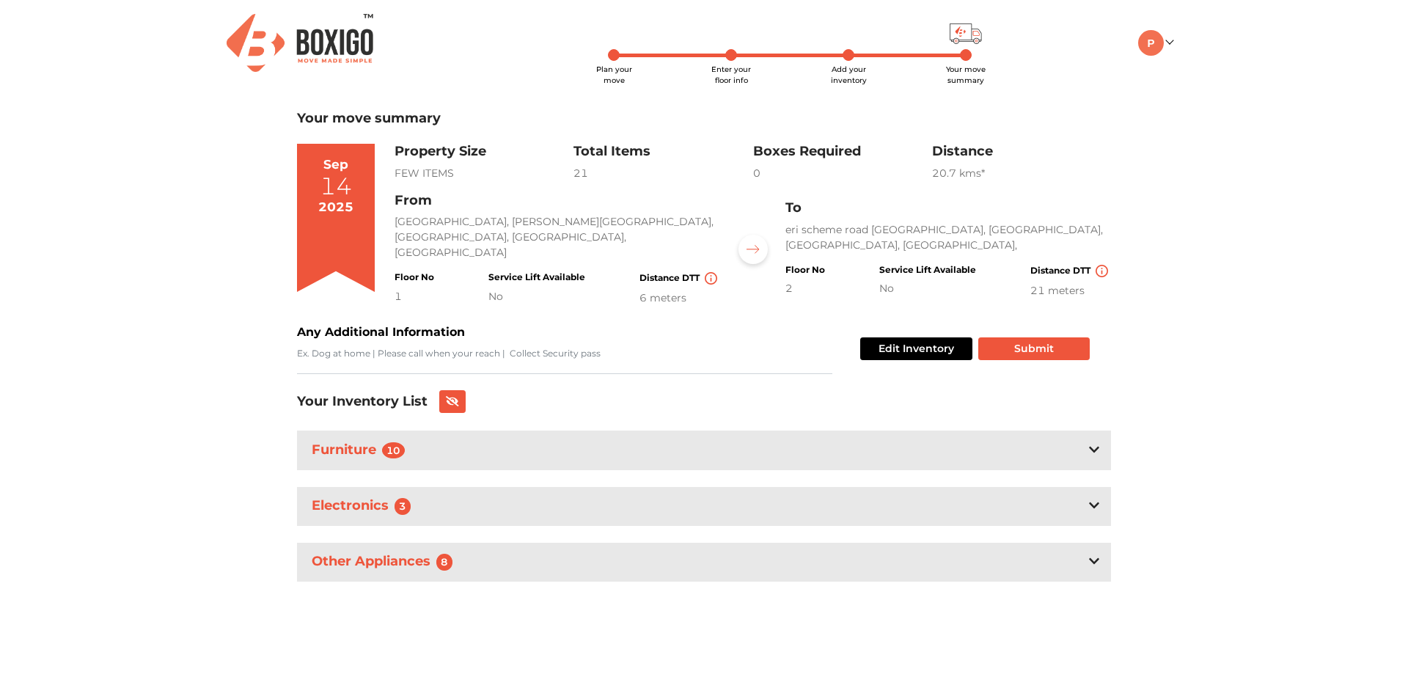
click at [522, 446] on div "Furniture 10" at bounding box center [704, 450] width 814 height 39
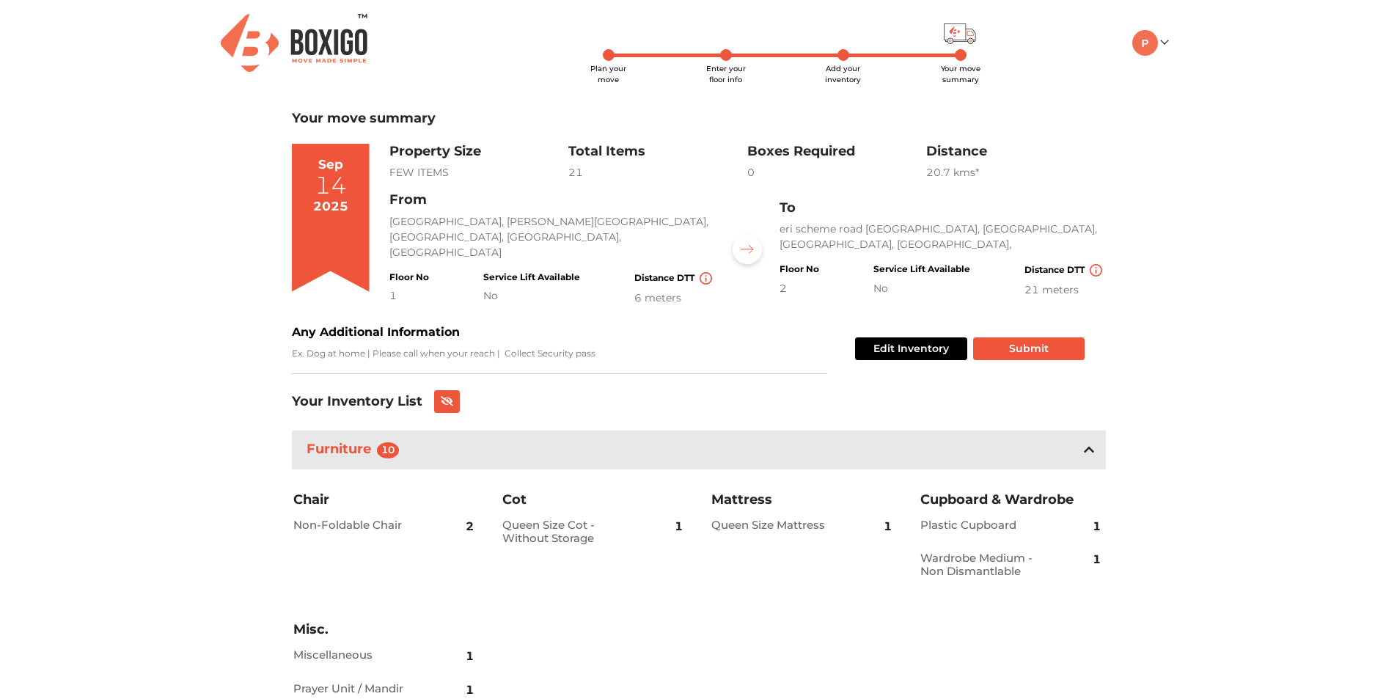
click at [522, 446] on div "Furniture 10" at bounding box center [699, 450] width 814 height 39
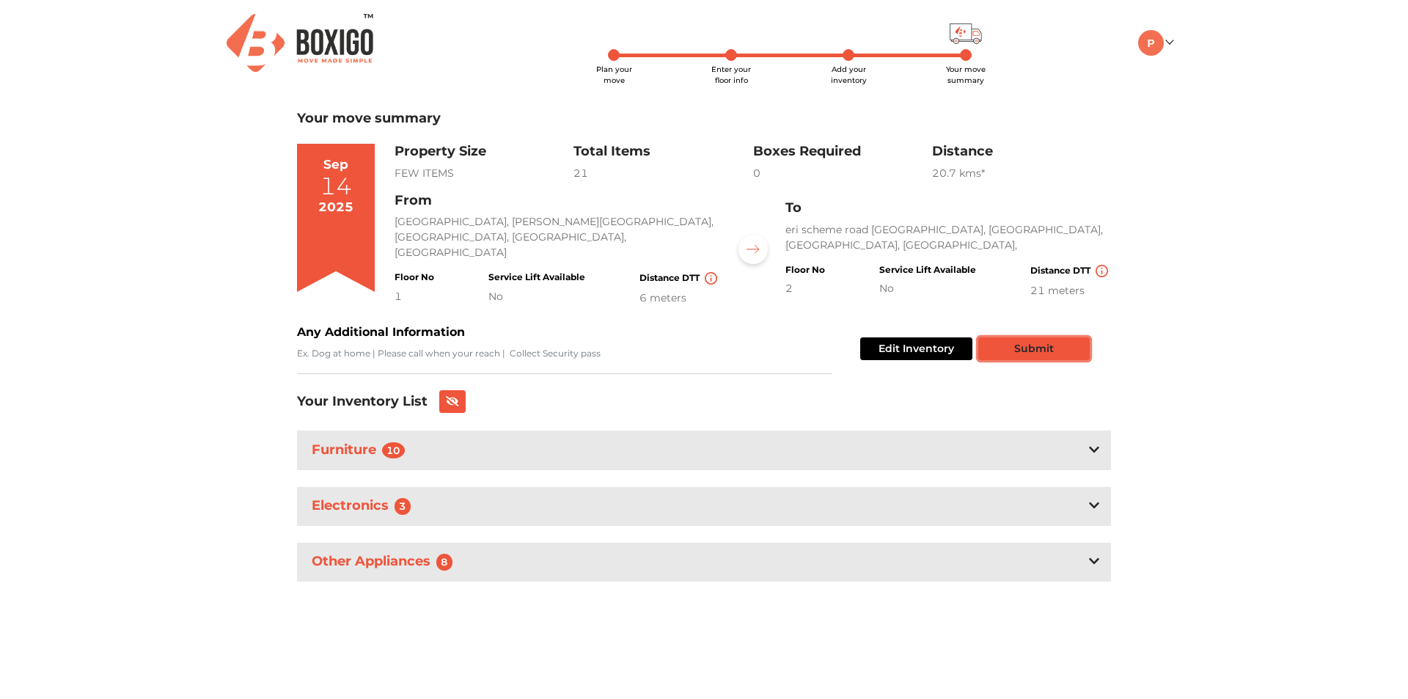
click at [1024, 348] on button "Submit" at bounding box center [1033, 348] width 111 height 23
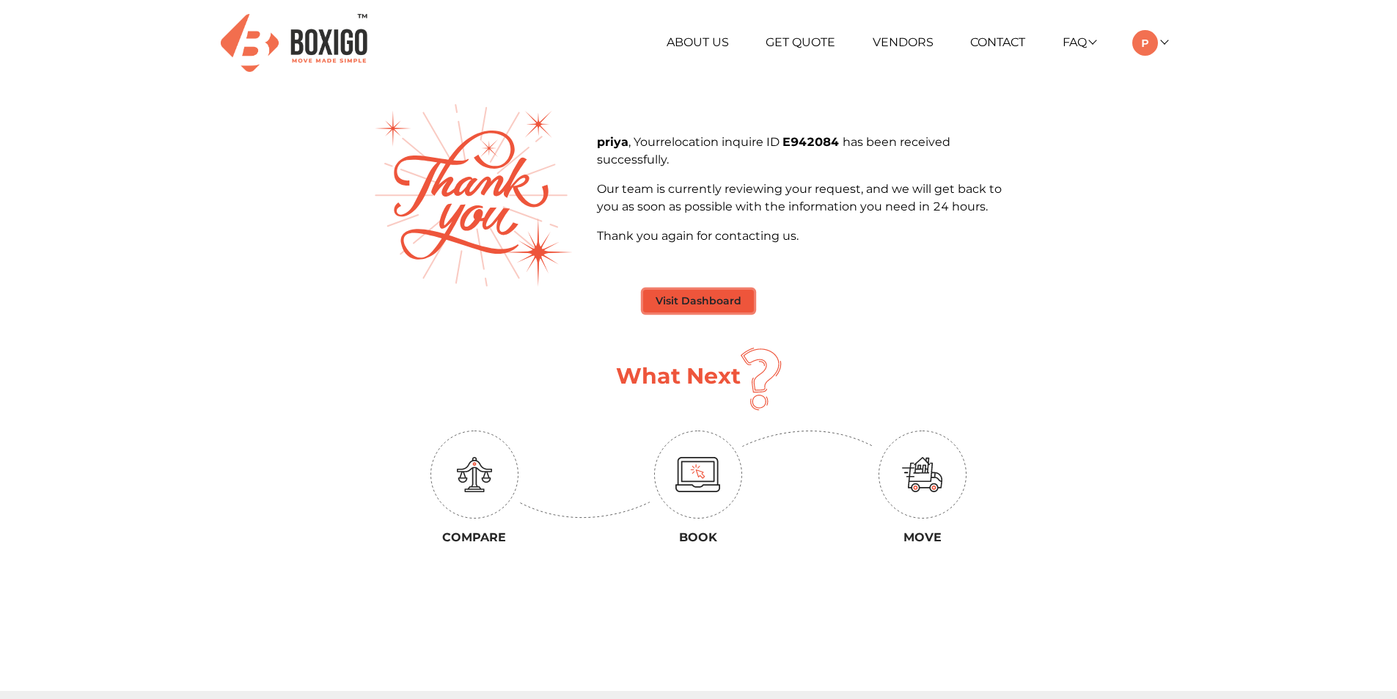
click at [722, 308] on button "Visit Dashboard" at bounding box center [698, 301] width 111 height 23
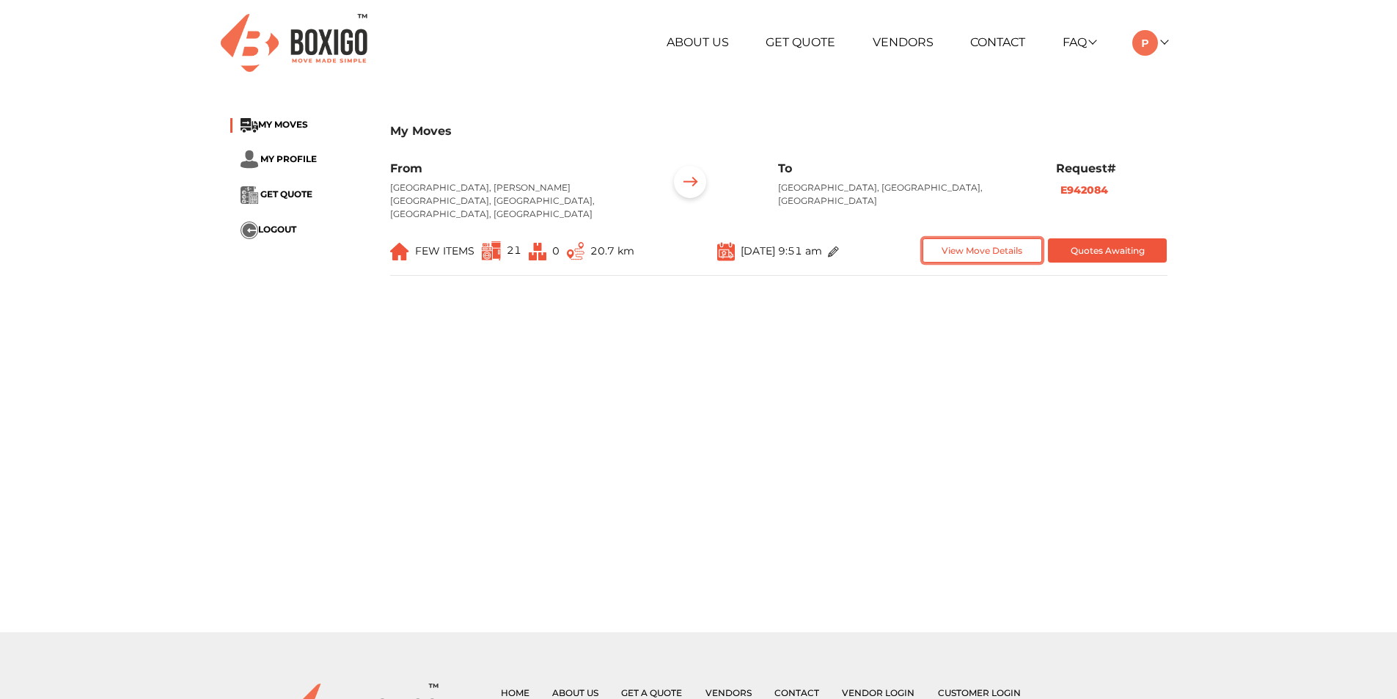
click at [972, 238] on button "View Move Details" at bounding box center [983, 250] width 120 height 24
